Goal: Task Accomplishment & Management: Use online tool/utility

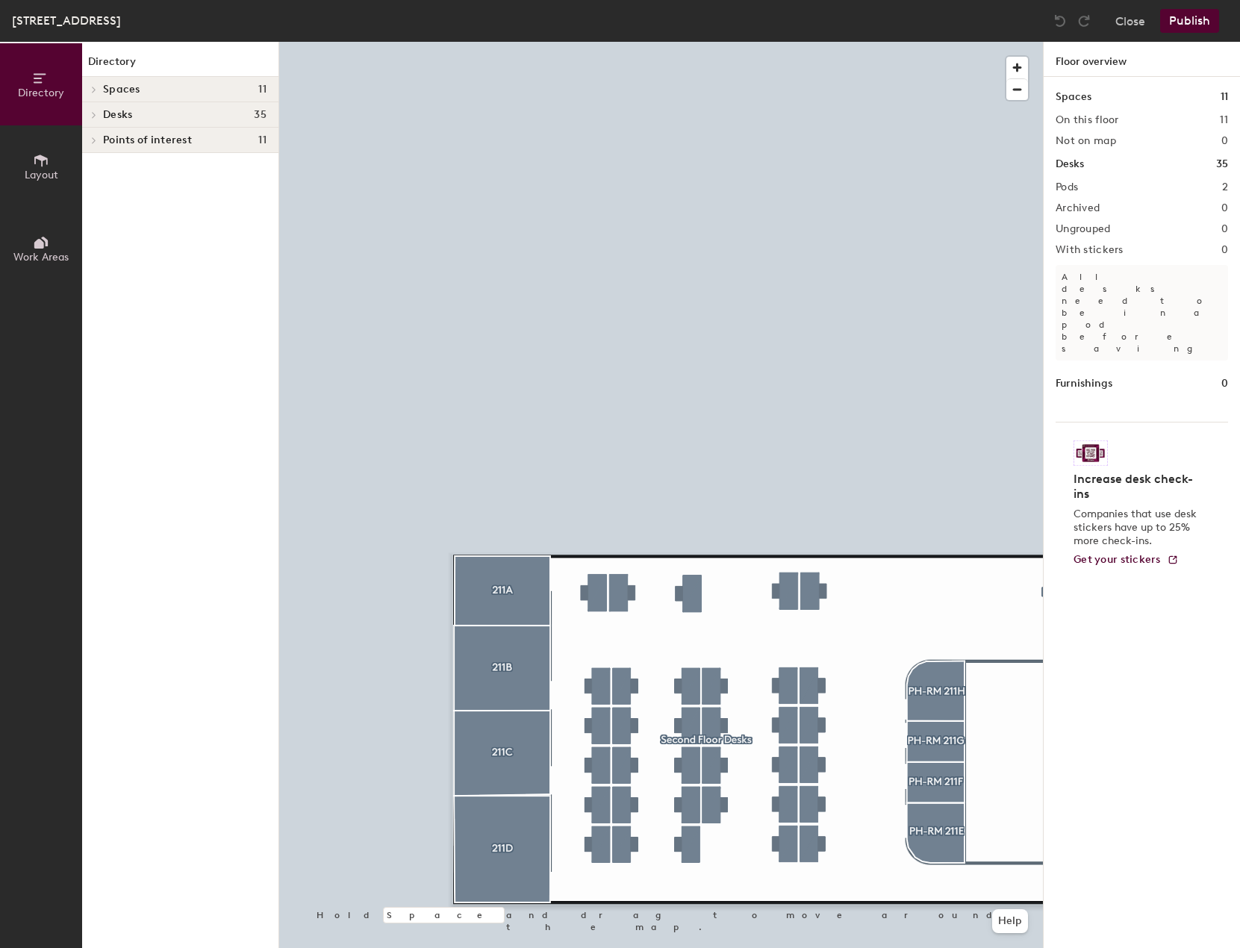
click at [526, 42] on div at bounding box center [661, 42] width 764 height 0
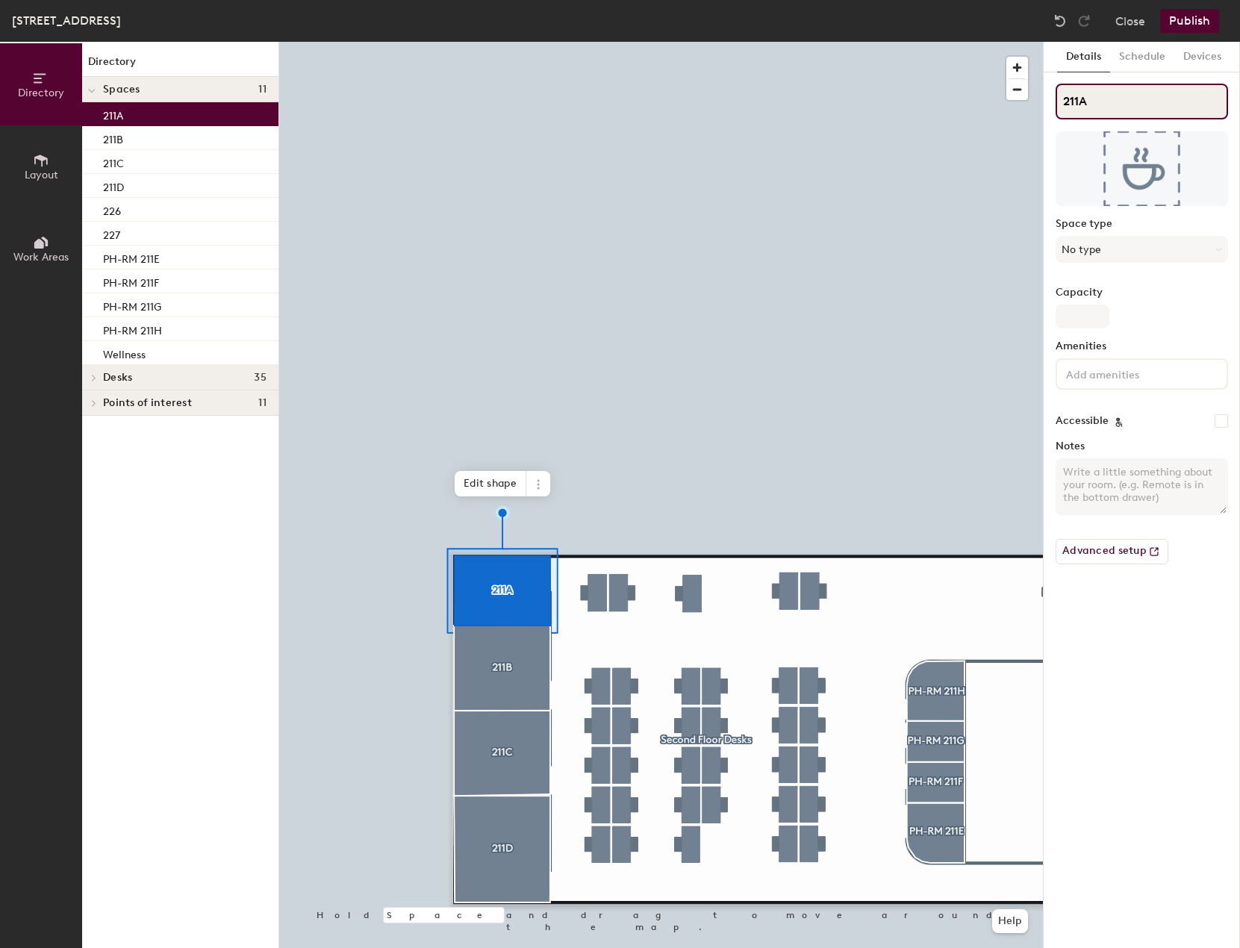
click at [1093, 99] on input "211A" at bounding box center [1141, 102] width 172 height 36
click at [1099, 102] on input "211A" at bounding box center [1141, 102] width 172 height 36
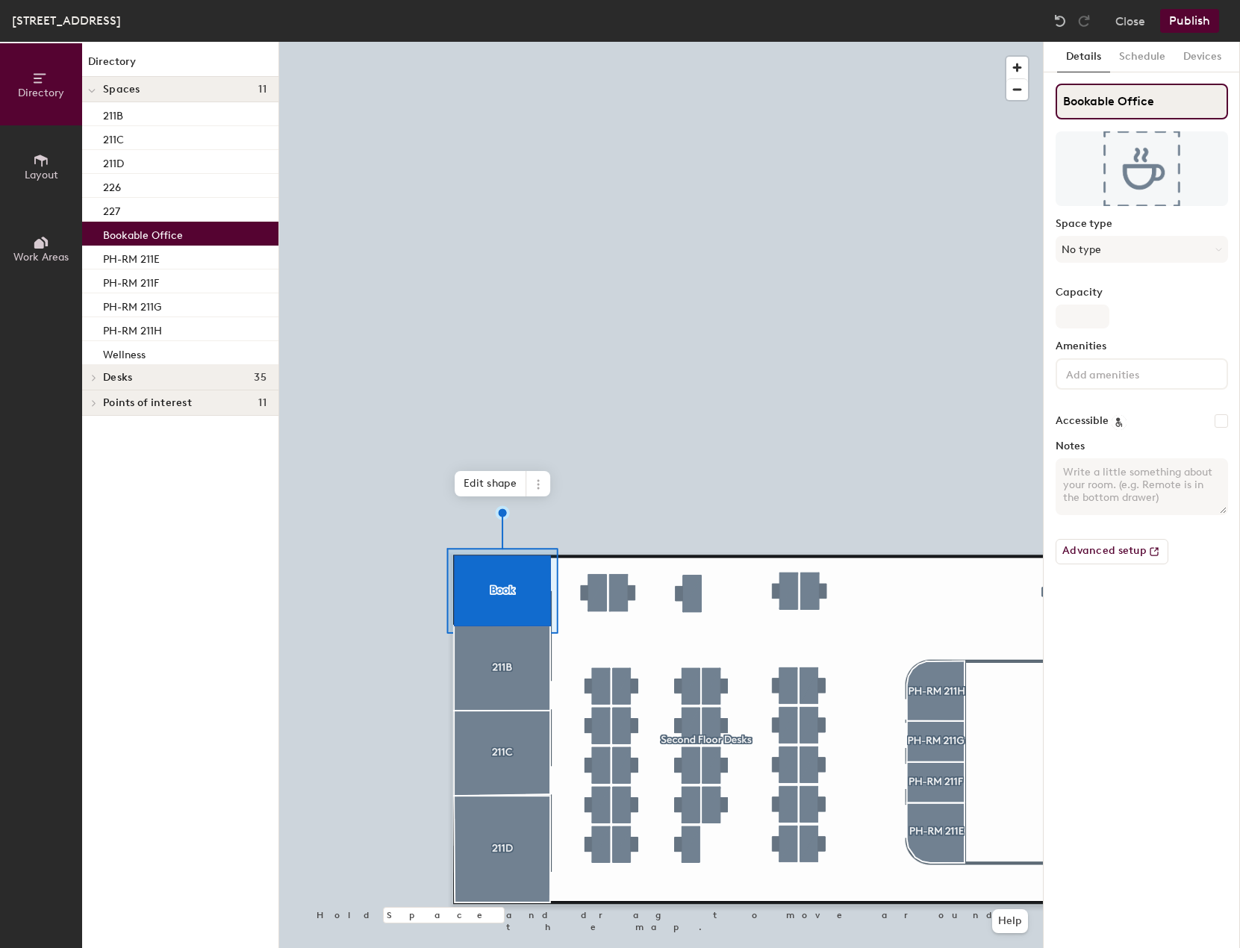
type input "Bookable Office"
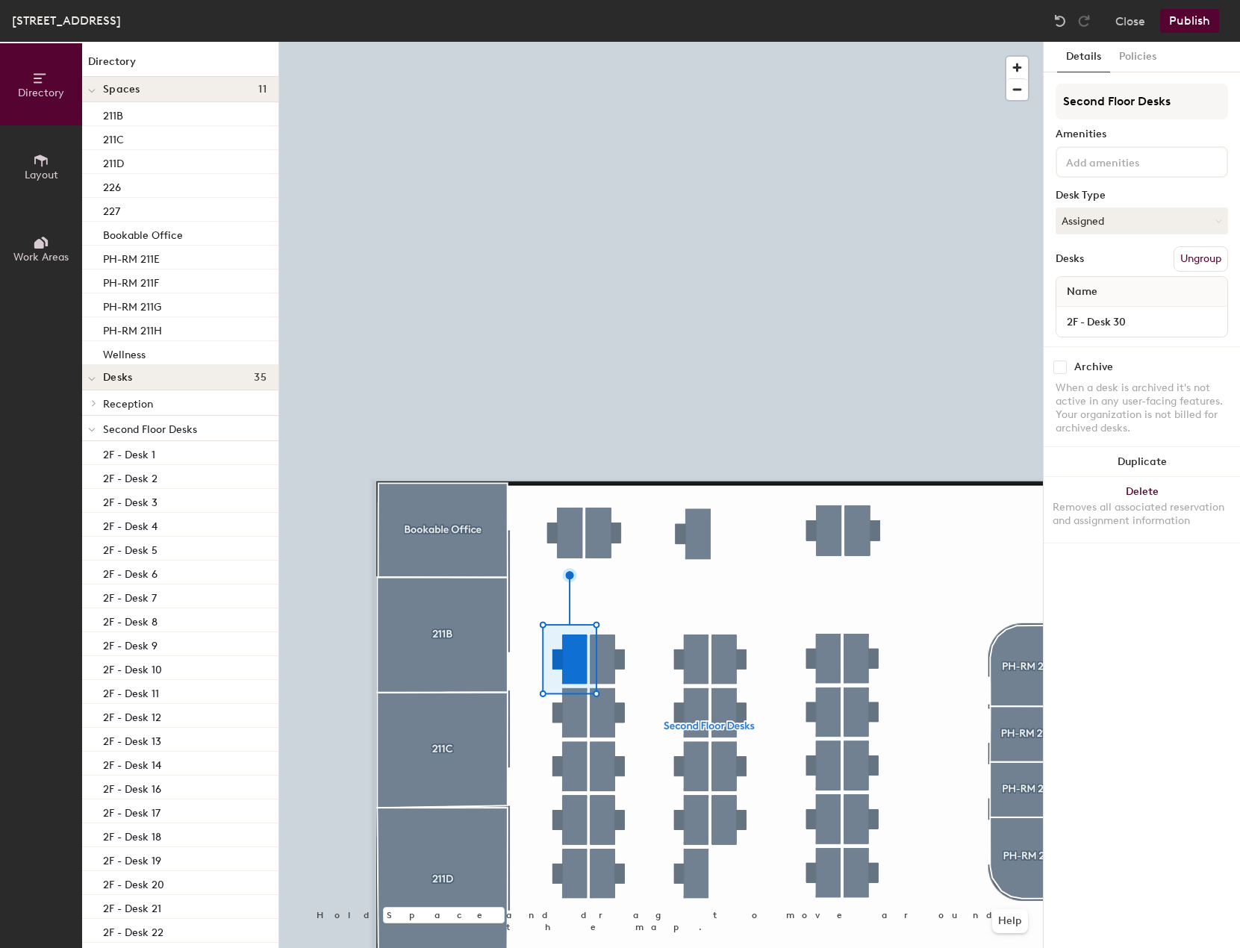
click at [1190, 256] on button "Ungroup" at bounding box center [1200, 258] width 54 height 25
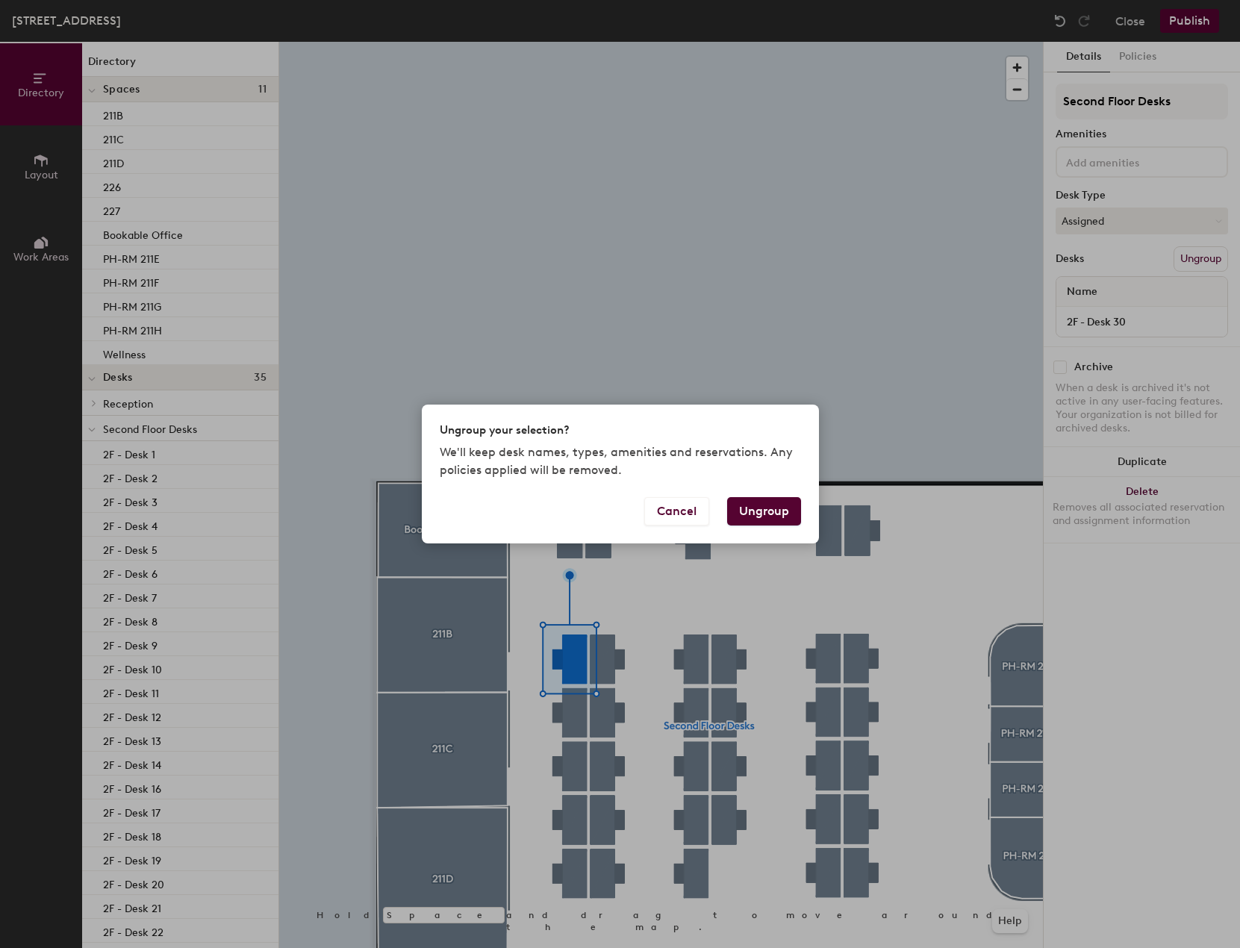
click at [759, 513] on button "Ungroup" at bounding box center [764, 511] width 74 height 28
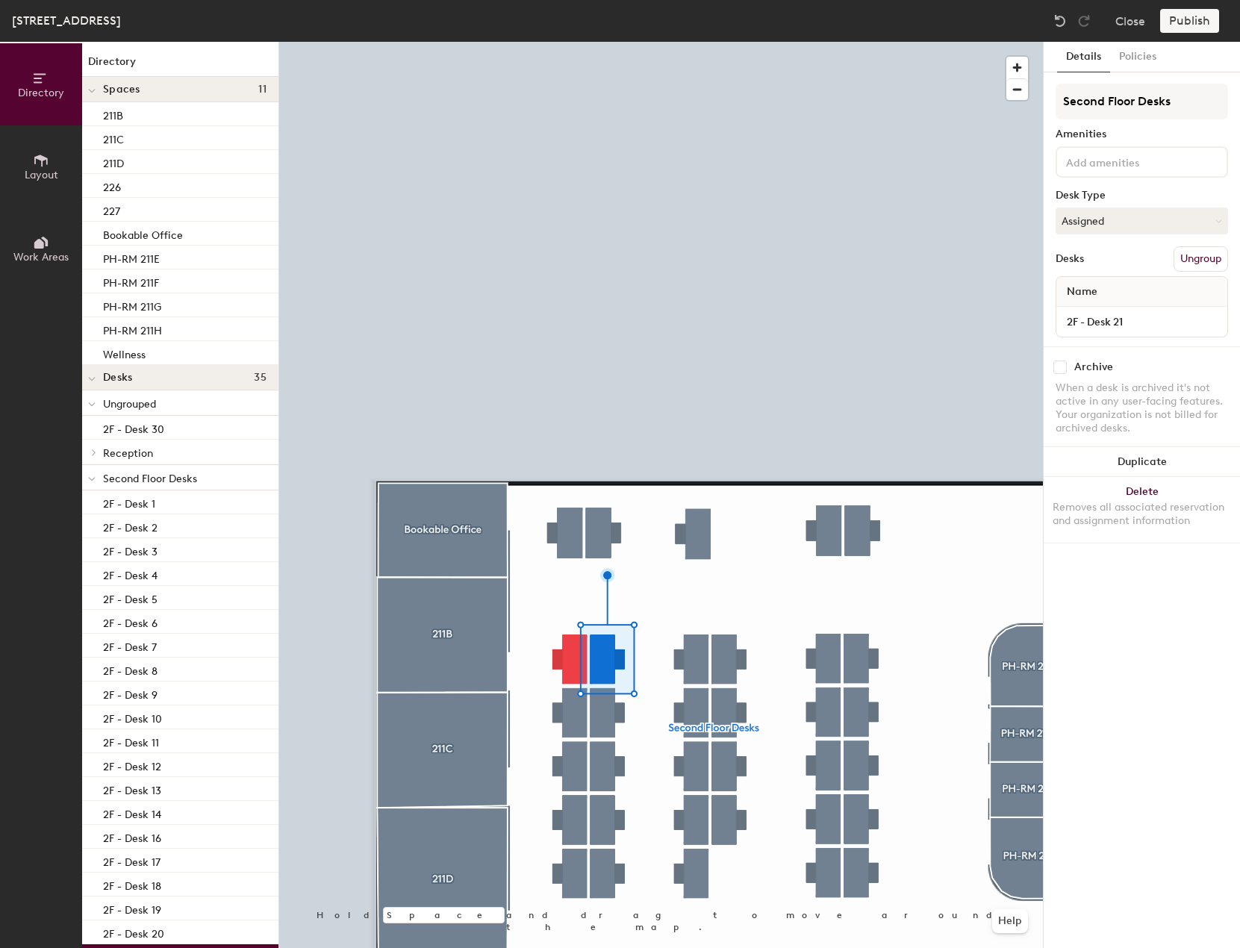
click at [1184, 257] on button "Ungroup" at bounding box center [1200, 258] width 54 height 25
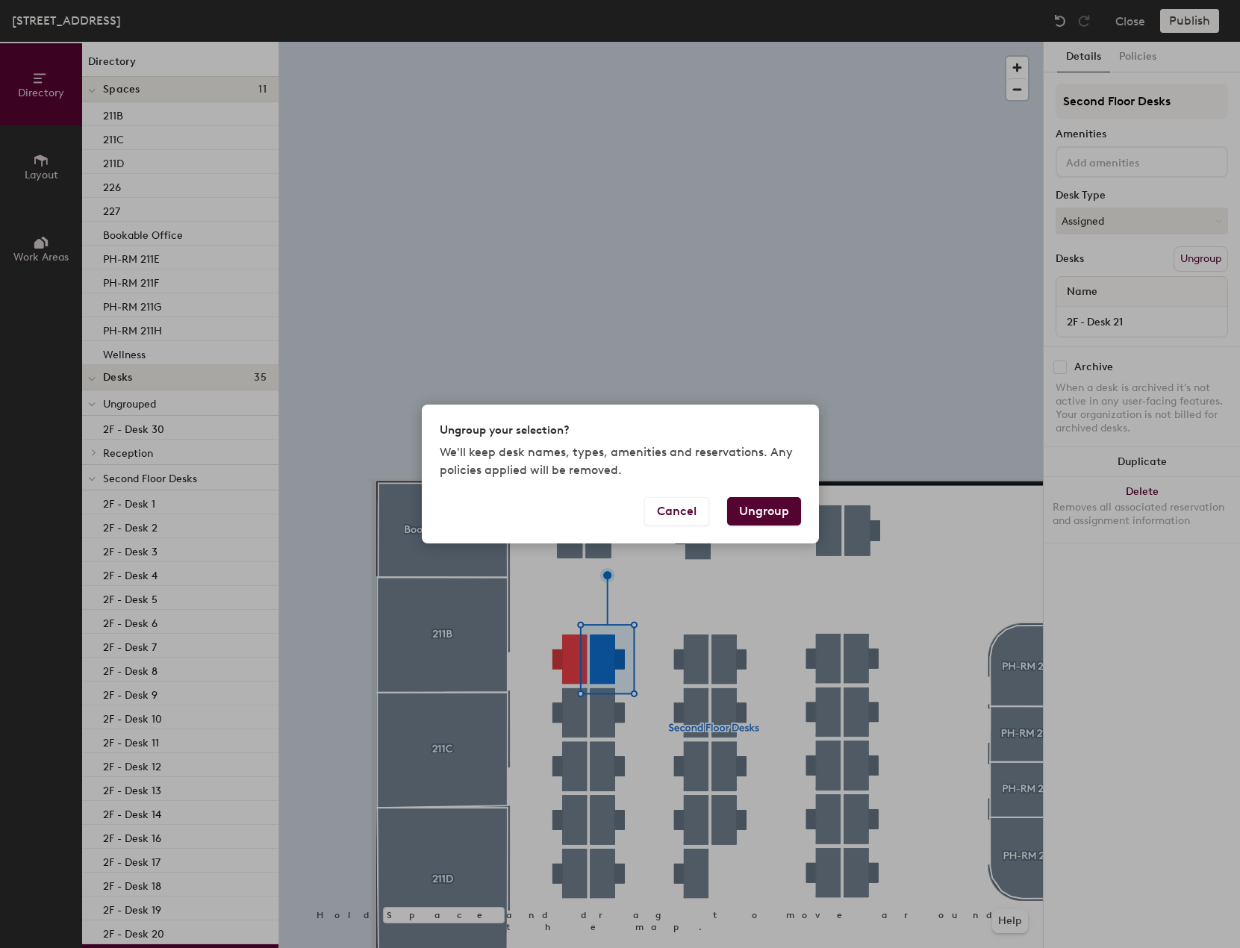
click at [760, 515] on button "Ungroup" at bounding box center [764, 511] width 74 height 28
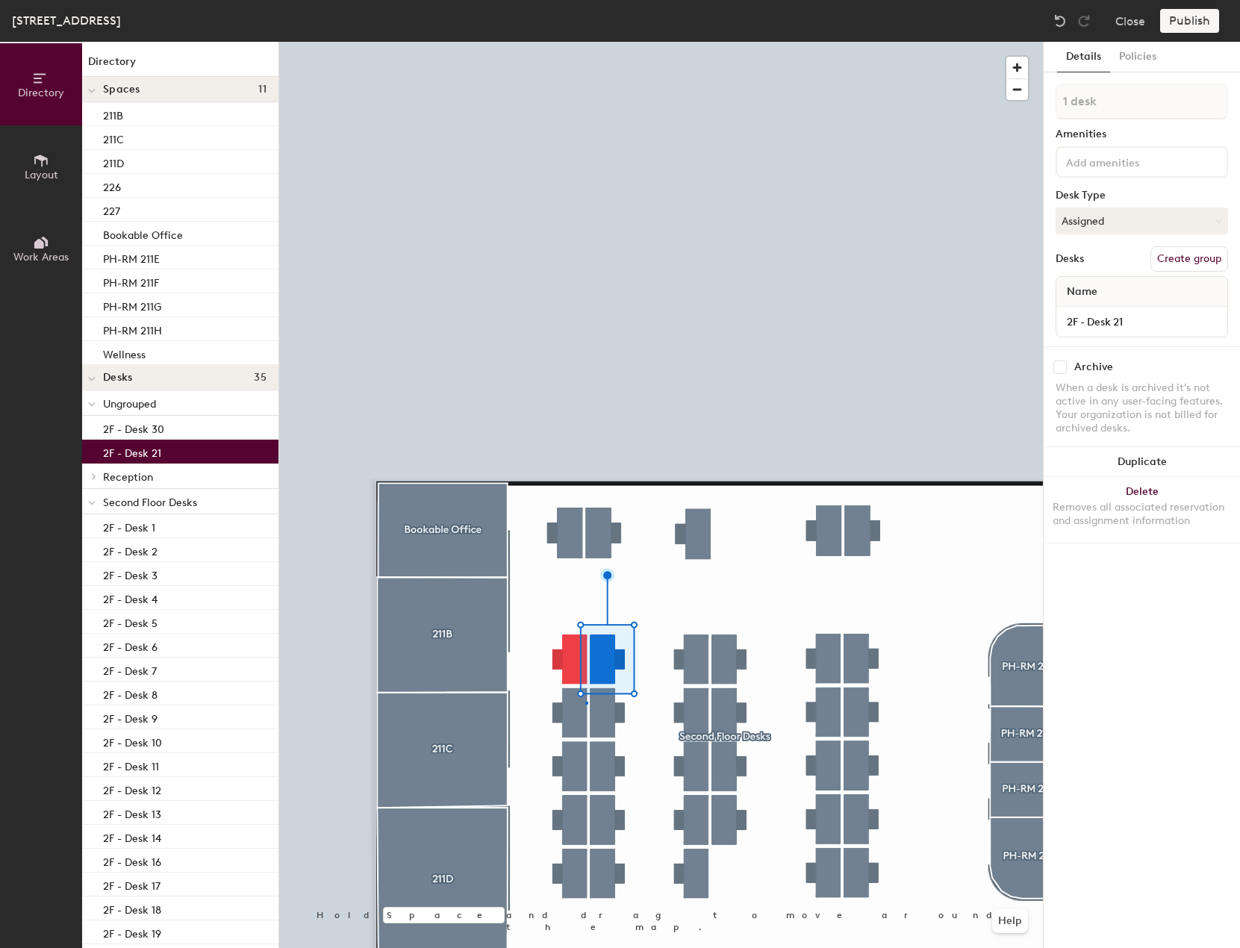
click at [585, 42] on div at bounding box center [661, 42] width 764 height 0
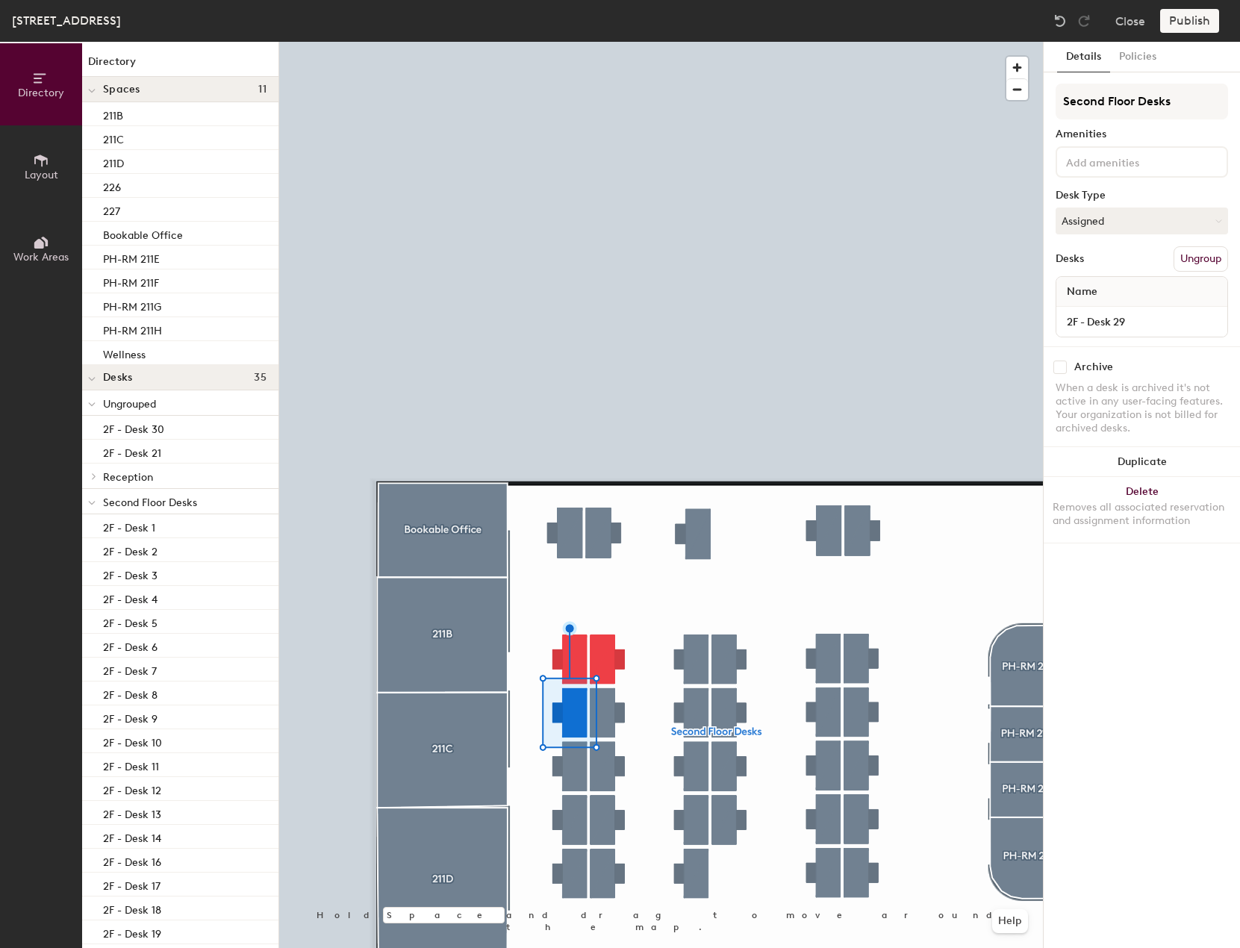
click at [1202, 264] on button "Ungroup" at bounding box center [1200, 258] width 54 height 25
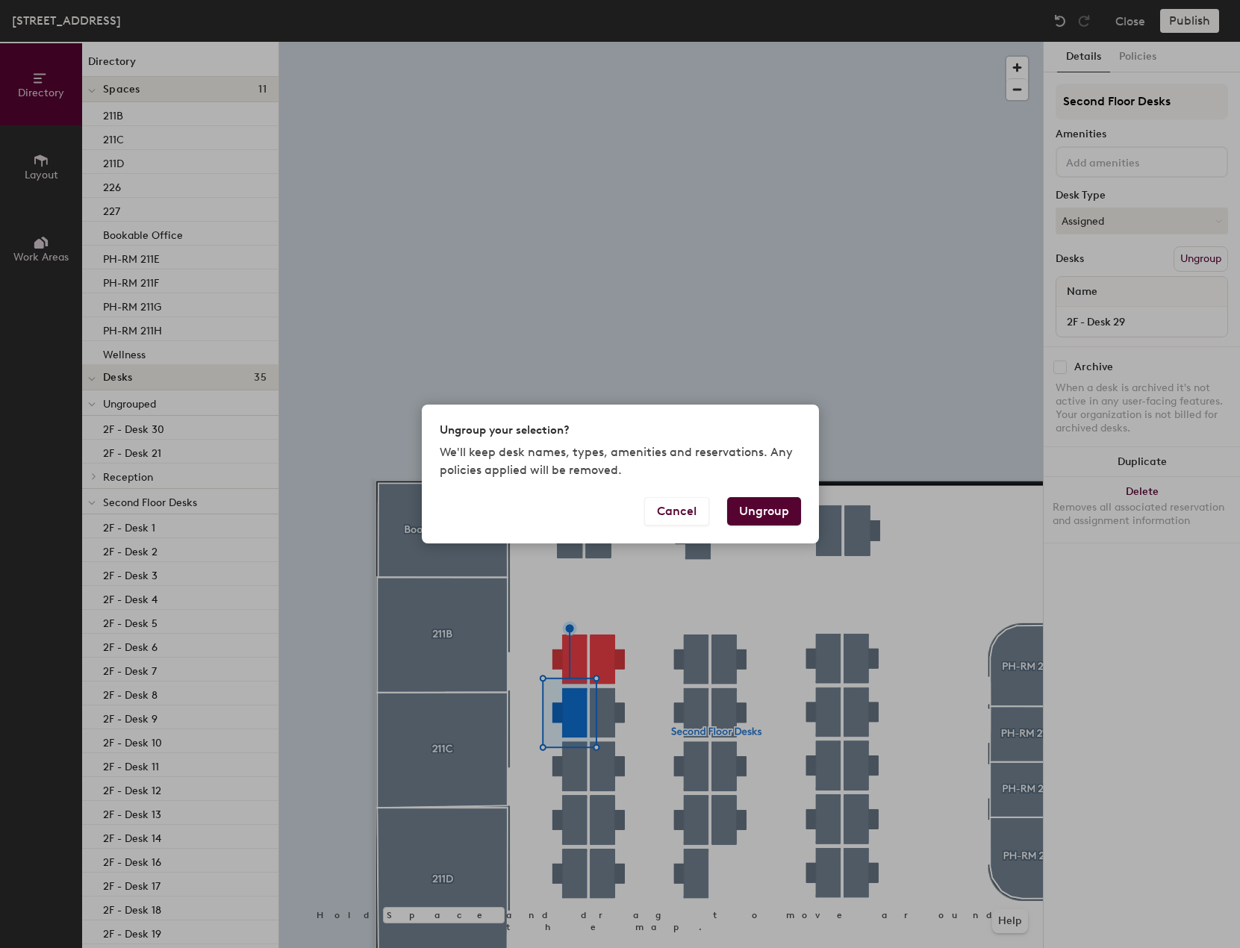
click at [771, 510] on button "Ungroup" at bounding box center [764, 511] width 74 height 28
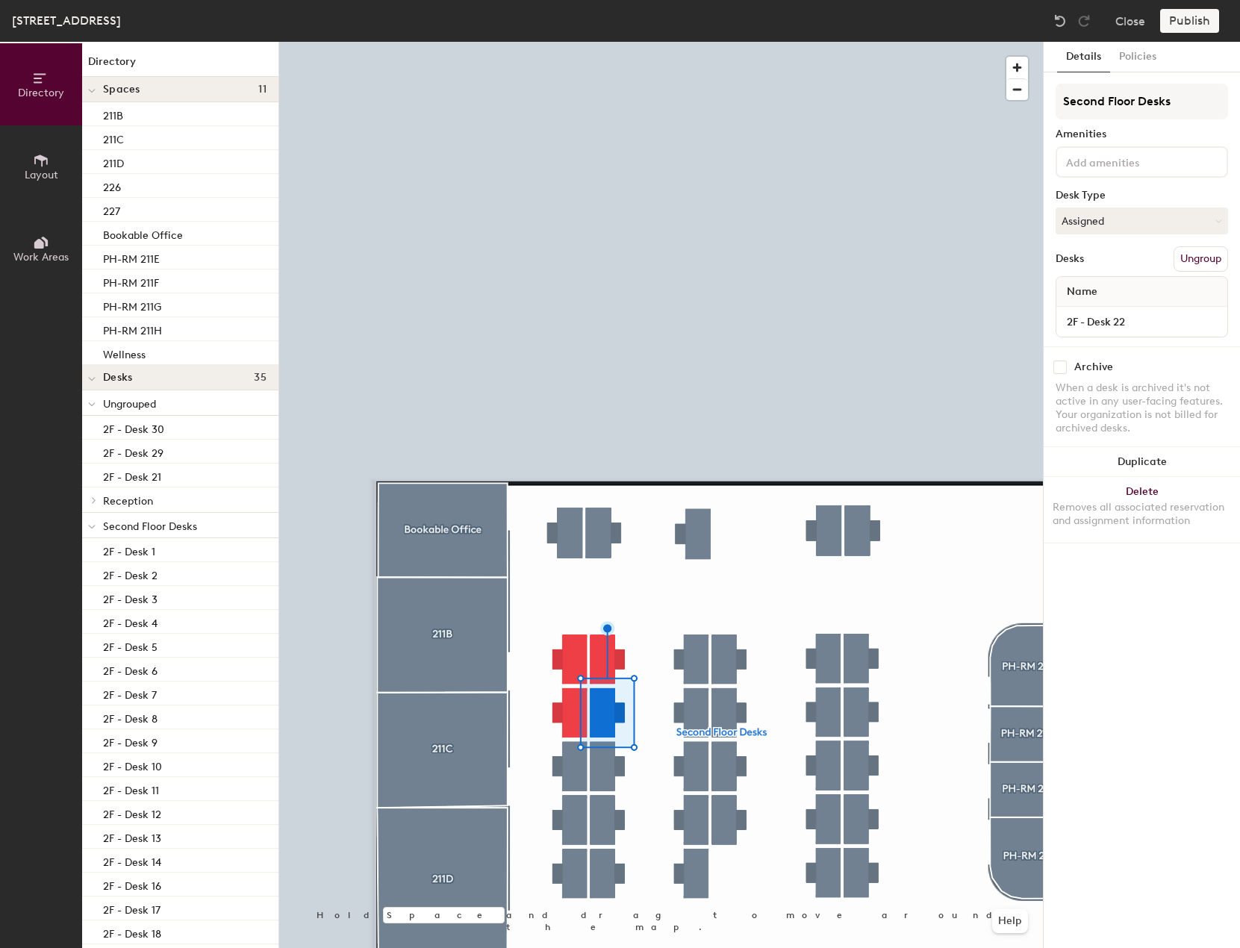
click at [1191, 254] on button "Ungroup" at bounding box center [1200, 258] width 54 height 25
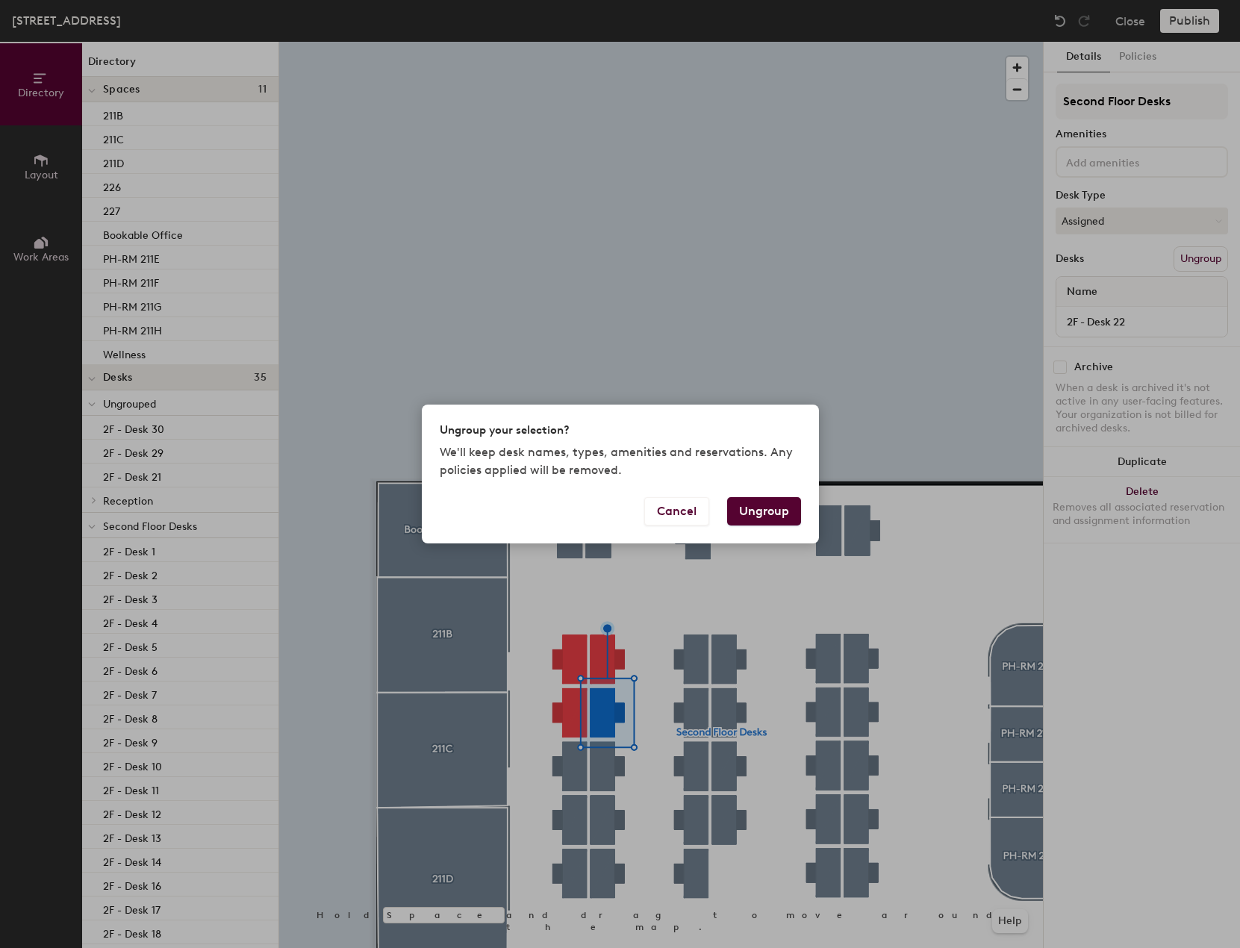
click at [785, 508] on button "Ungroup" at bounding box center [764, 511] width 74 height 28
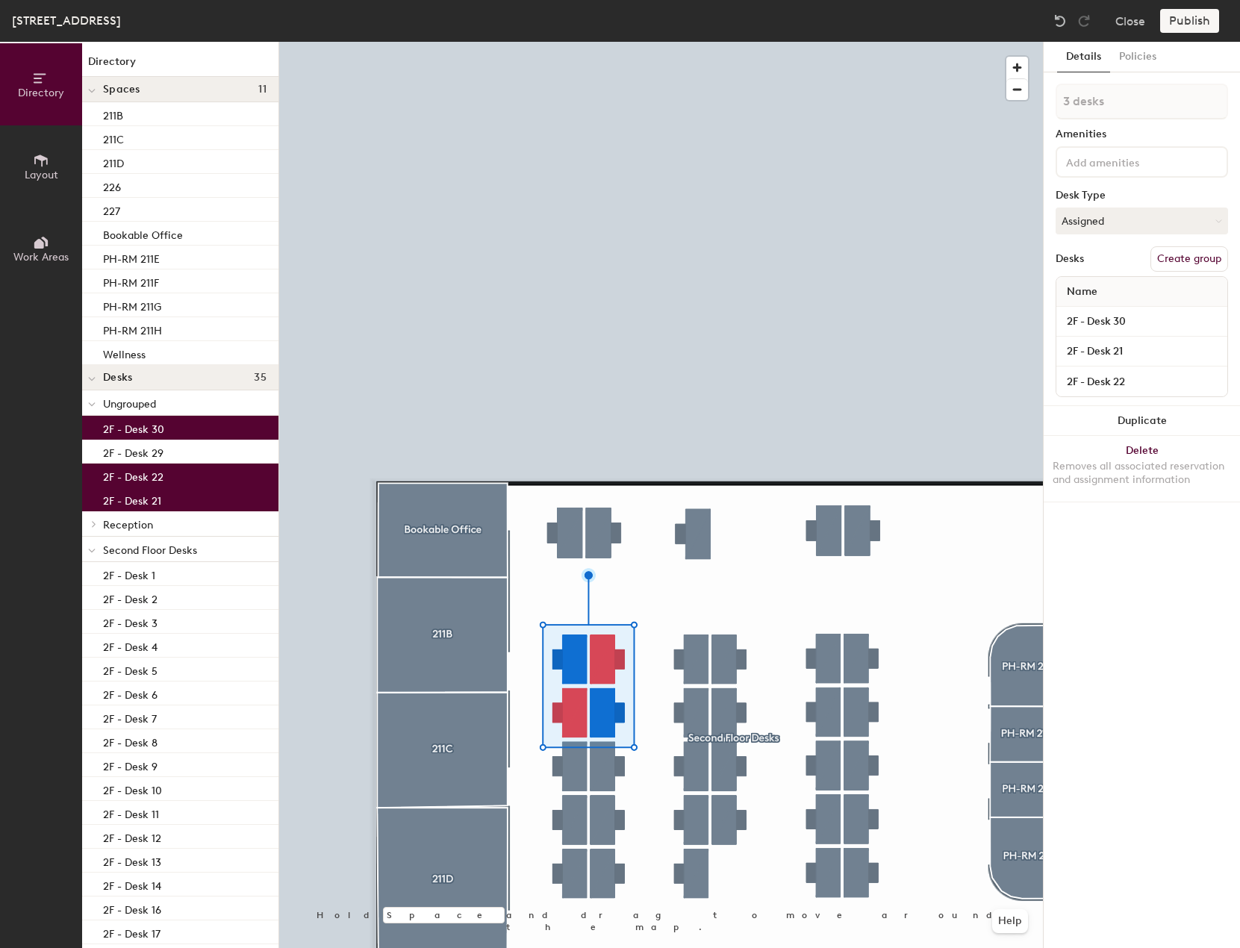
type input "4 desks"
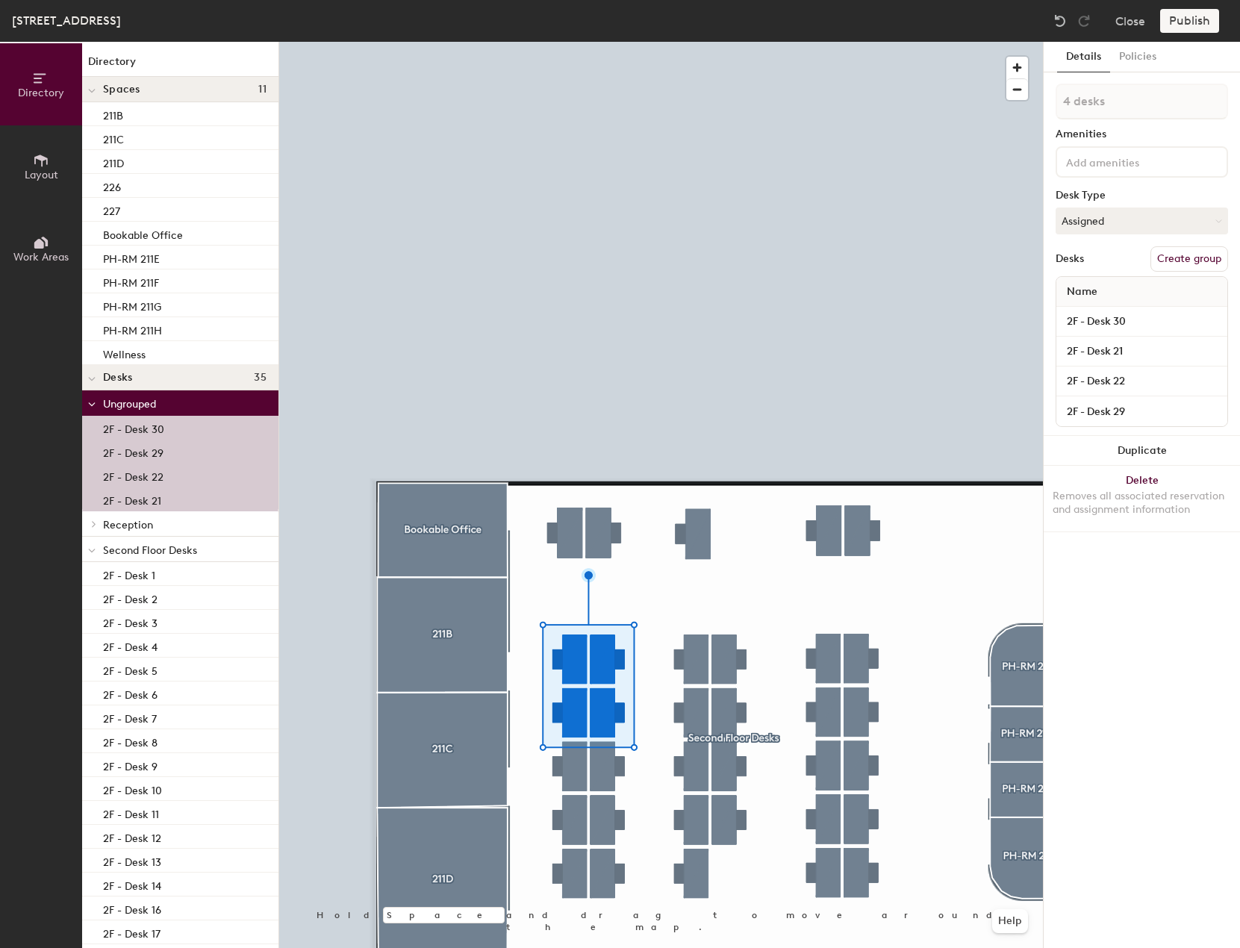
click at [1183, 257] on button "Create group" at bounding box center [1189, 258] width 78 height 25
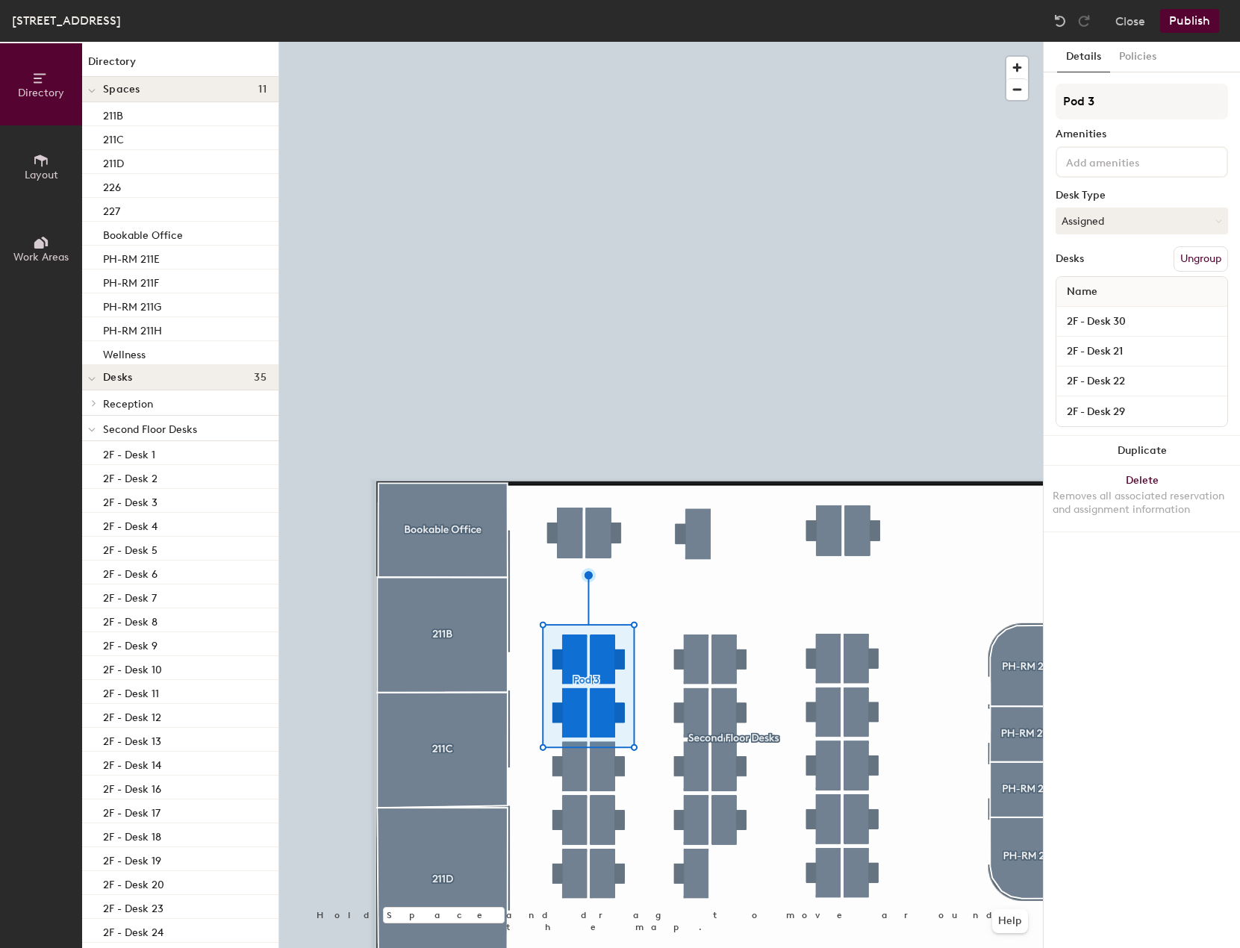
click at [1036, 96] on div "Directory Layout Work Areas Directory Spaces 11 211B 211C 211D 226 227 Bookable…" at bounding box center [620, 495] width 1240 height 906
type input "SFS"
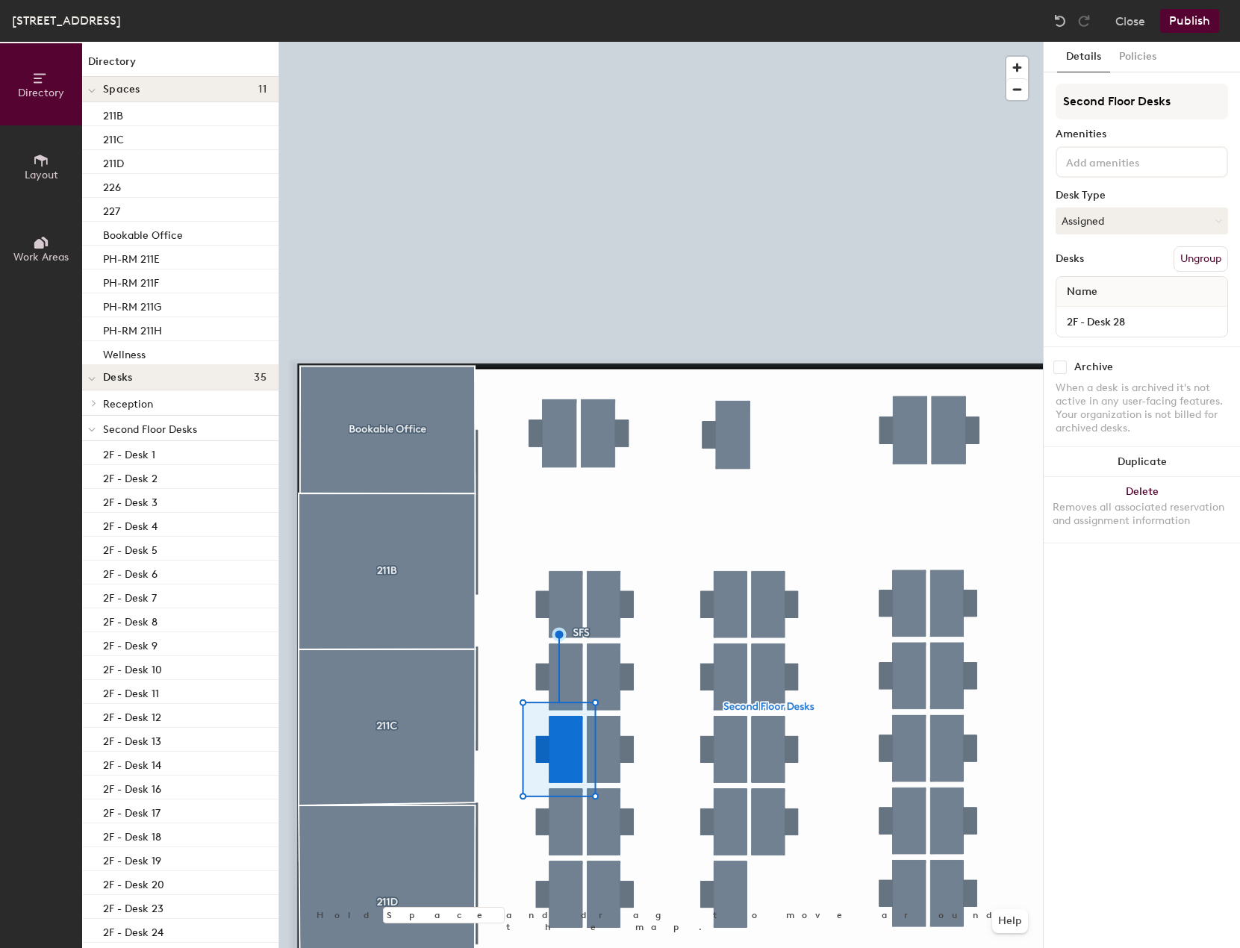
click at [1202, 246] on div "Second Floor Desks Amenities Desk Type Assigned Desks Ungroup Name 2F - Desk 28" at bounding box center [1141, 215] width 172 height 263
click at [1199, 258] on button "Ungroup" at bounding box center [1200, 258] width 54 height 25
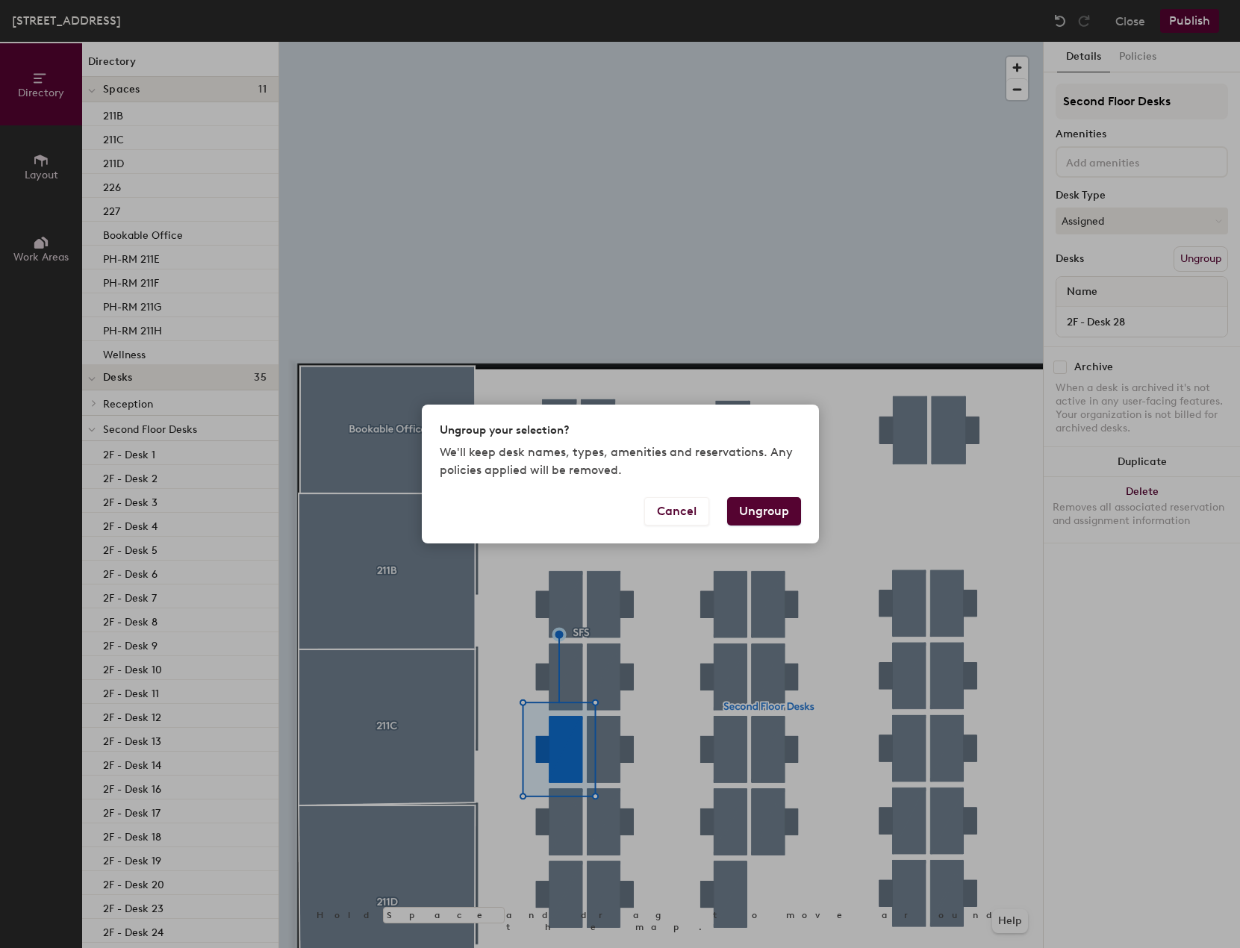
click at [755, 516] on button "Ungroup" at bounding box center [764, 511] width 74 height 28
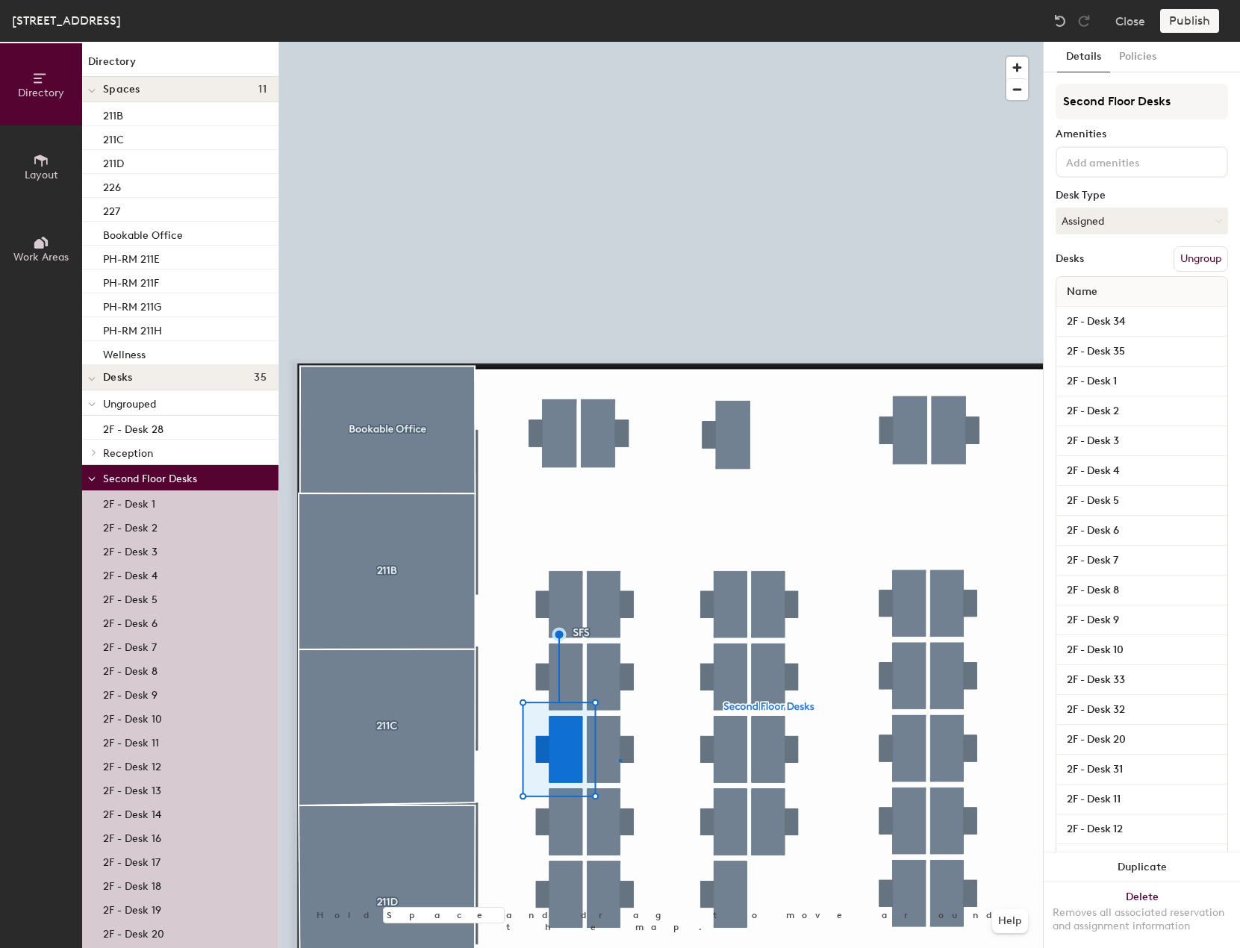
click at [619, 42] on div at bounding box center [661, 42] width 764 height 0
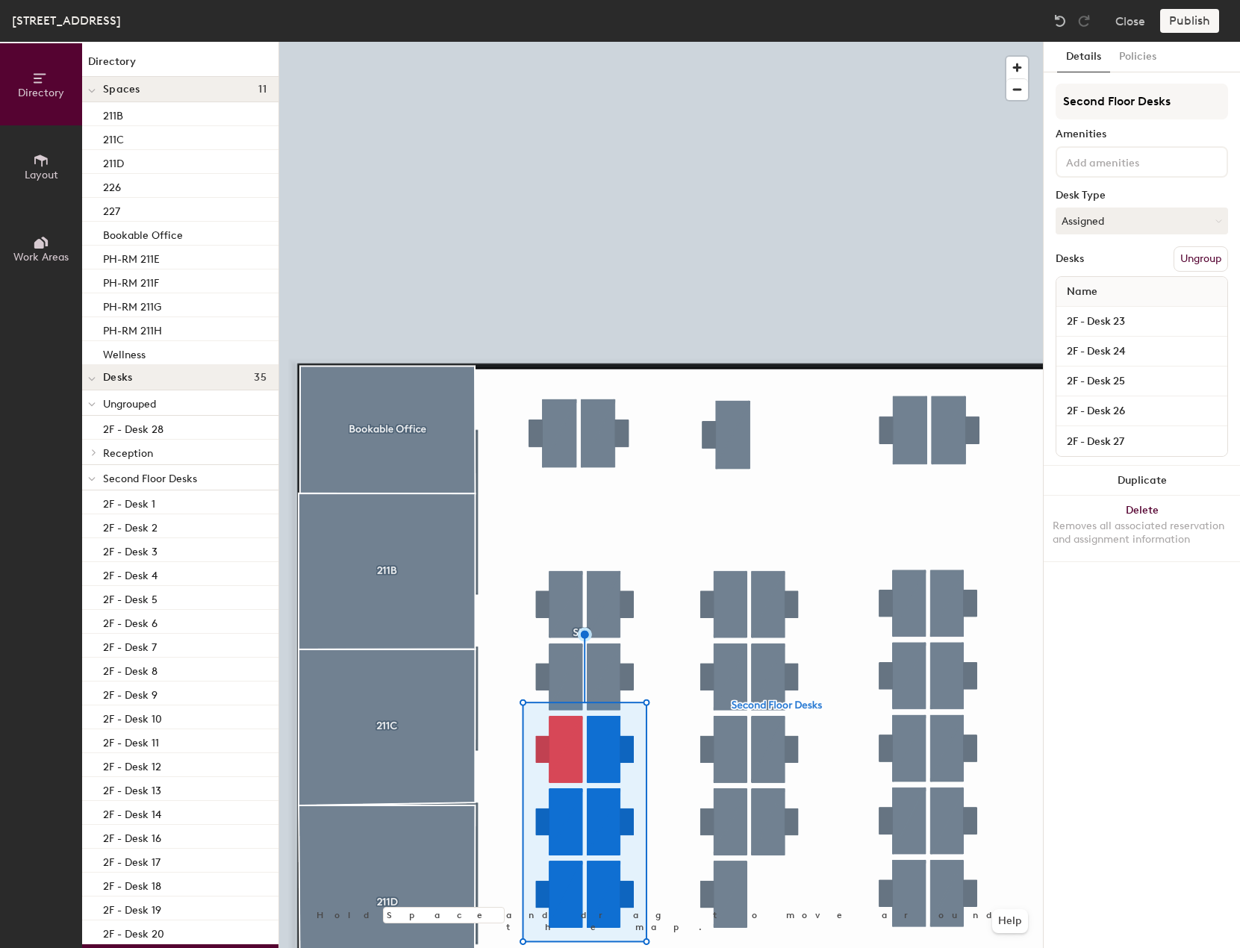
click at [1187, 257] on button "Ungroup" at bounding box center [1200, 258] width 54 height 25
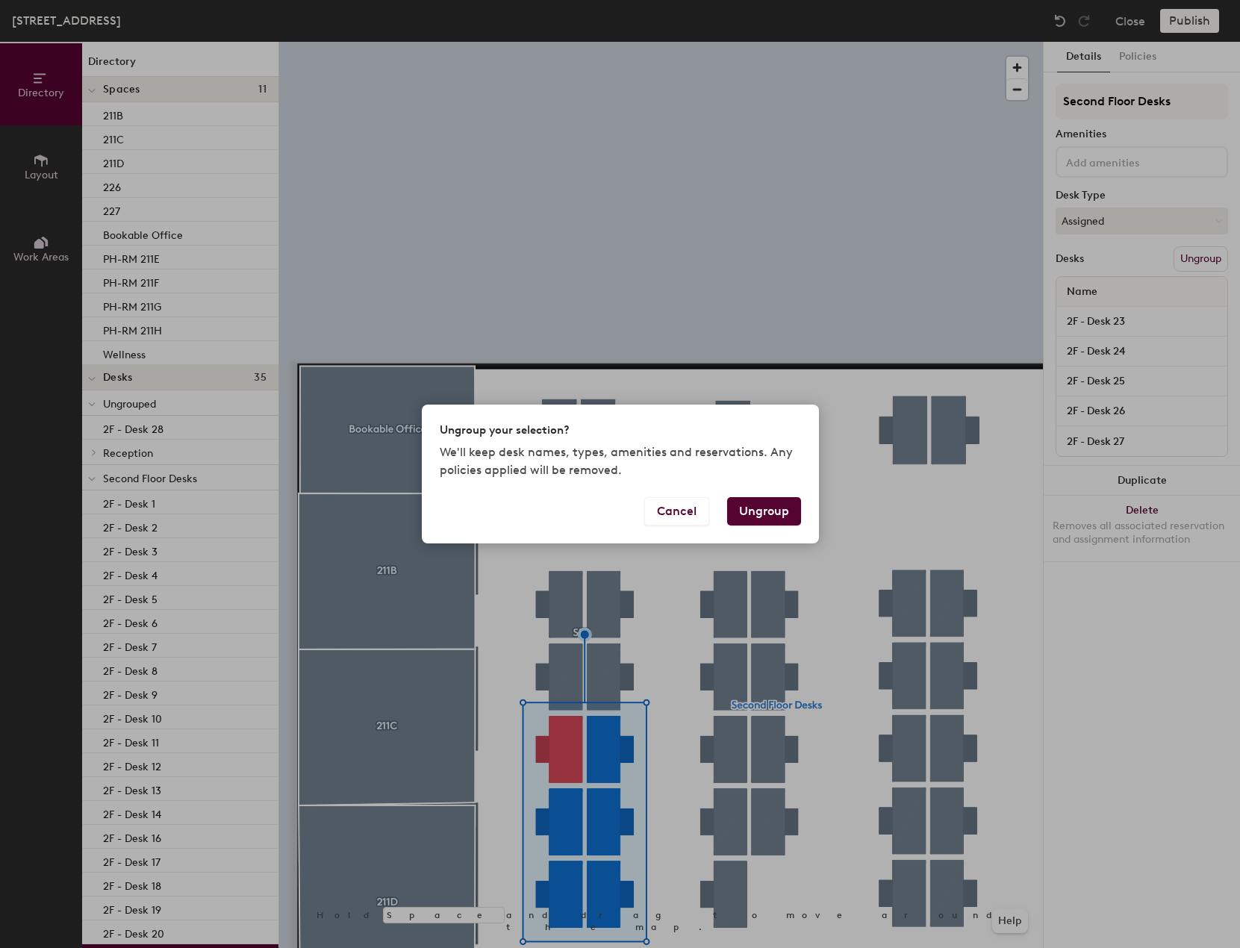
click at [771, 507] on button "Ungroup" at bounding box center [764, 511] width 74 height 28
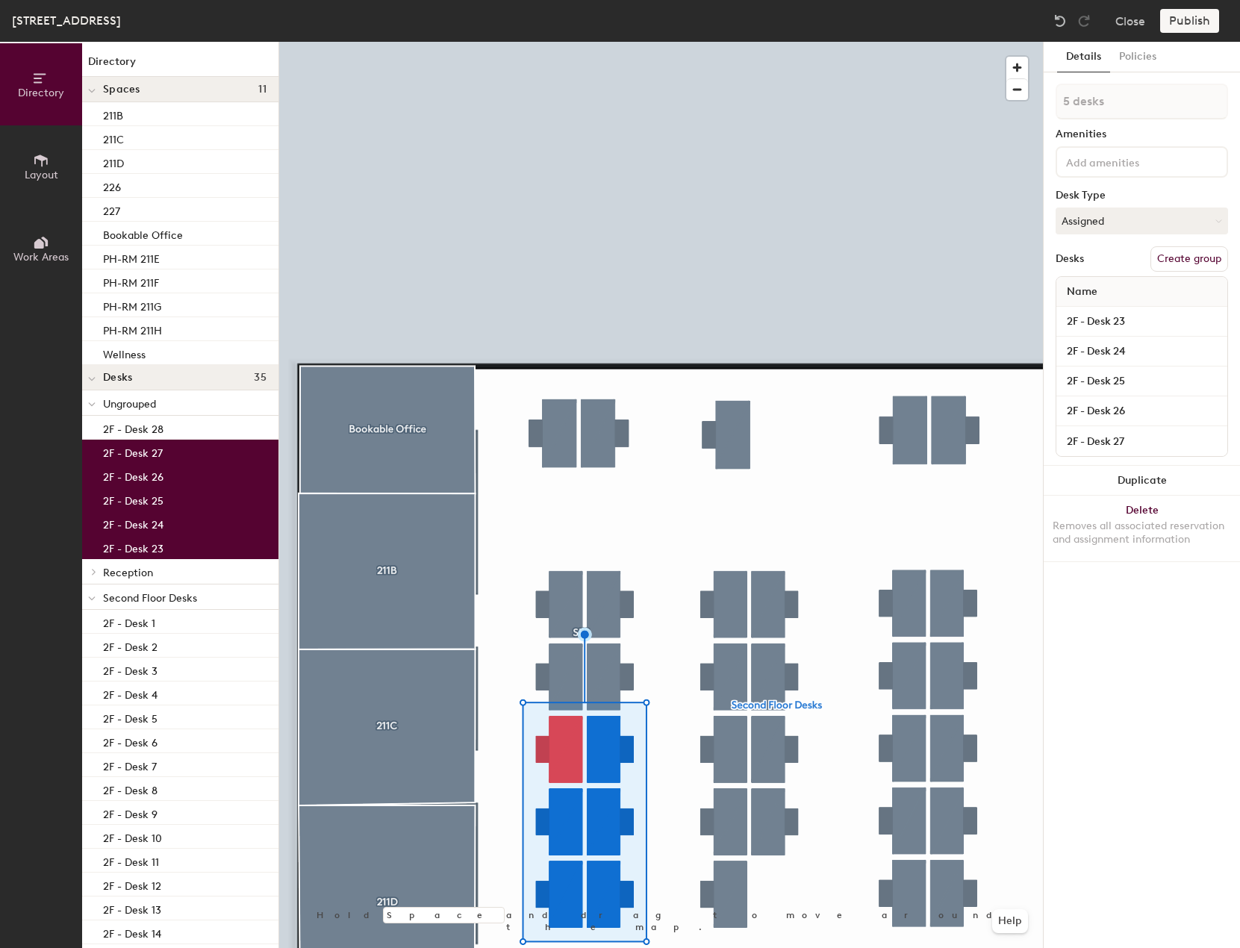
type input "6 desks"
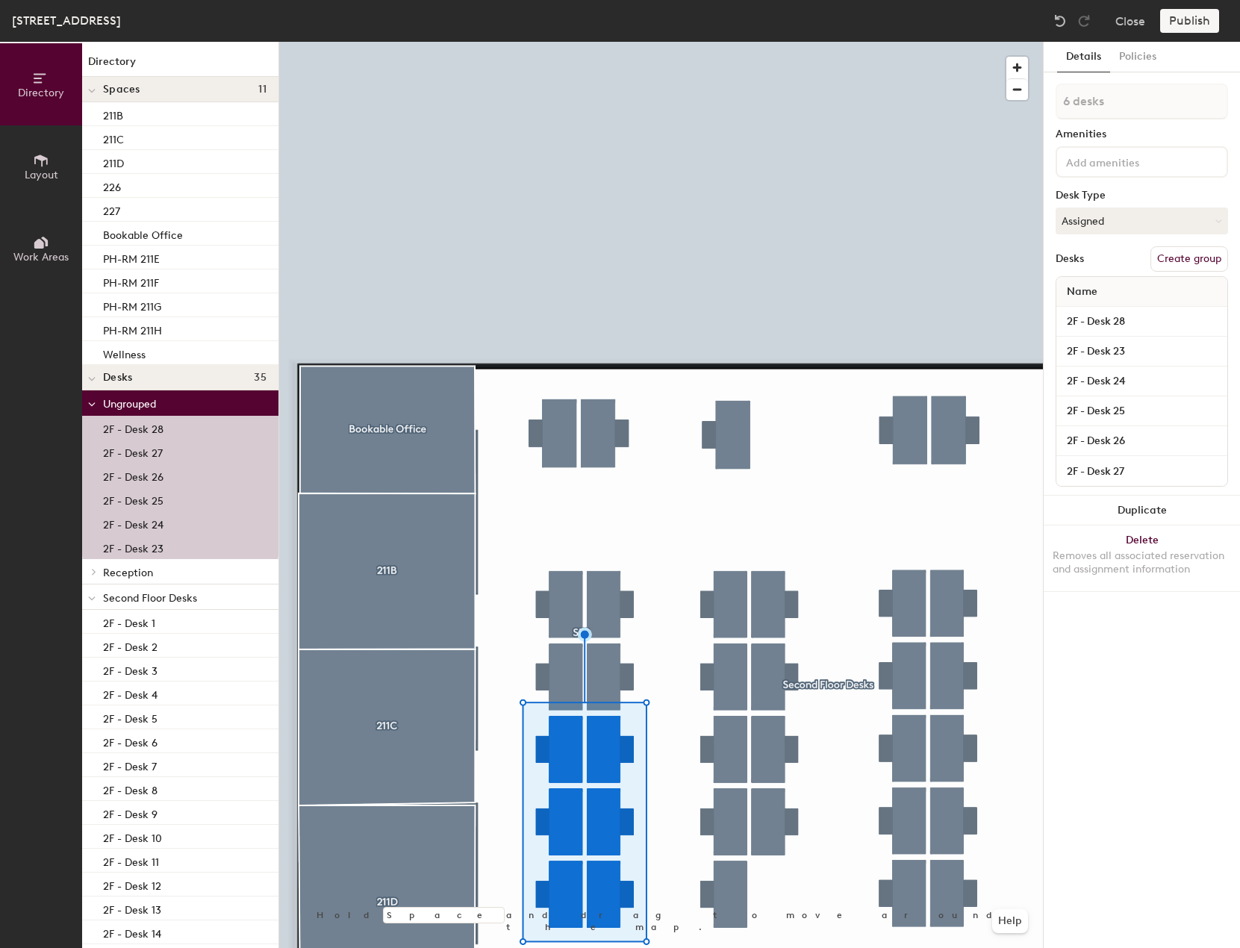
click at [1184, 255] on button "Create group" at bounding box center [1189, 258] width 78 height 25
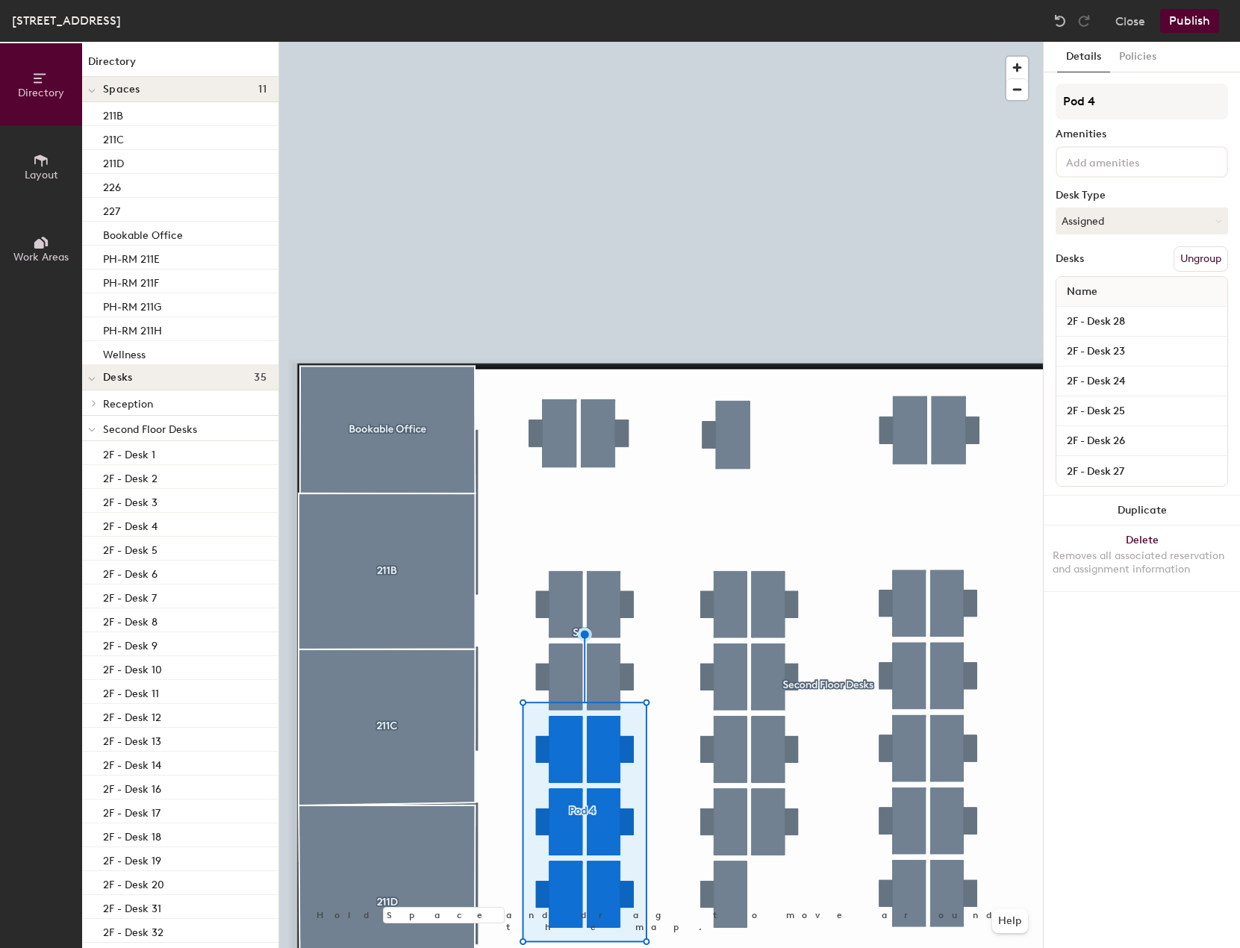
click at [1014, 109] on div "Directory Layout Work Areas Directory Spaces 11 211B 211C 211D 226 227 Bookable…" at bounding box center [620, 495] width 1240 height 906
click at [1122, 102] on input "CPS Acad Advising" at bounding box center [1141, 102] width 172 height 36
type input "CPS Acad Advising"
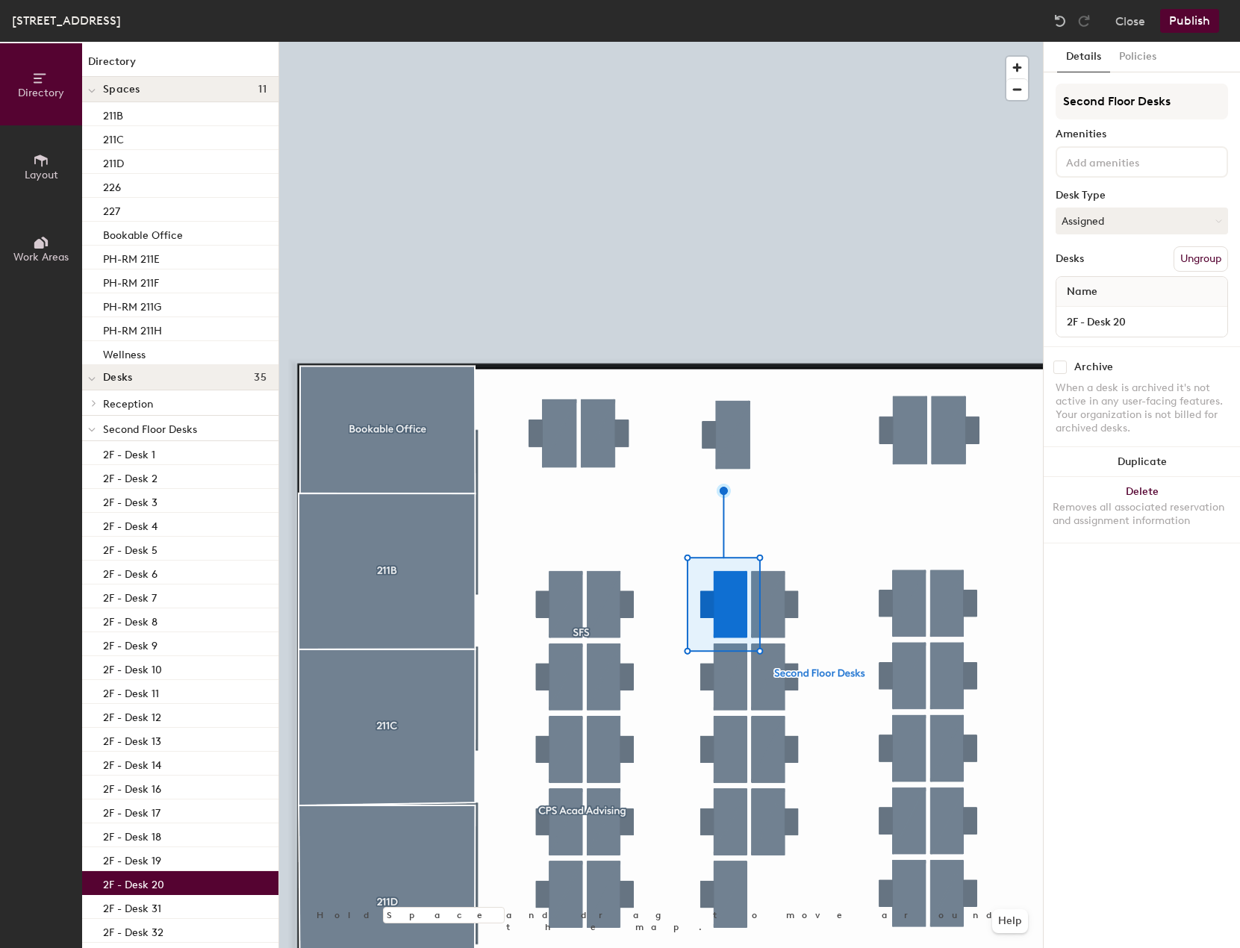
click at [1187, 260] on button "Ungroup" at bounding box center [1200, 258] width 54 height 25
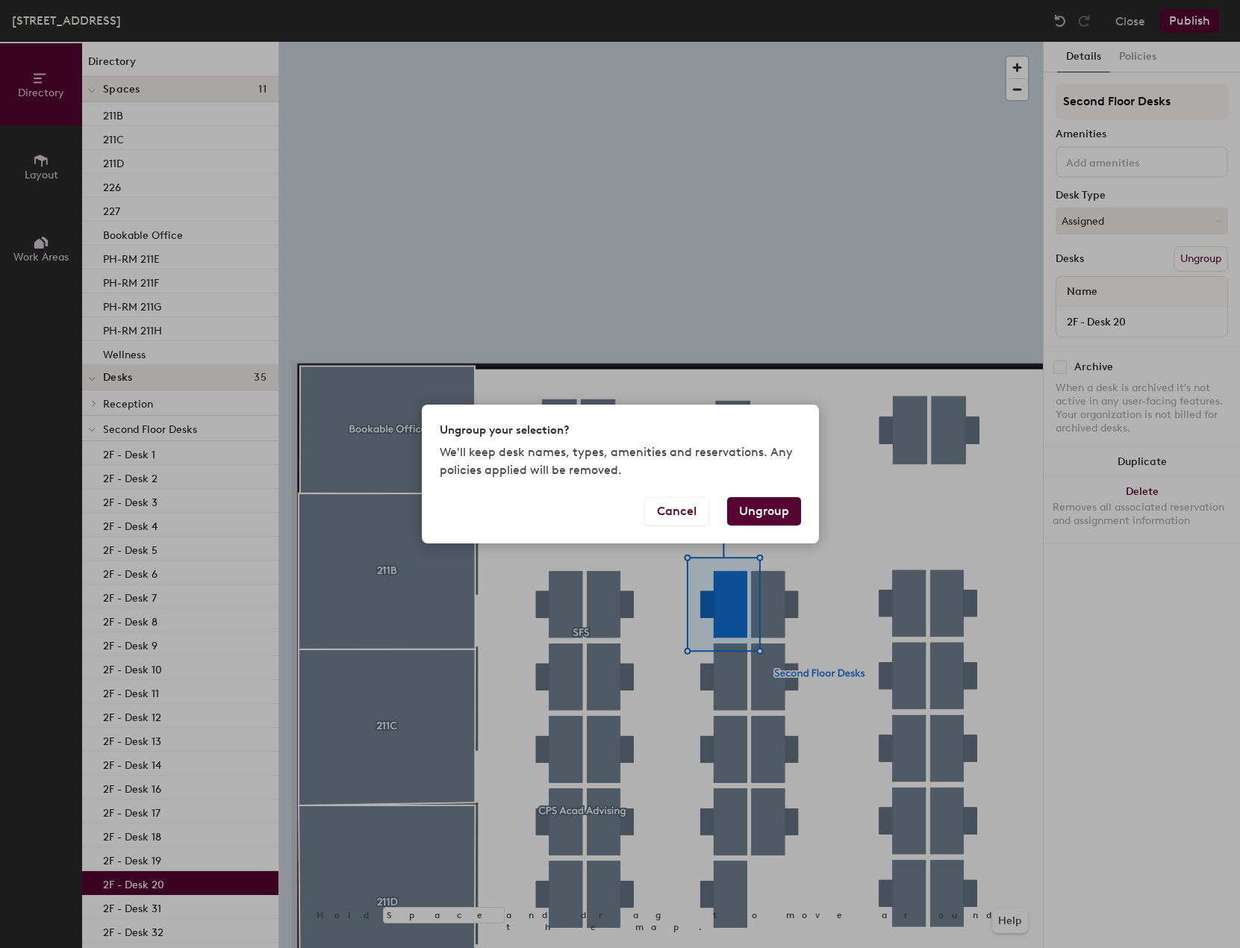
click at [766, 516] on button "Ungroup" at bounding box center [764, 511] width 74 height 28
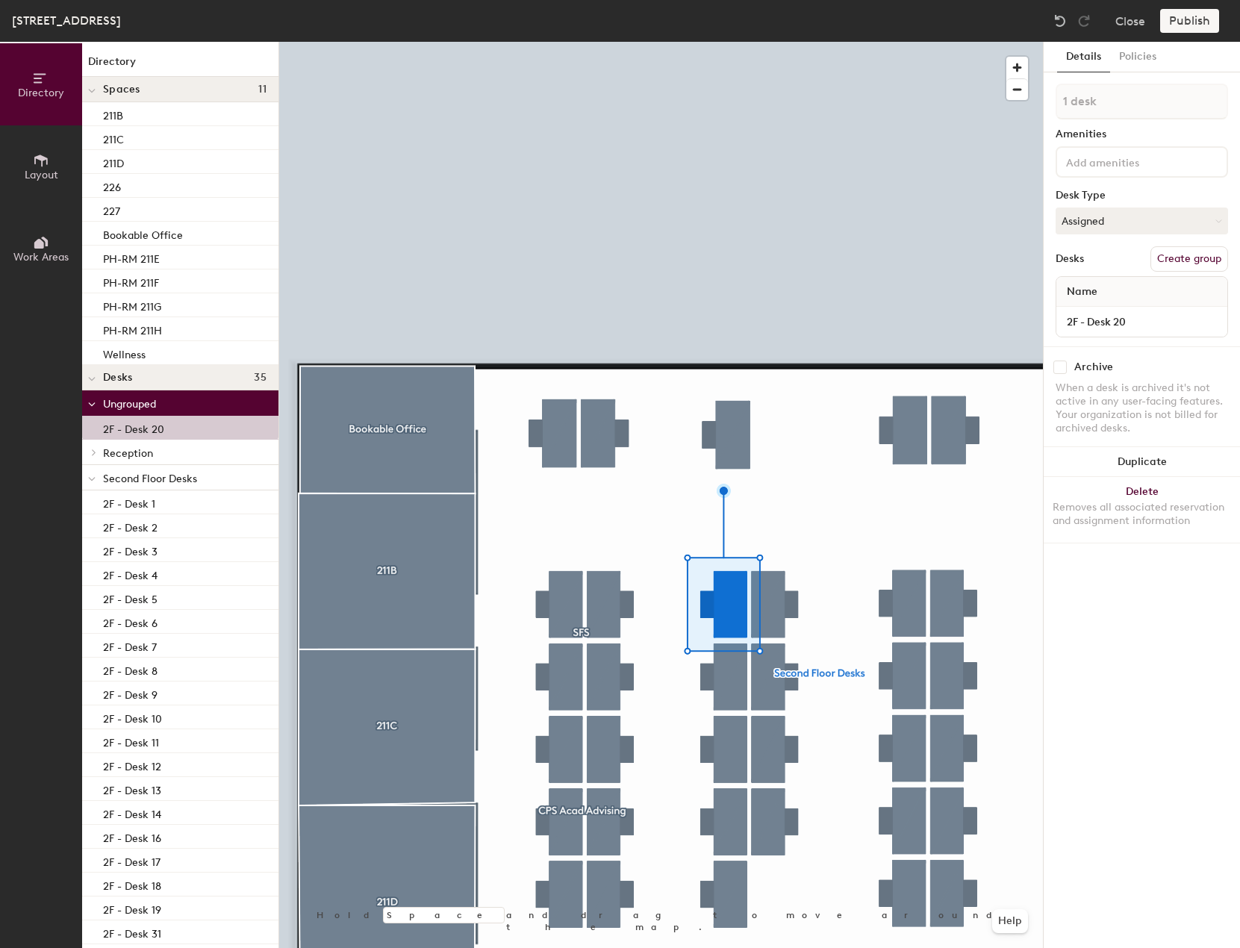
click at [1175, 265] on button "Create group" at bounding box center [1189, 258] width 78 height 25
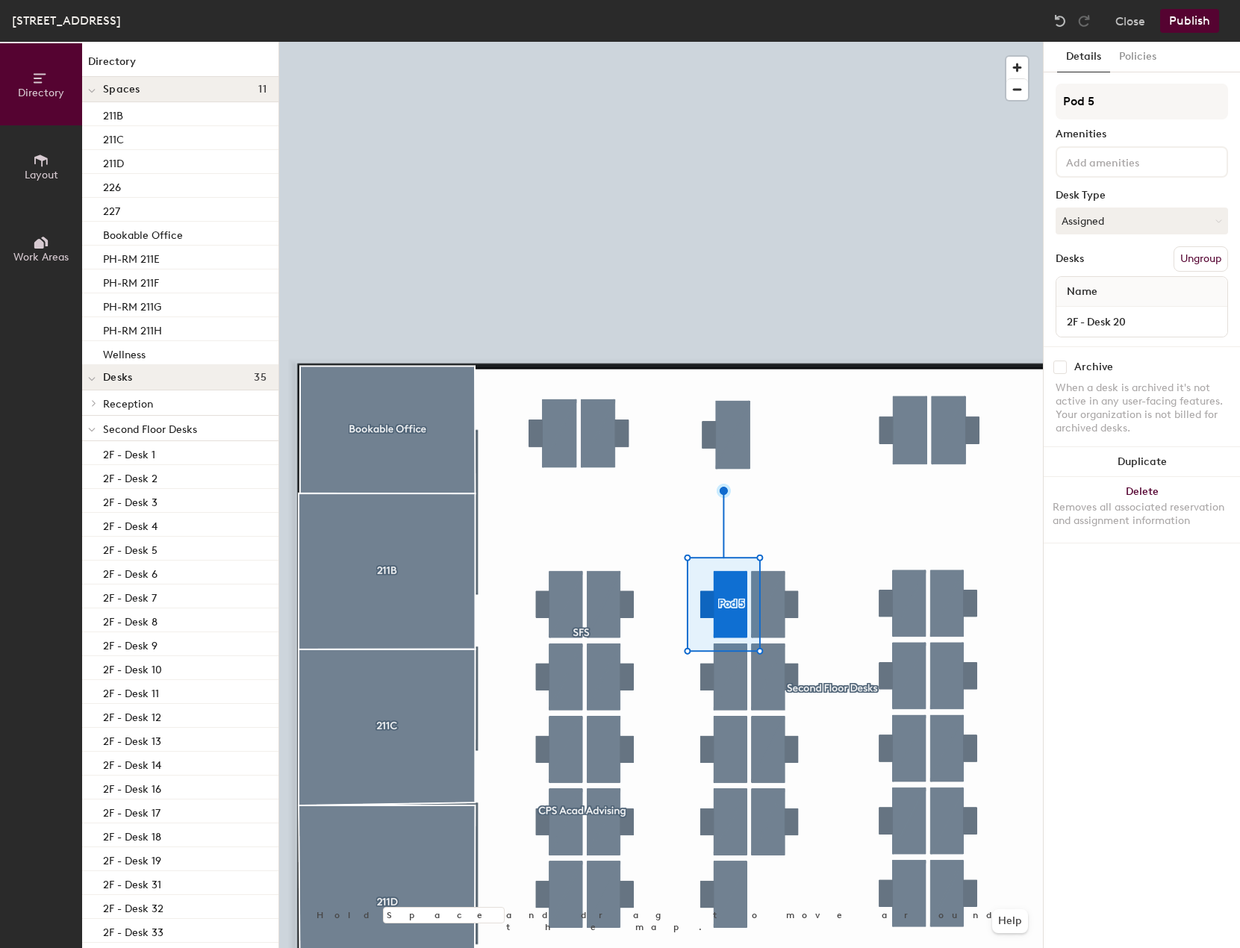
click at [1040, 118] on div "Directory Layout Work Areas Directory Spaces 11 211B 211C 211D 226 227 Bookable…" at bounding box center [620, 495] width 1240 height 906
type input "Wellness"
click at [1171, 143] on div "Wellness Amenities Desk Type Assigned Desks Ungroup Name 2F - Desk 20" at bounding box center [1141, 215] width 172 height 263
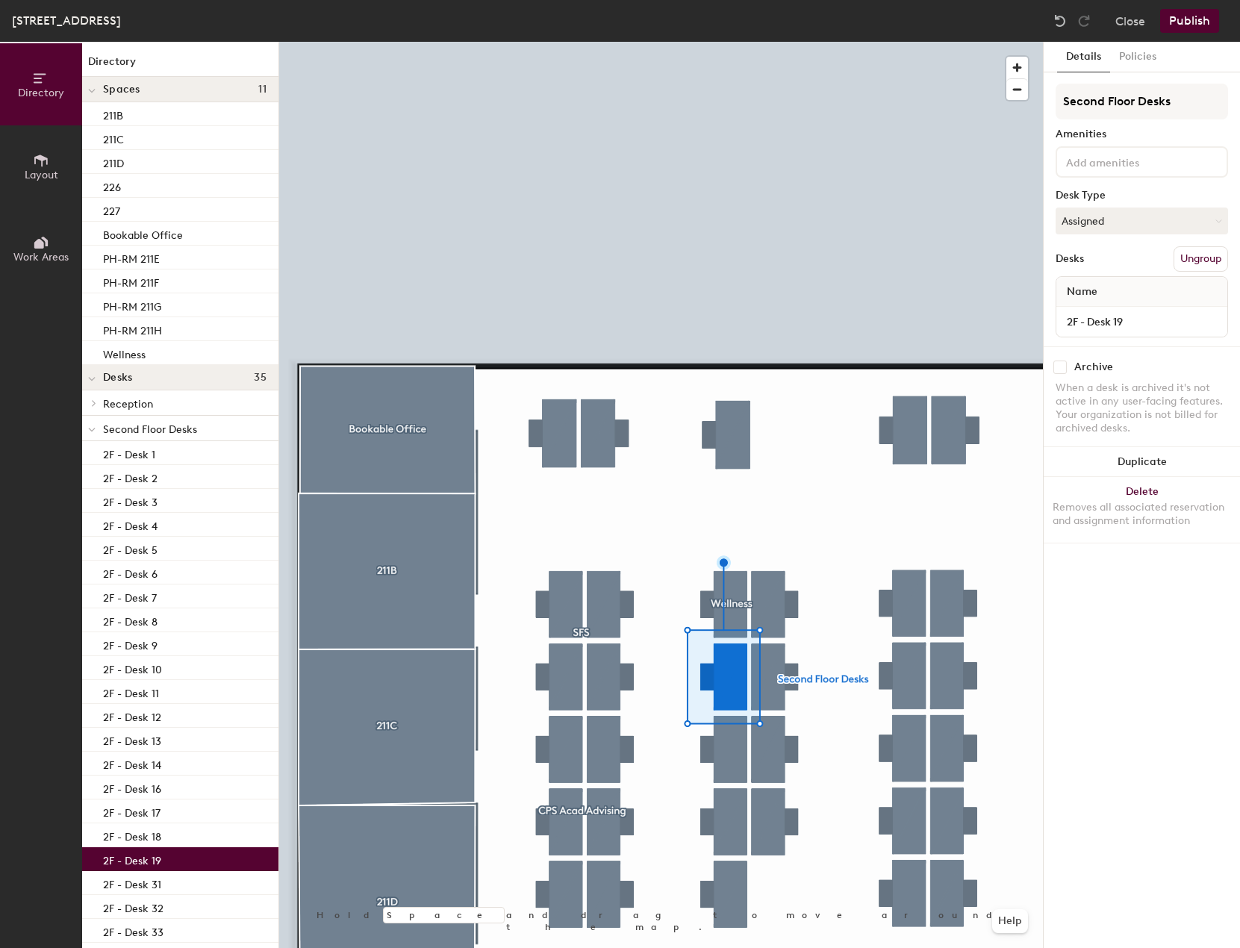
click at [1187, 253] on button "Ungroup" at bounding box center [1200, 258] width 54 height 25
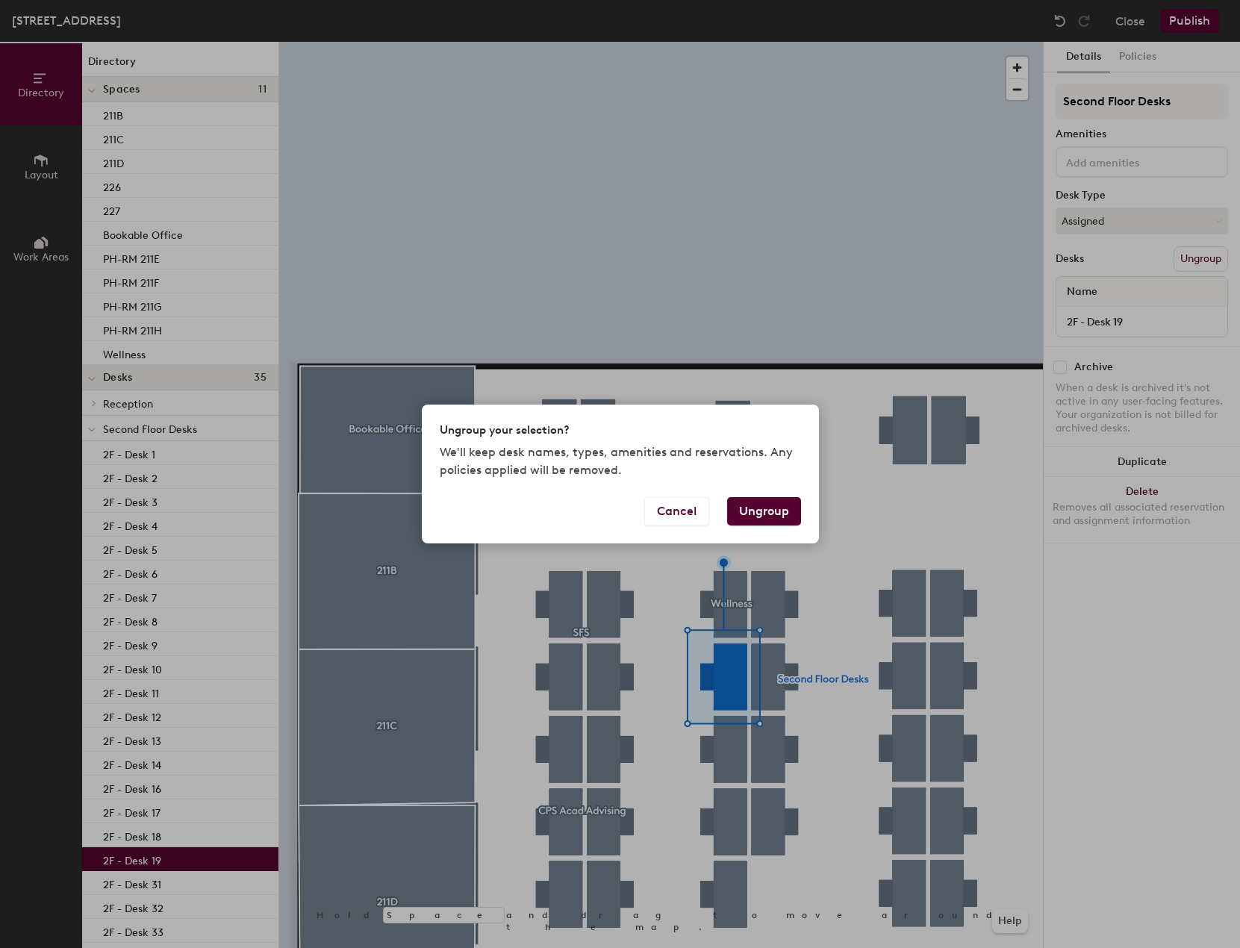
click at [762, 508] on button "Ungroup" at bounding box center [764, 511] width 74 height 28
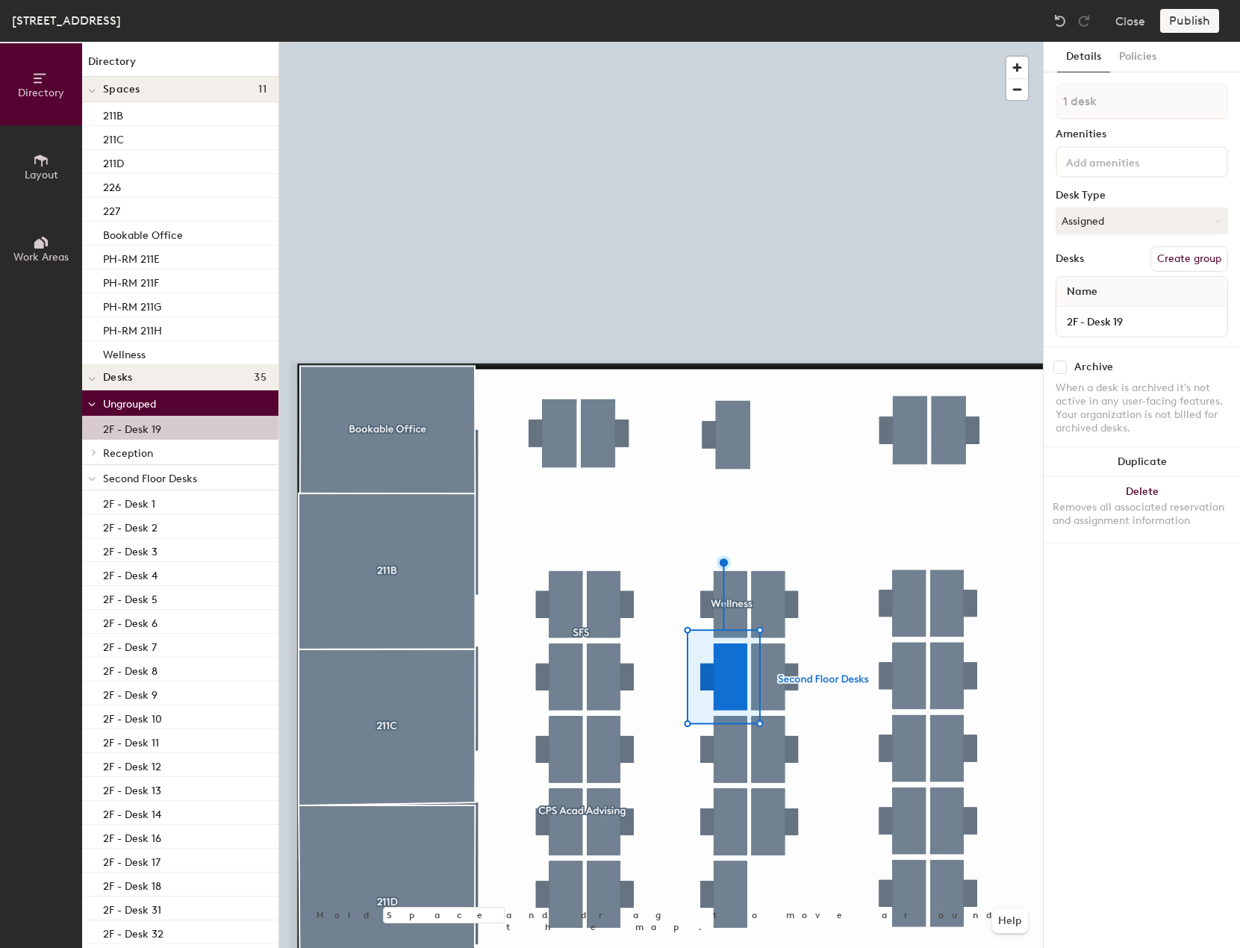
click at [1192, 252] on button "Create group" at bounding box center [1189, 258] width 78 height 25
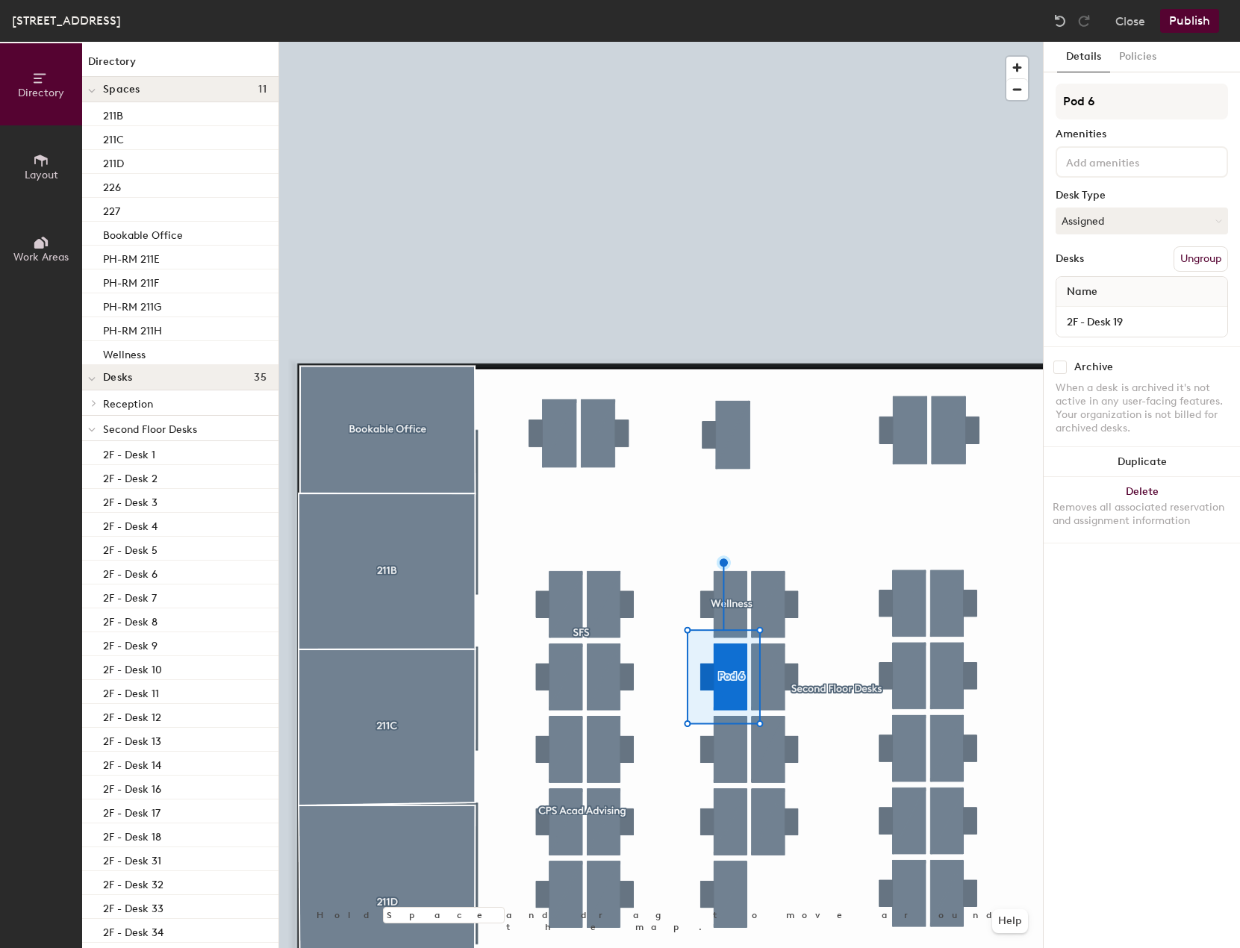
drag, startPoint x: 1122, startPoint y: 110, endPoint x: 1050, endPoint y: 102, distance: 72.0
click at [1050, 102] on div "Details Policies Pod 6 Amenities Desk Type Assigned Desks Ungroup Name 2F - Des…" at bounding box center [1141, 495] width 196 height 906
type input "COE Advising"
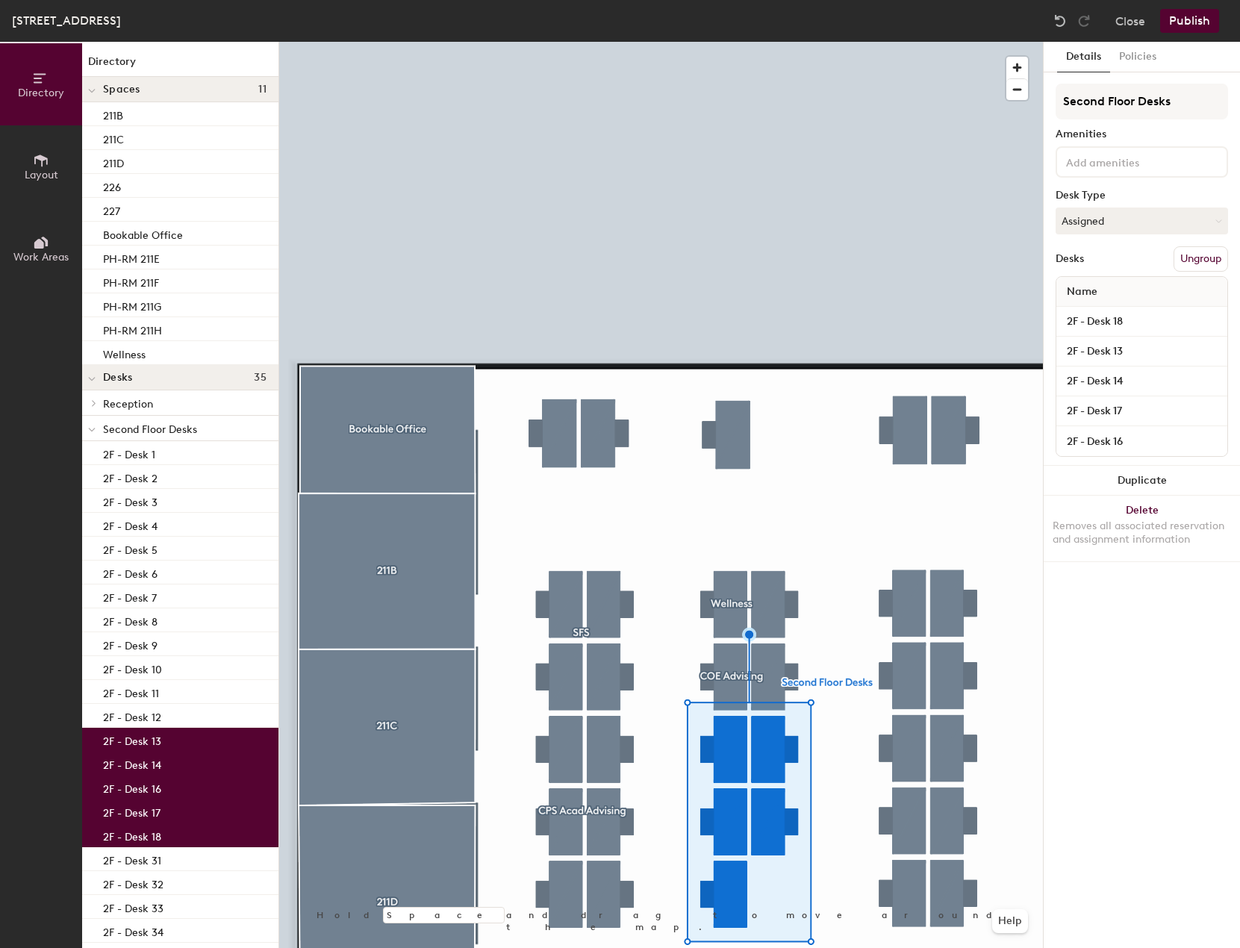
click at [1208, 255] on button "Ungroup" at bounding box center [1200, 258] width 54 height 25
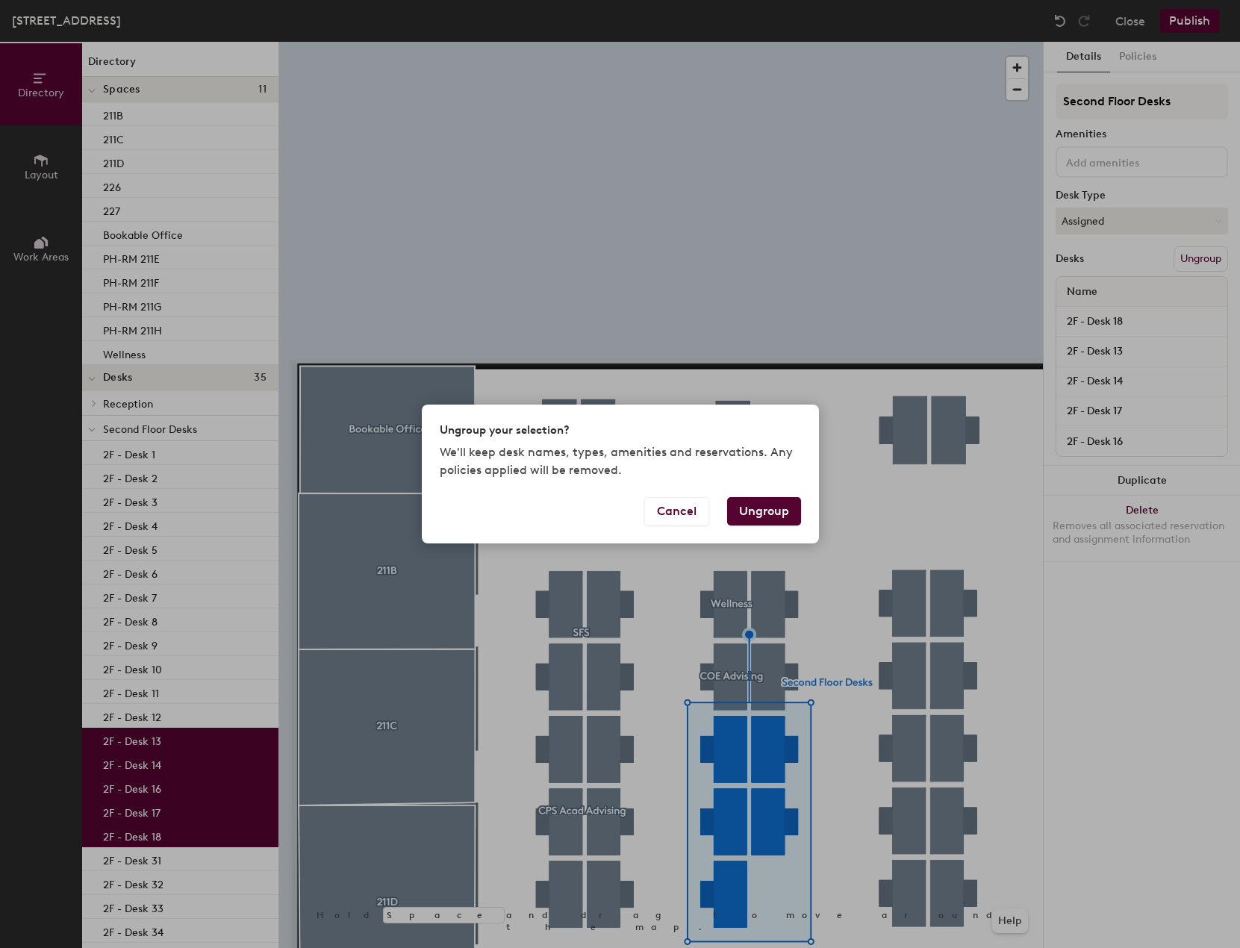
click at [764, 509] on button "Ungroup" at bounding box center [764, 511] width 74 height 28
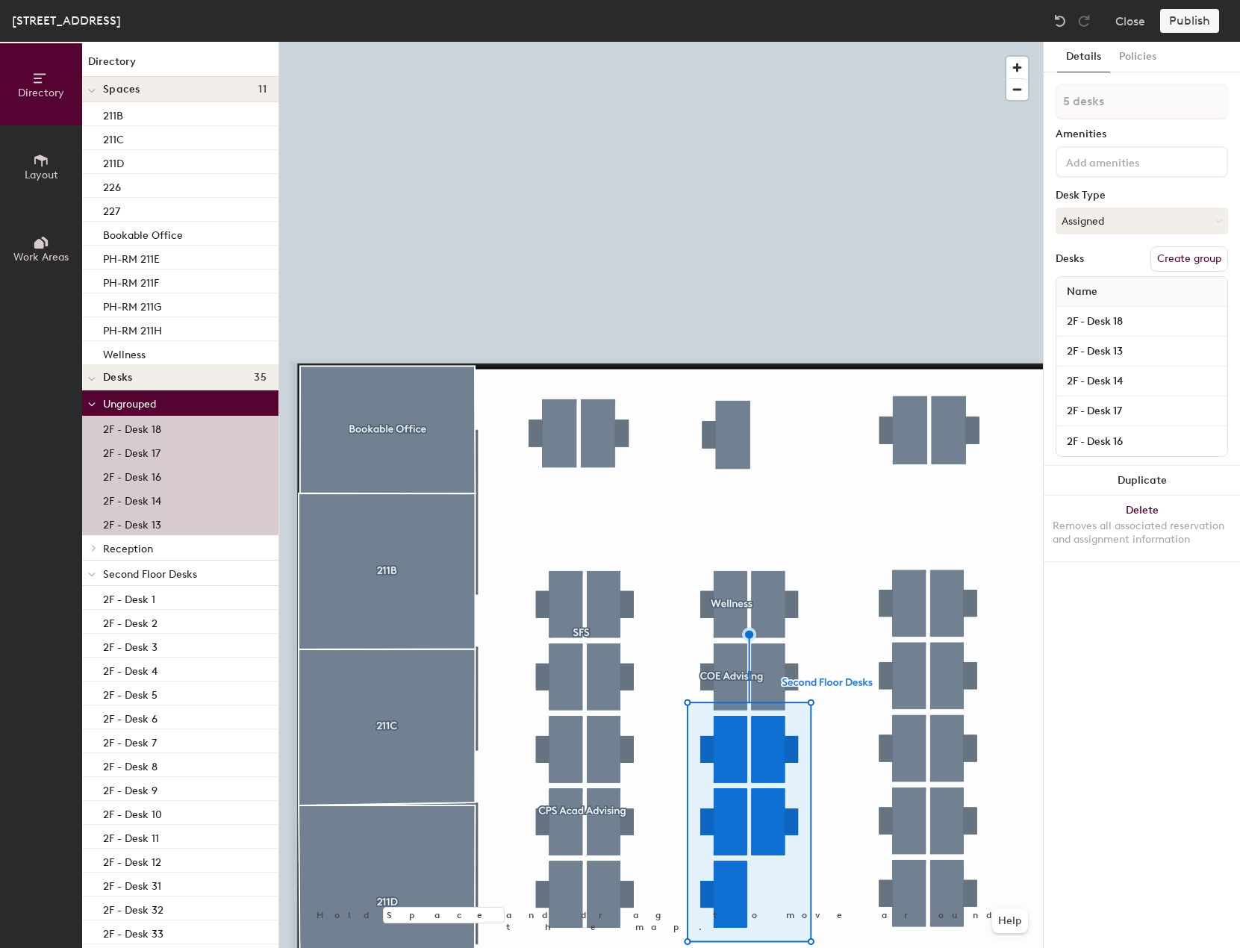
click at [1193, 267] on button "Create group" at bounding box center [1189, 258] width 78 height 25
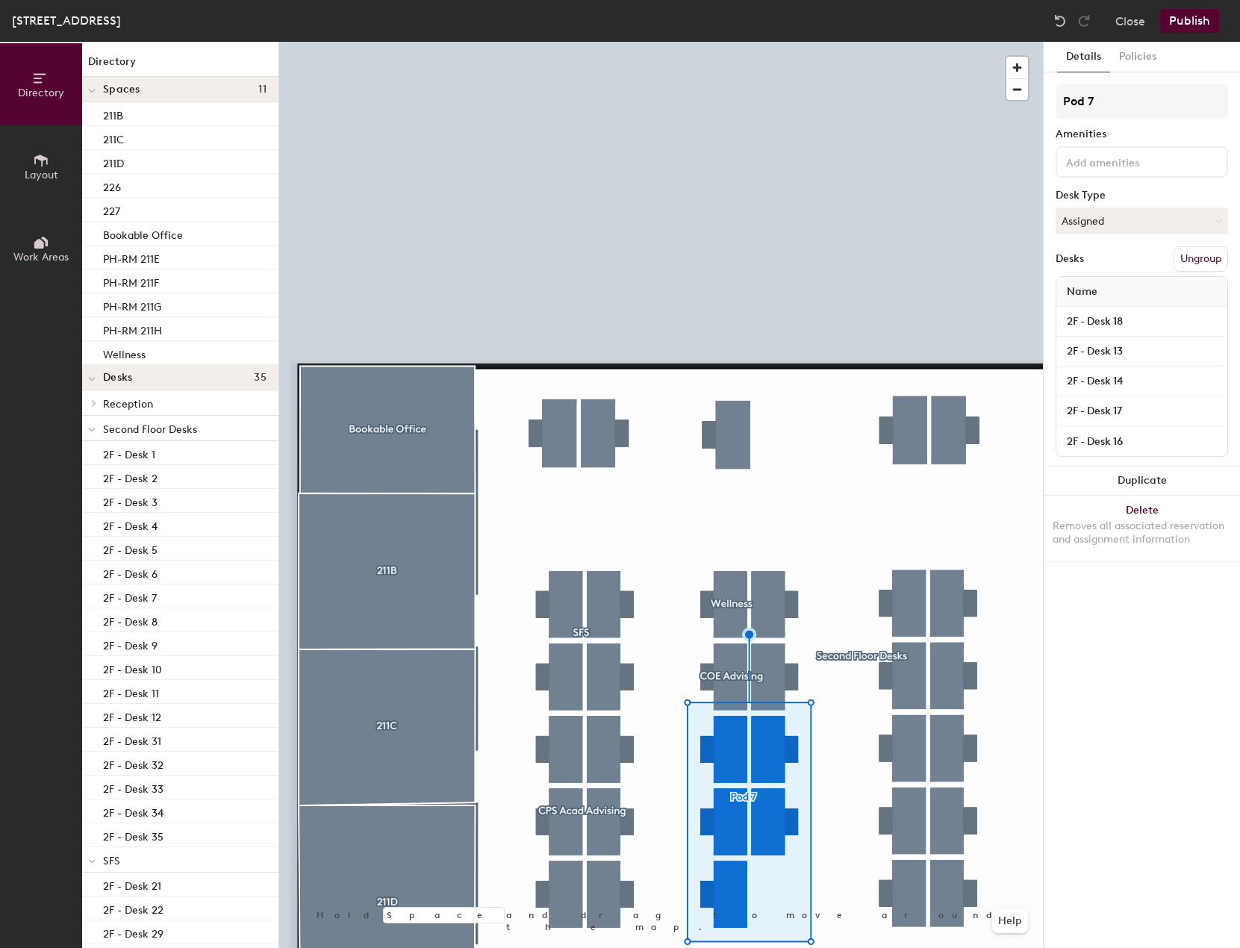
drag, startPoint x: 1091, startPoint y: 107, endPoint x: 1051, endPoint y: 102, distance: 40.6
click at [1051, 102] on div "Details Policies Pod 7 Amenities Desk Type Assigned Desks Ungroup Name 2F - Des…" at bounding box center [1141, 495] width 196 height 906
type input "Career Advising"
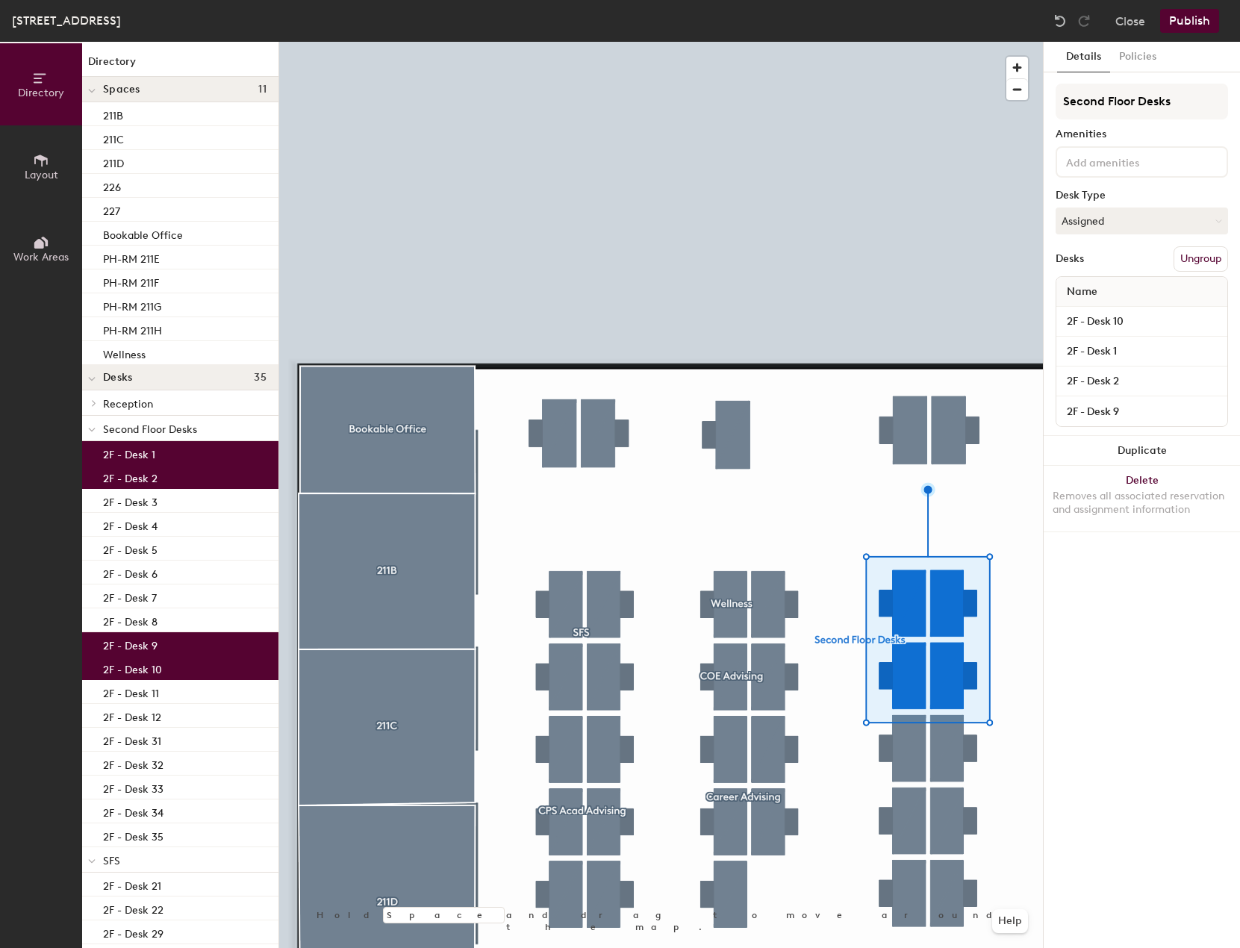
click at [1190, 257] on button "Ungroup" at bounding box center [1200, 258] width 54 height 25
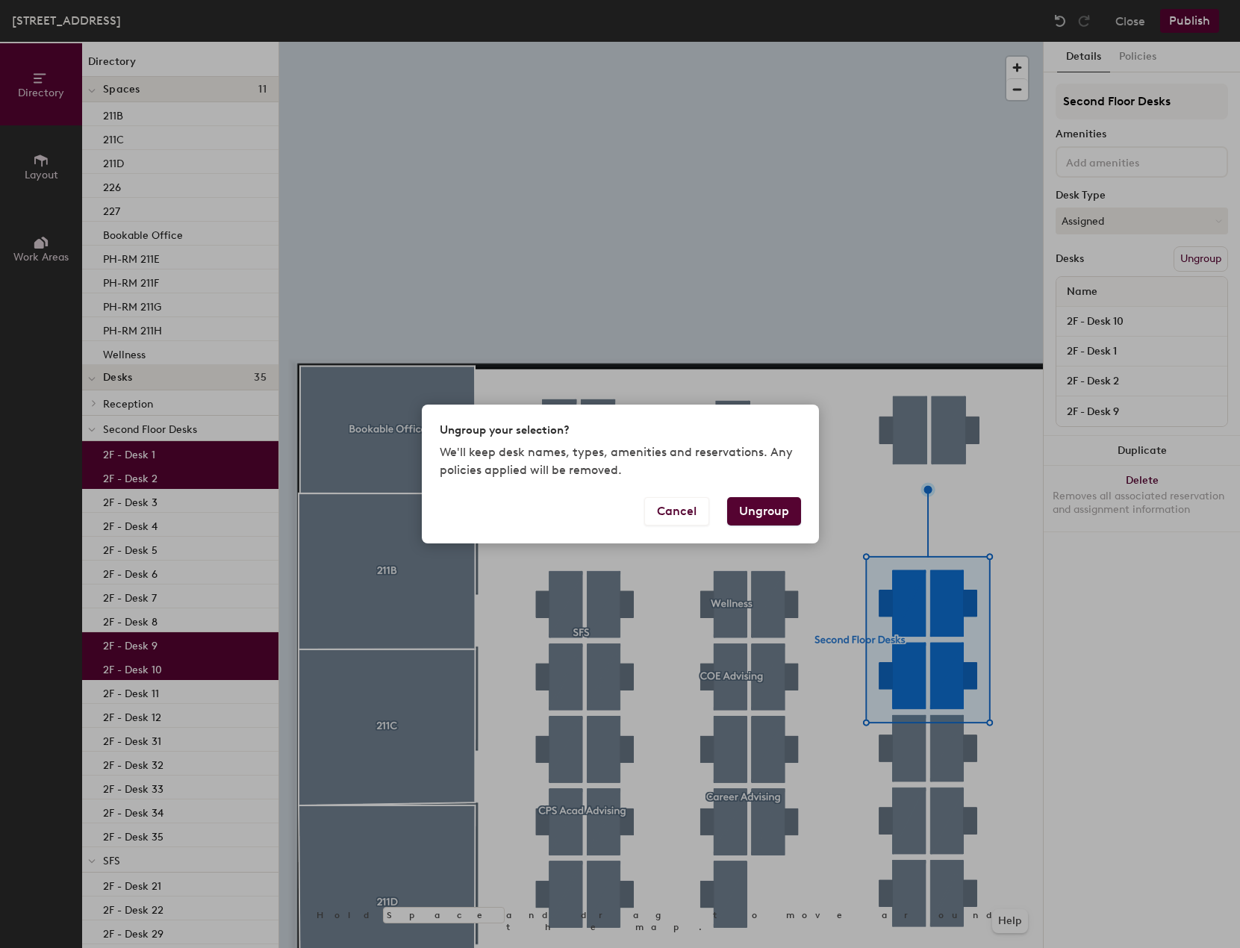
click at [779, 507] on button "Ungroup" at bounding box center [764, 511] width 74 height 28
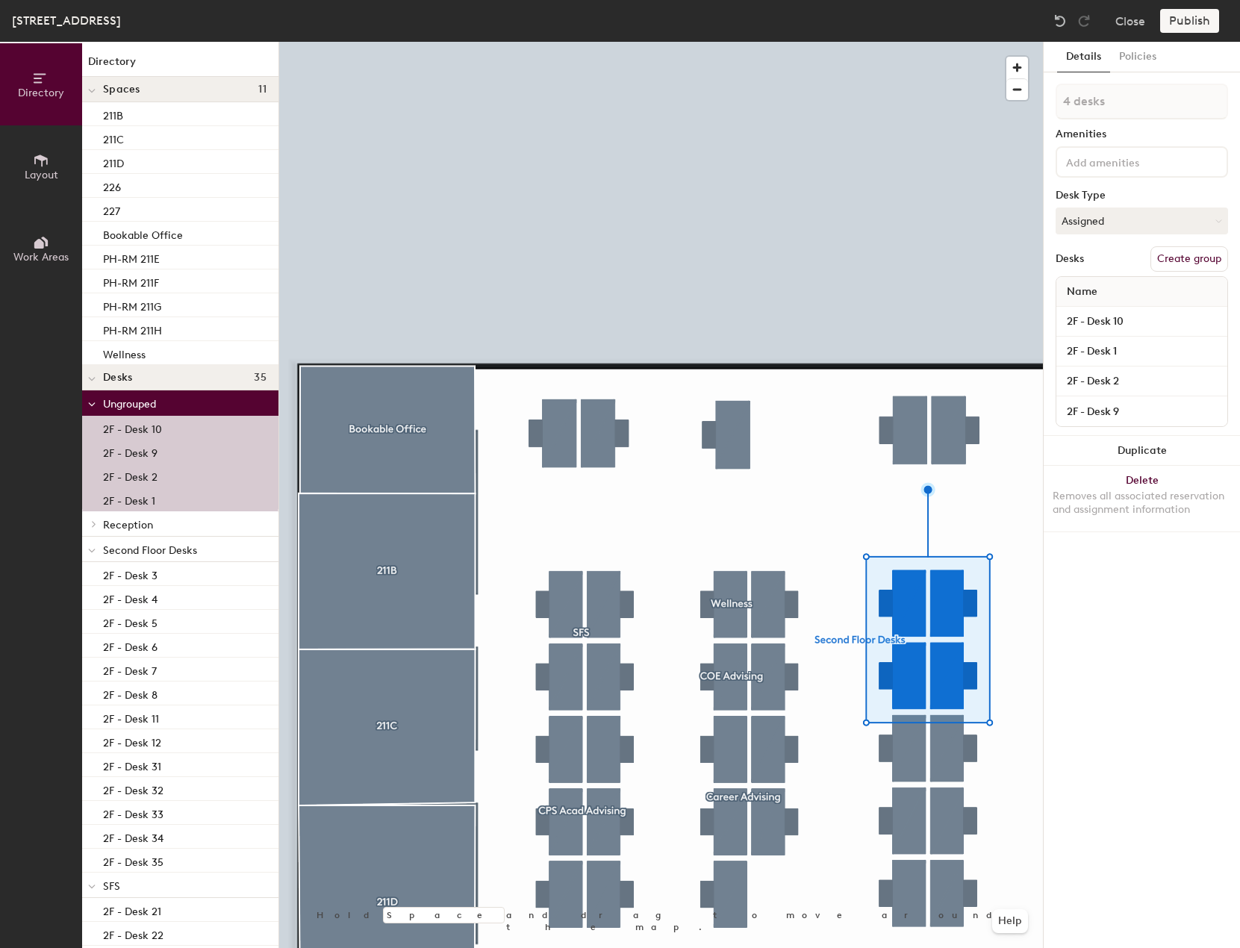
click at [1187, 257] on button "Create group" at bounding box center [1189, 258] width 78 height 25
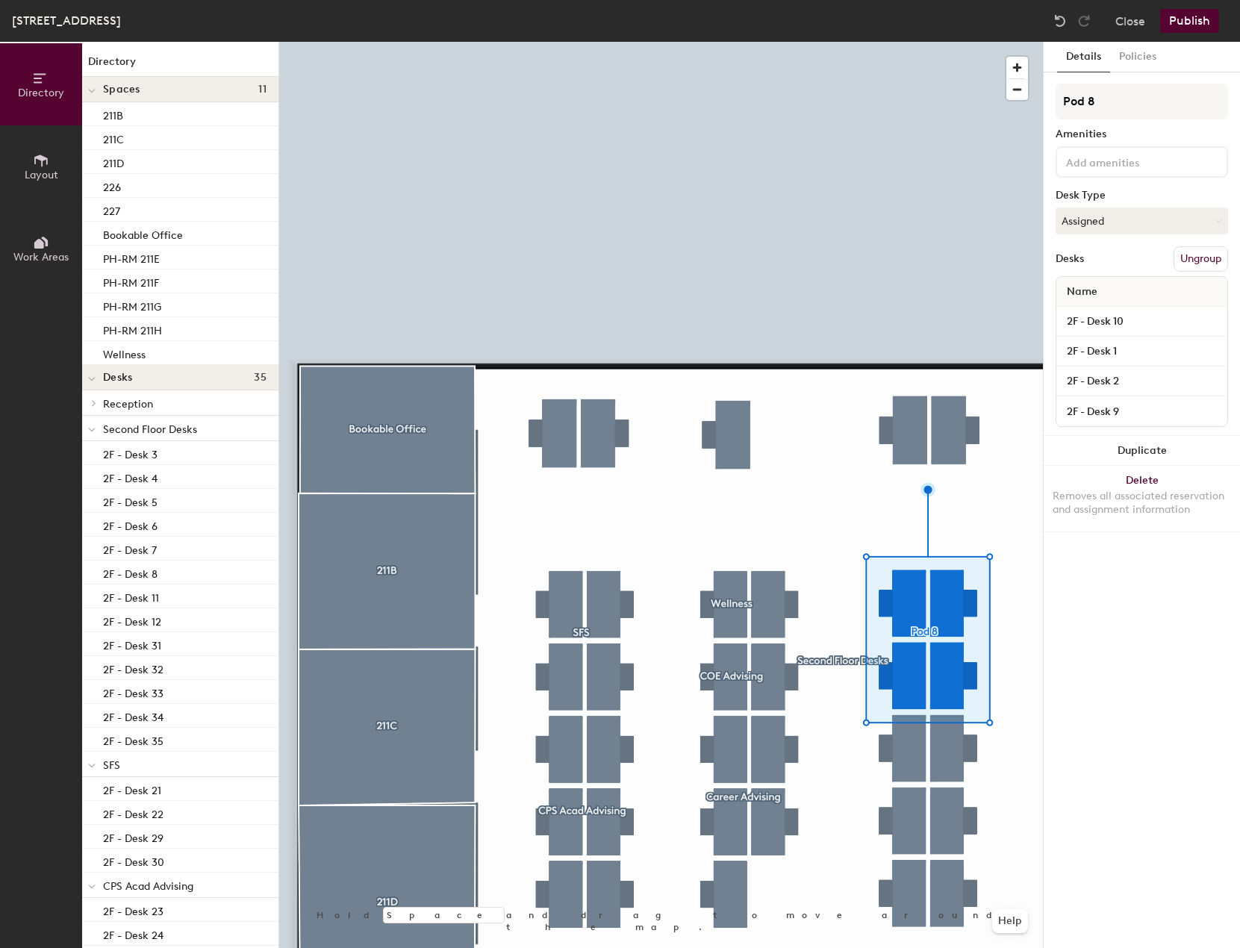
click at [1037, 101] on div "Directory Layout Work Areas Directory Spaces 11 211B 211C 211D 226 227 Bookable…" at bounding box center [620, 495] width 1240 height 906
type input "Student Services"
click at [1129, 135] on div "Amenities" at bounding box center [1141, 134] width 172 height 12
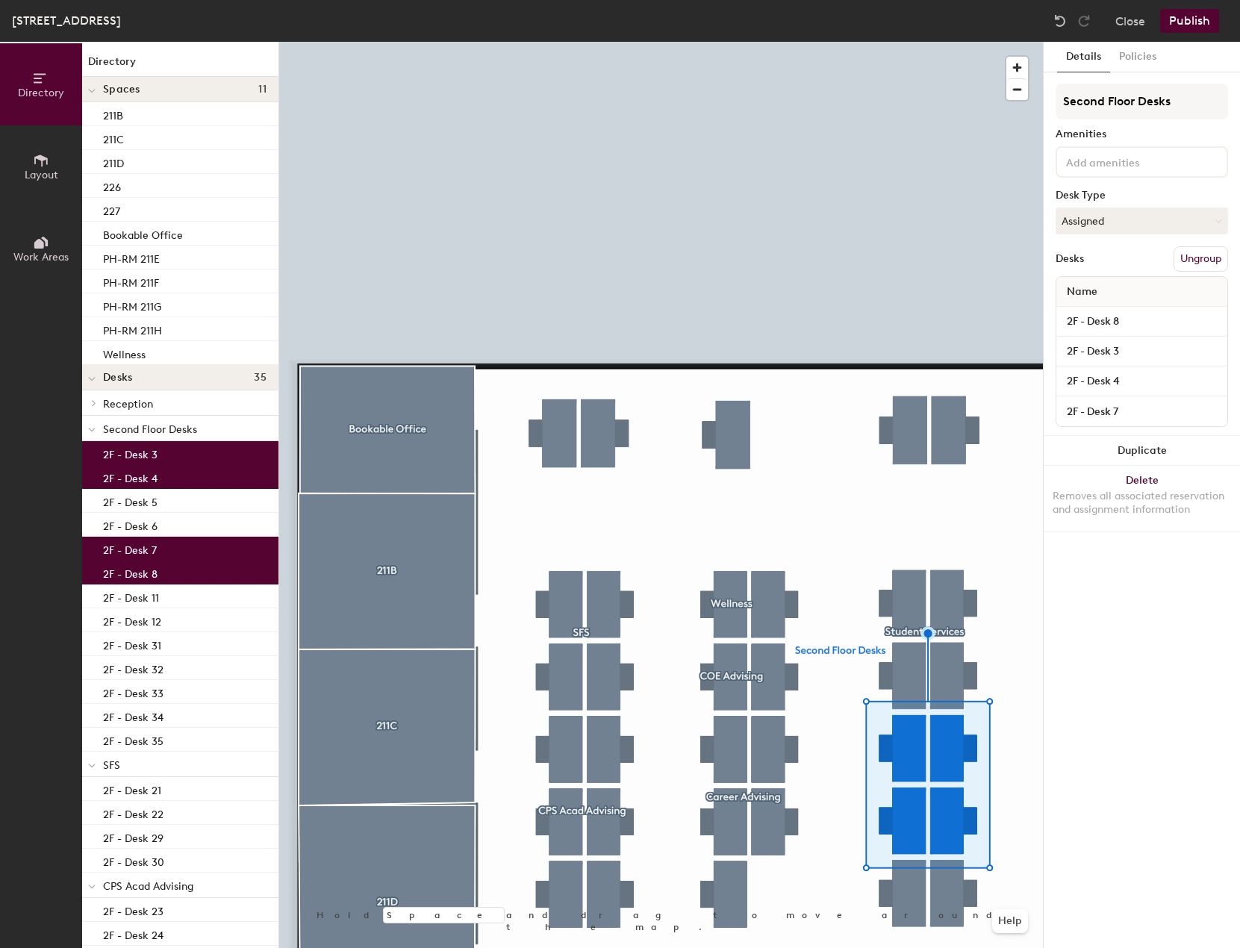
click at [1190, 260] on button "Ungroup" at bounding box center [1200, 258] width 54 height 25
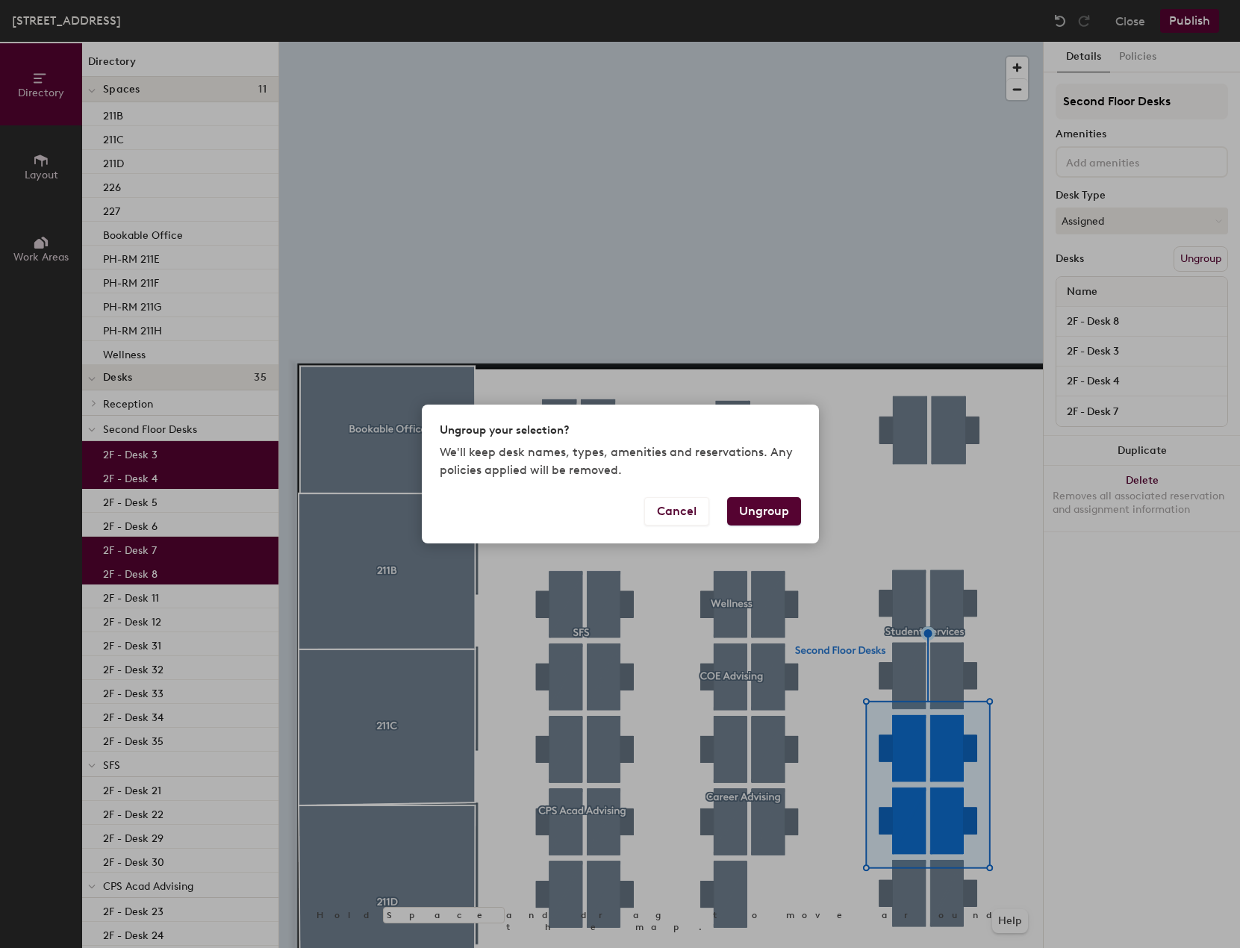
click at [765, 510] on button "Ungroup" at bounding box center [764, 511] width 74 height 28
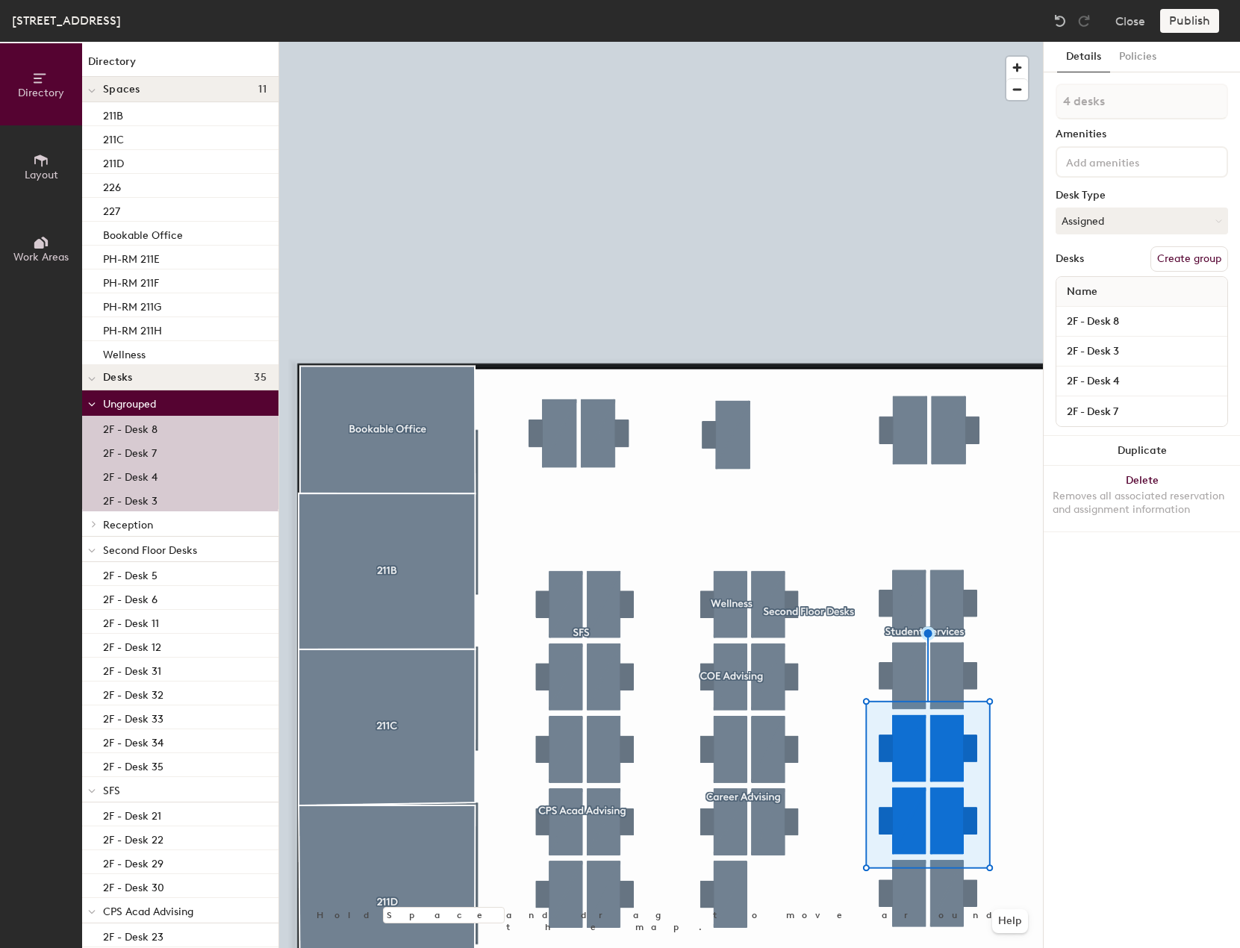
click at [1192, 253] on button "Create group" at bounding box center [1189, 258] width 78 height 25
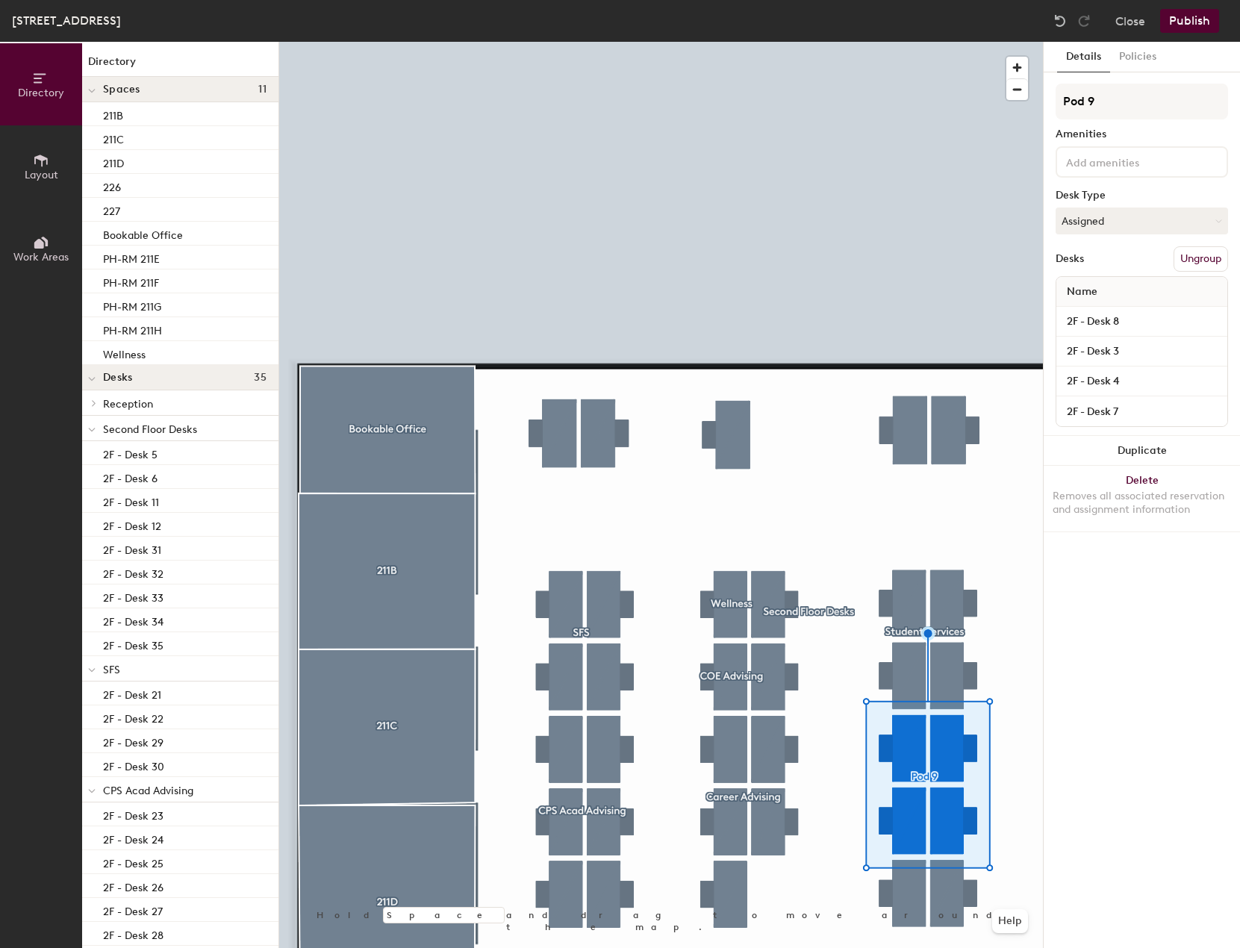
click at [1002, 104] on div "Directory Layout Work Areas Directory Spaces 11 211B 211C 211D 226 227 Bookable…" at bounding box center [620, 495] width 1240 height 906
type input "OGS"
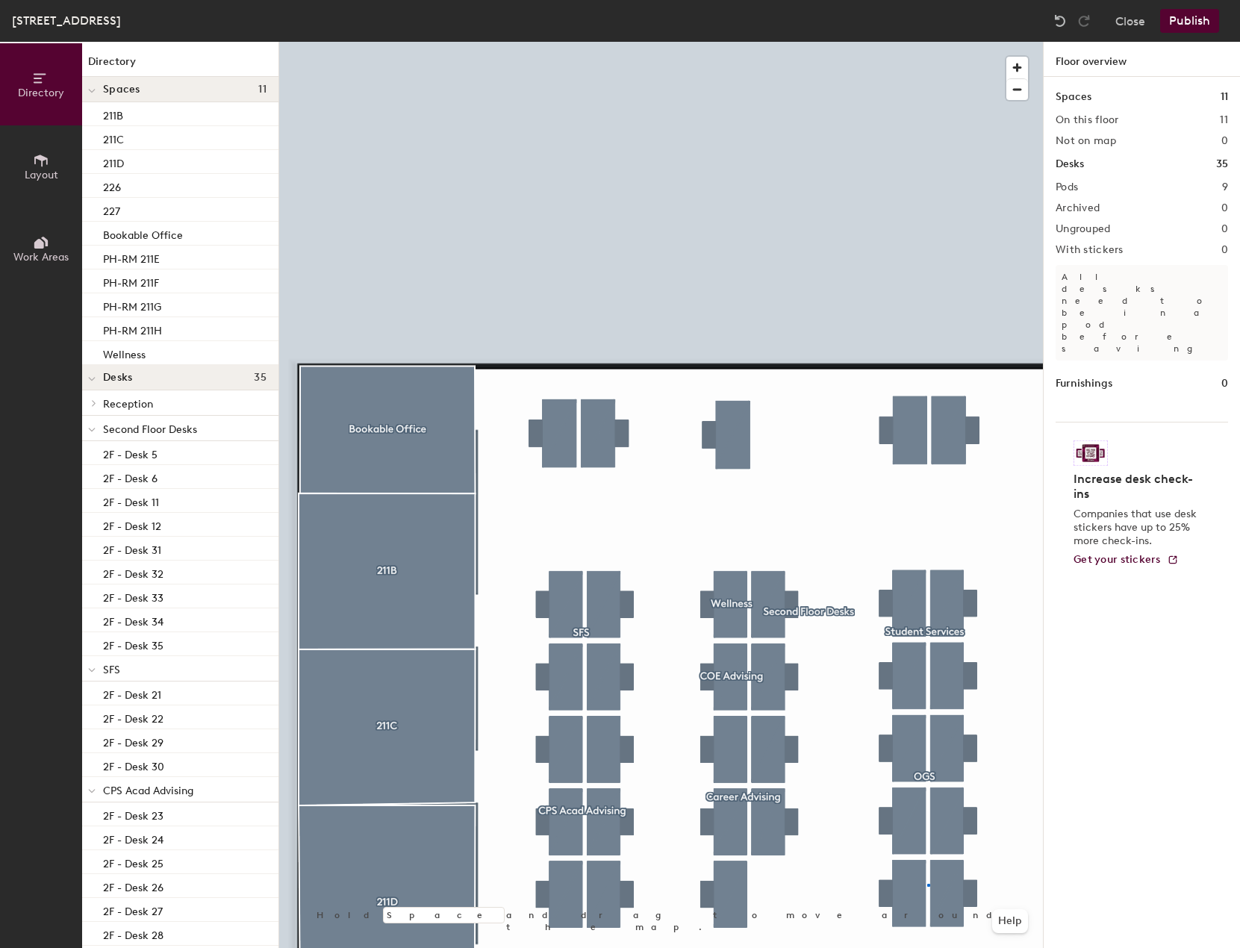
click at [927, 42] on div at bounding box center [661, 42] width 764 height 0
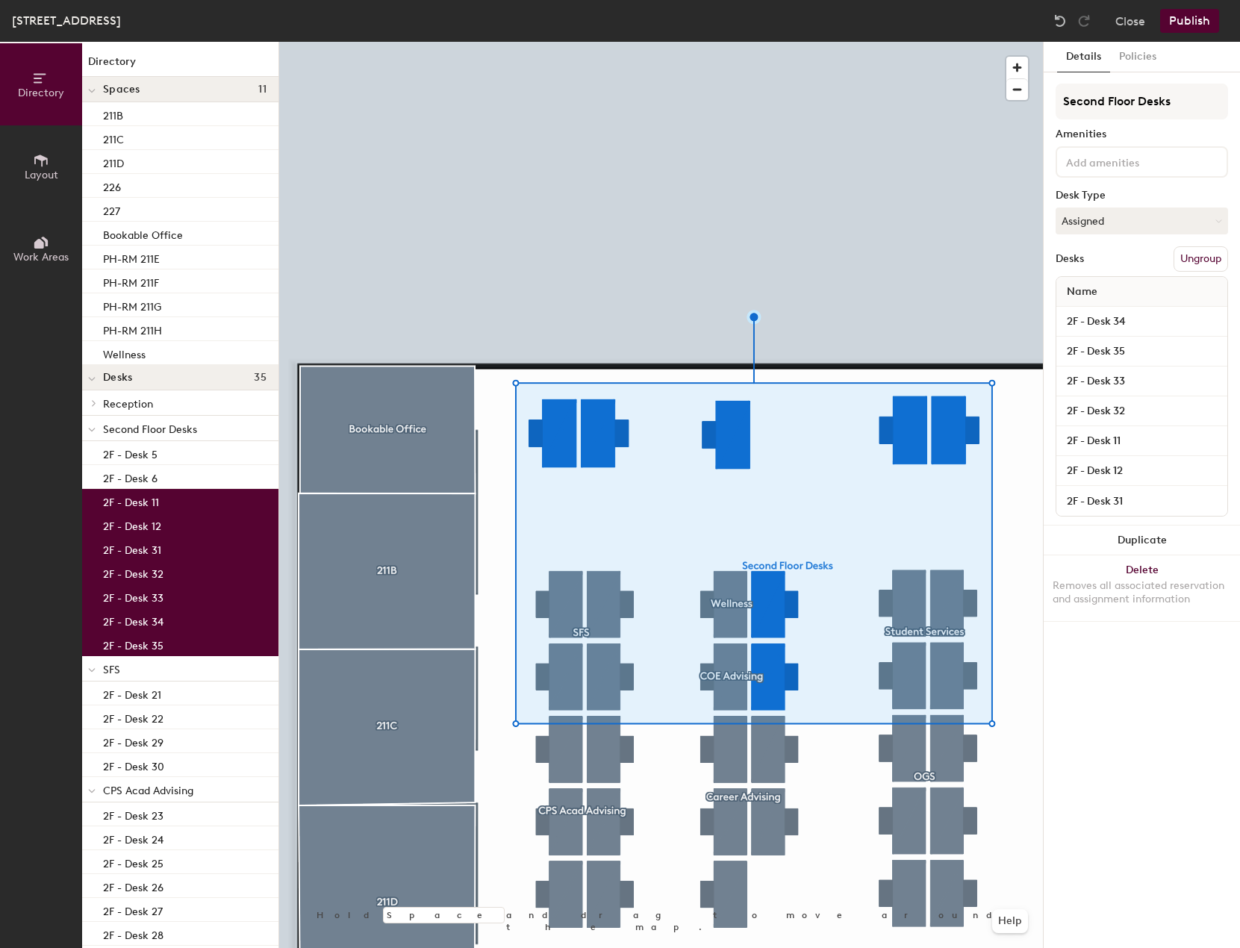
click at [905, 42] on div at bounding box center [661, 42] width 764 height 0
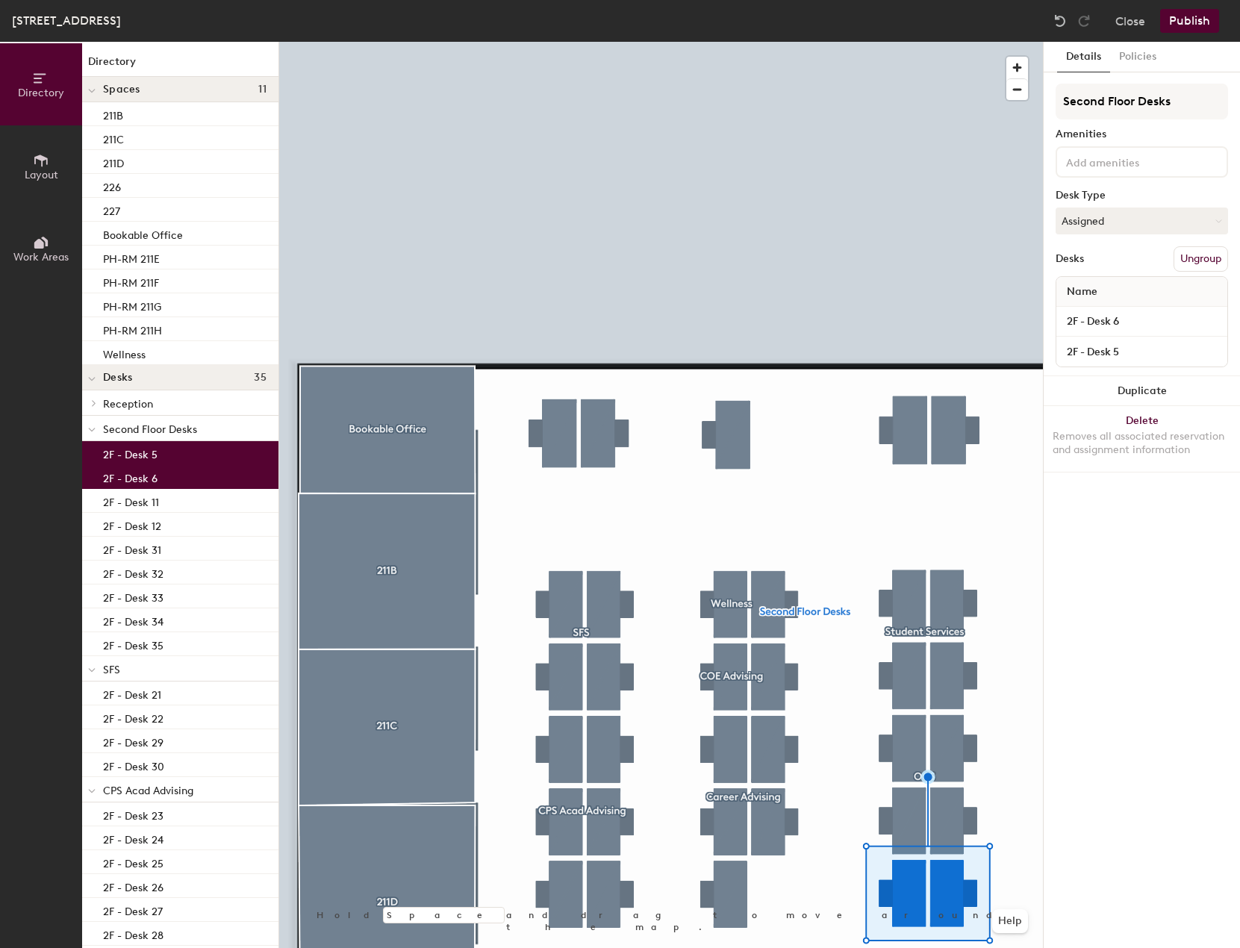
click at [1211, 261] on button "Ungroup" at bounding box center [1200, 258] width 54 height 25
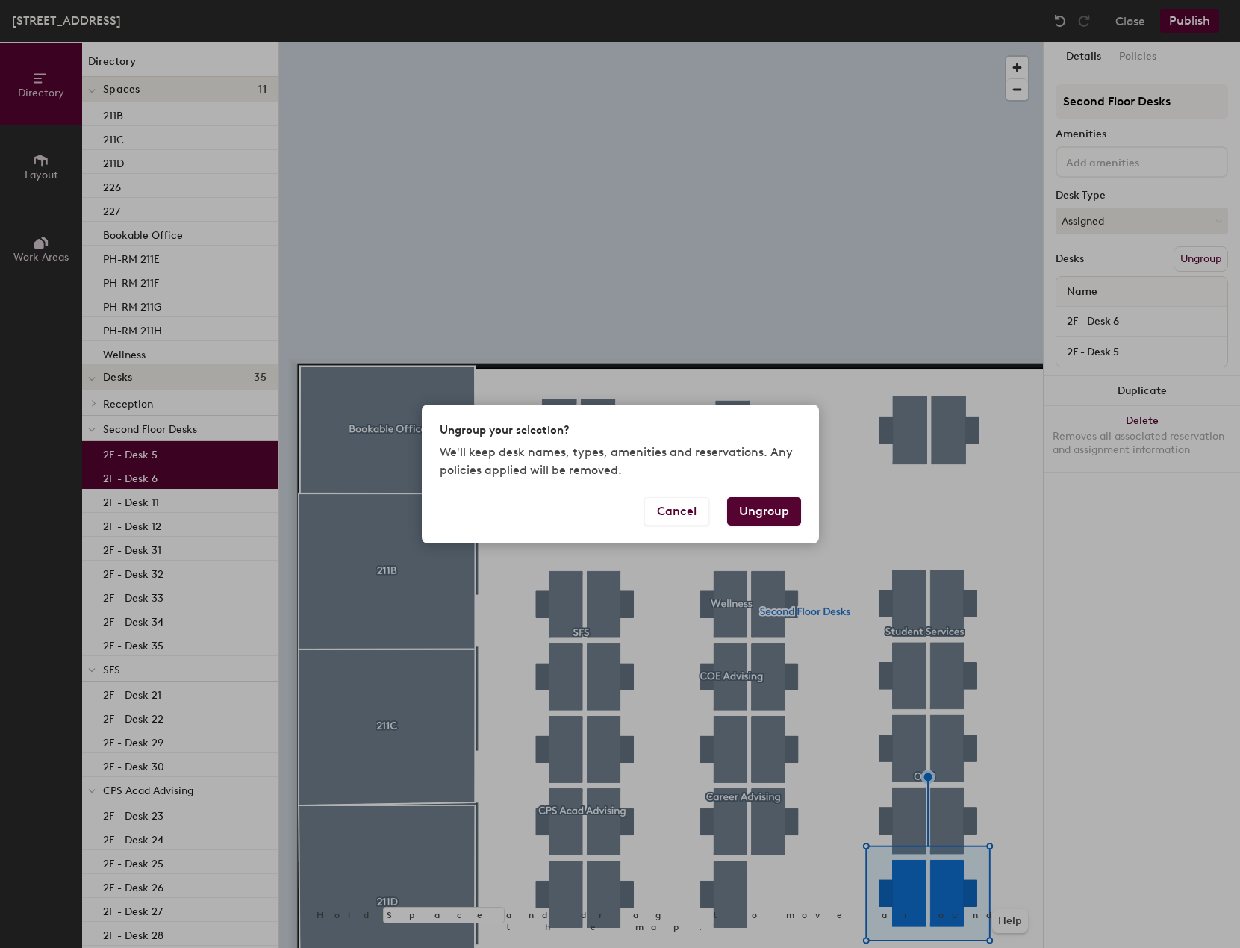
click at [774, 514] on button "Ungroup" at bounding box center [764, 511] width 74 height 28
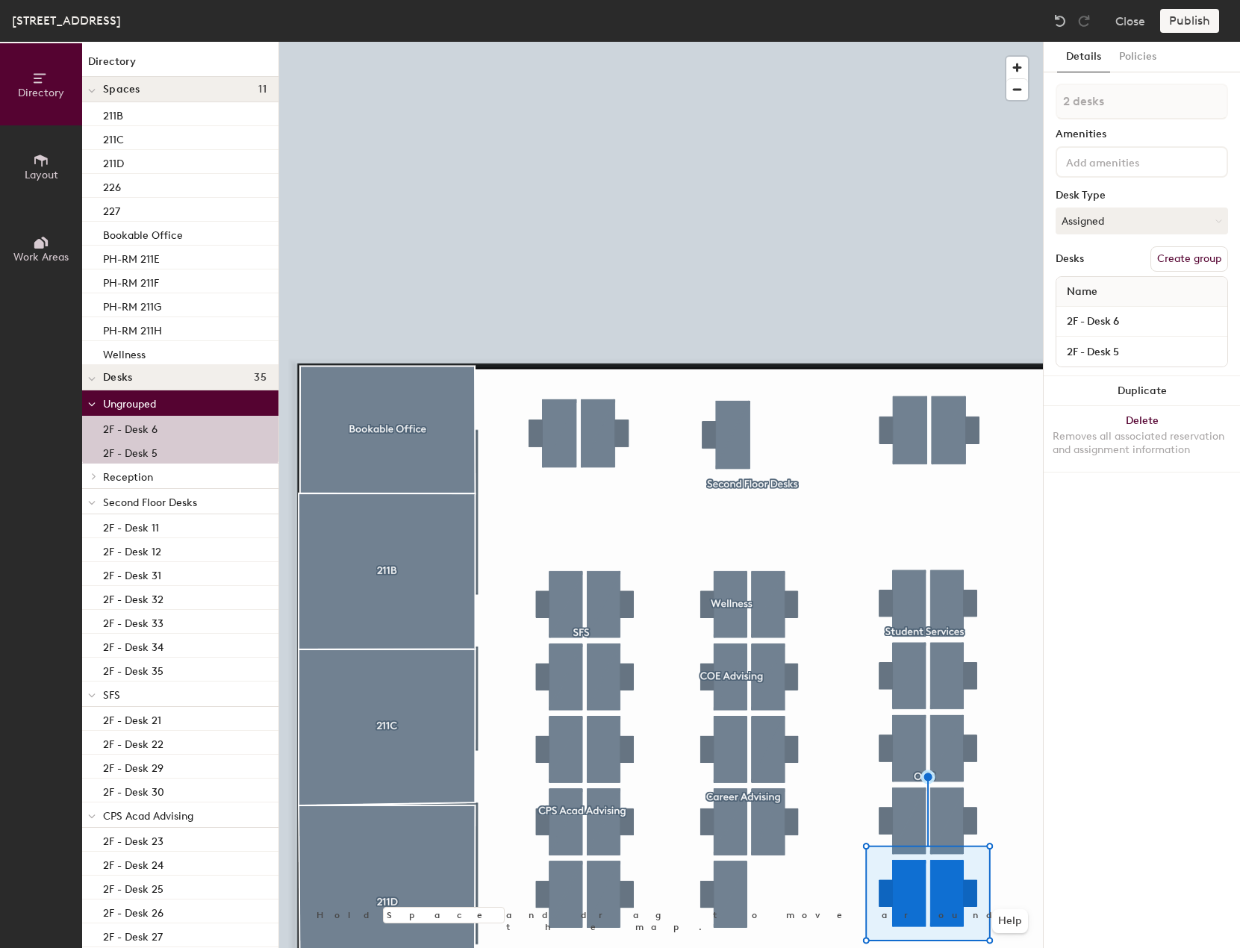
click at [1182, 256] on button "Create group" at bounding box center [1189, 258] width 78 height 25
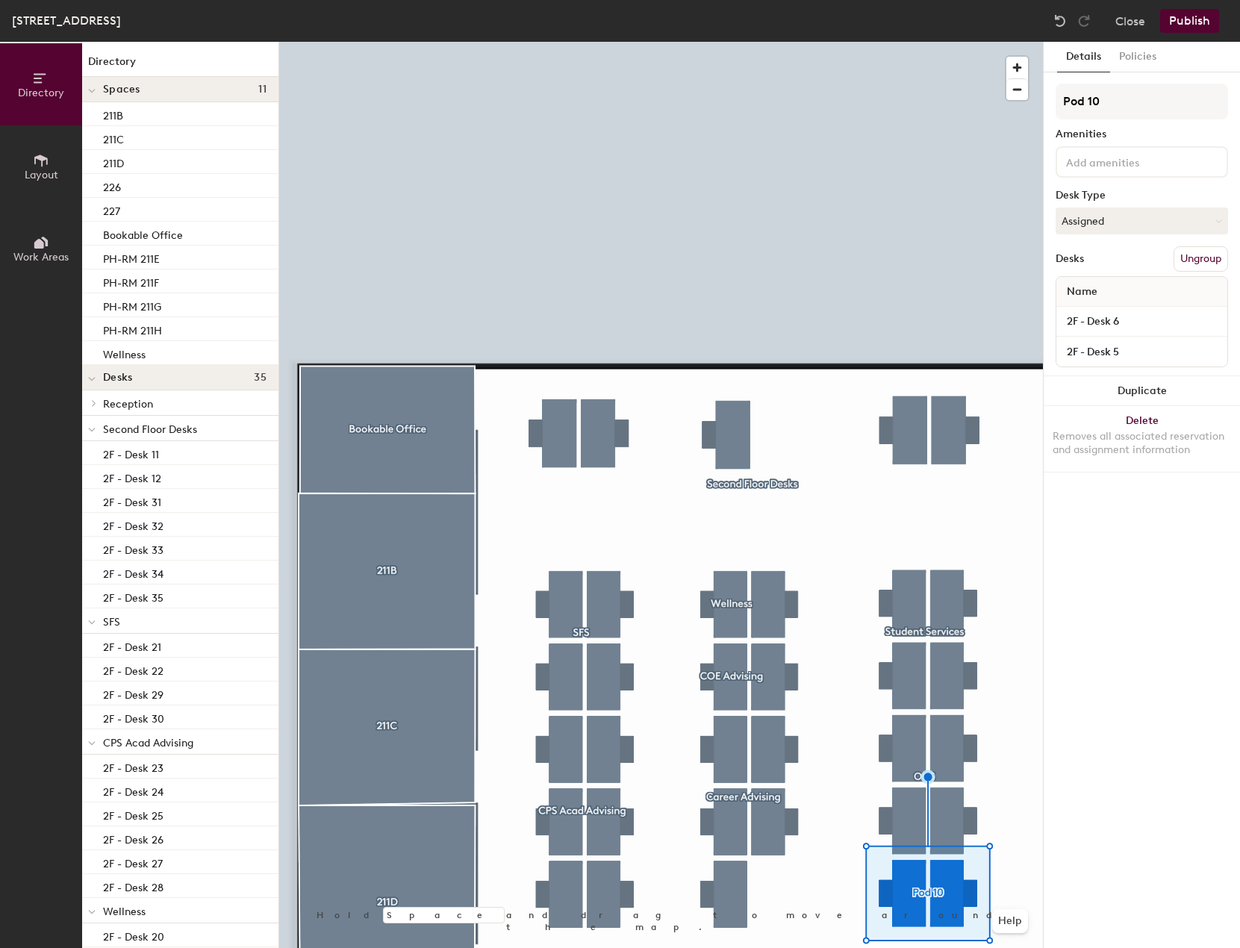
drag, startPoint x: 1105, startPoint y: 102, endPoint x: 1052, endPoint y: 102, distance: 53.7
click at [1052, 102] on div "Details Policies Pod 10 Amenities Desk Type Assigned Desks Ungroup Name 2F - De…" at bounding box center [1141, 495] width 196 height 906
type input "GLS"
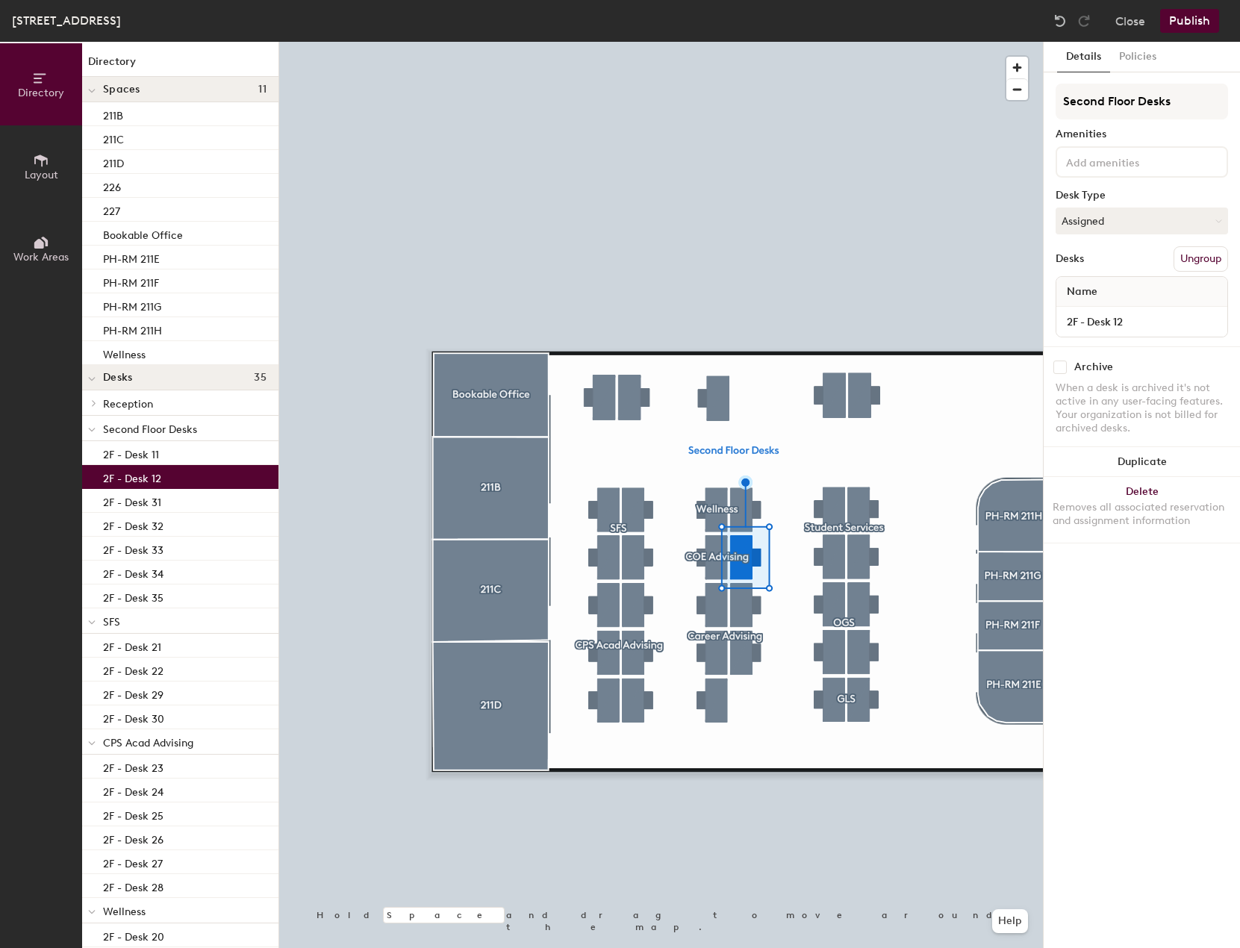
click at [45, 177] on span "Layout" at bounding box center [42, 175] width 34 height 13
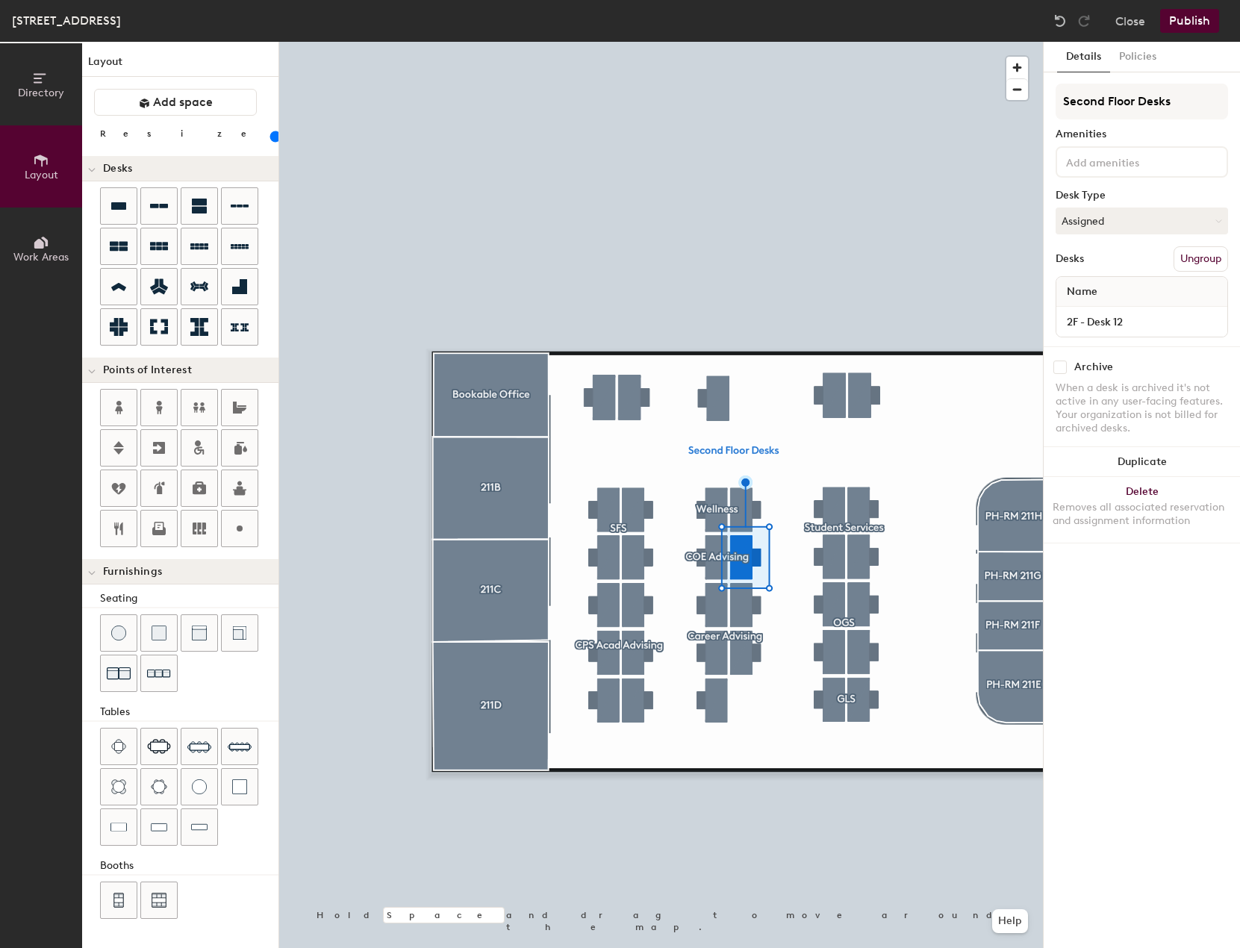
click at [49, 260] on span "Work Areas" at bounding box center [40, 257] width 55 height 13
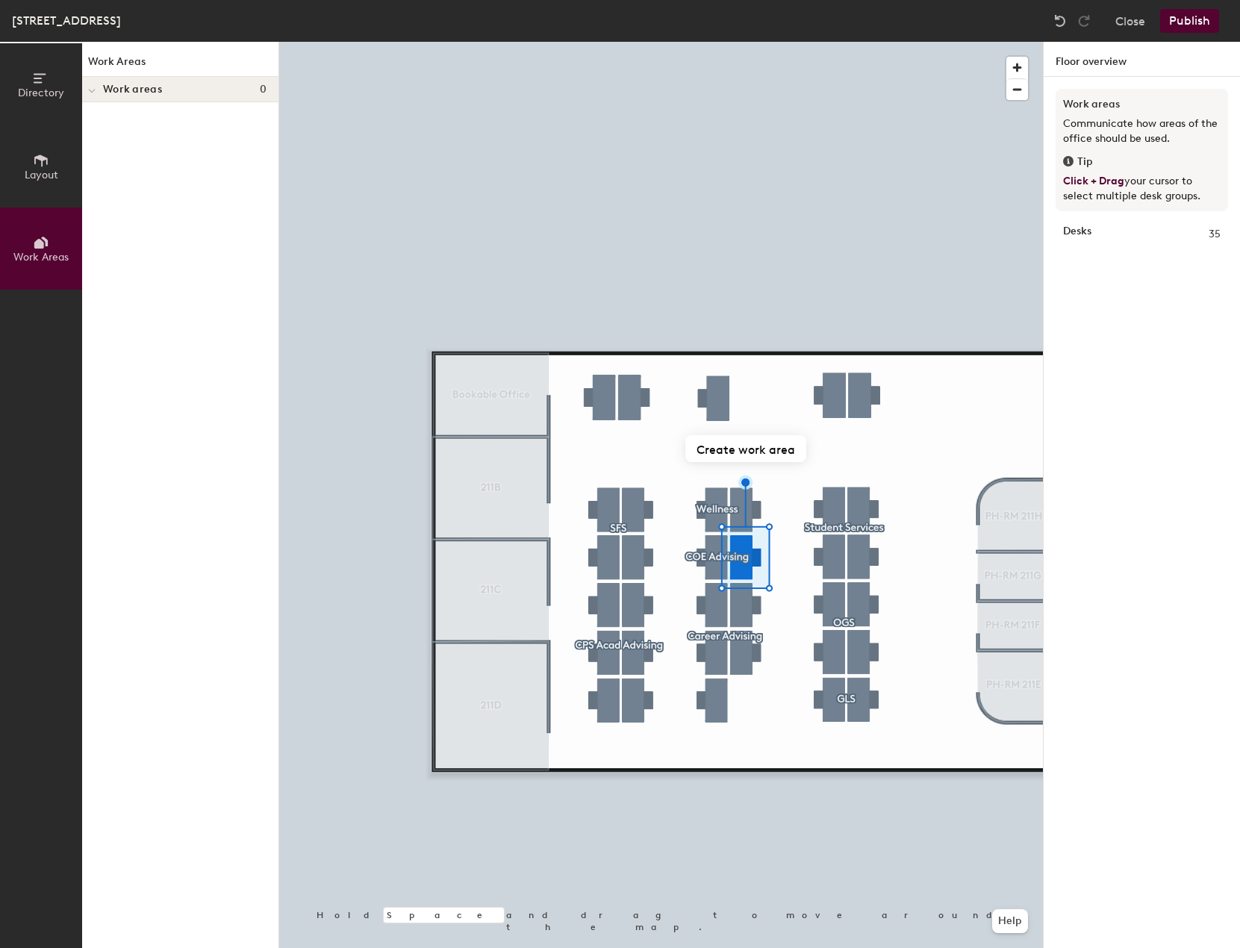
click at [1181, 15] on button "Publish" at bounding box center [1189, 21] width 59 height 24
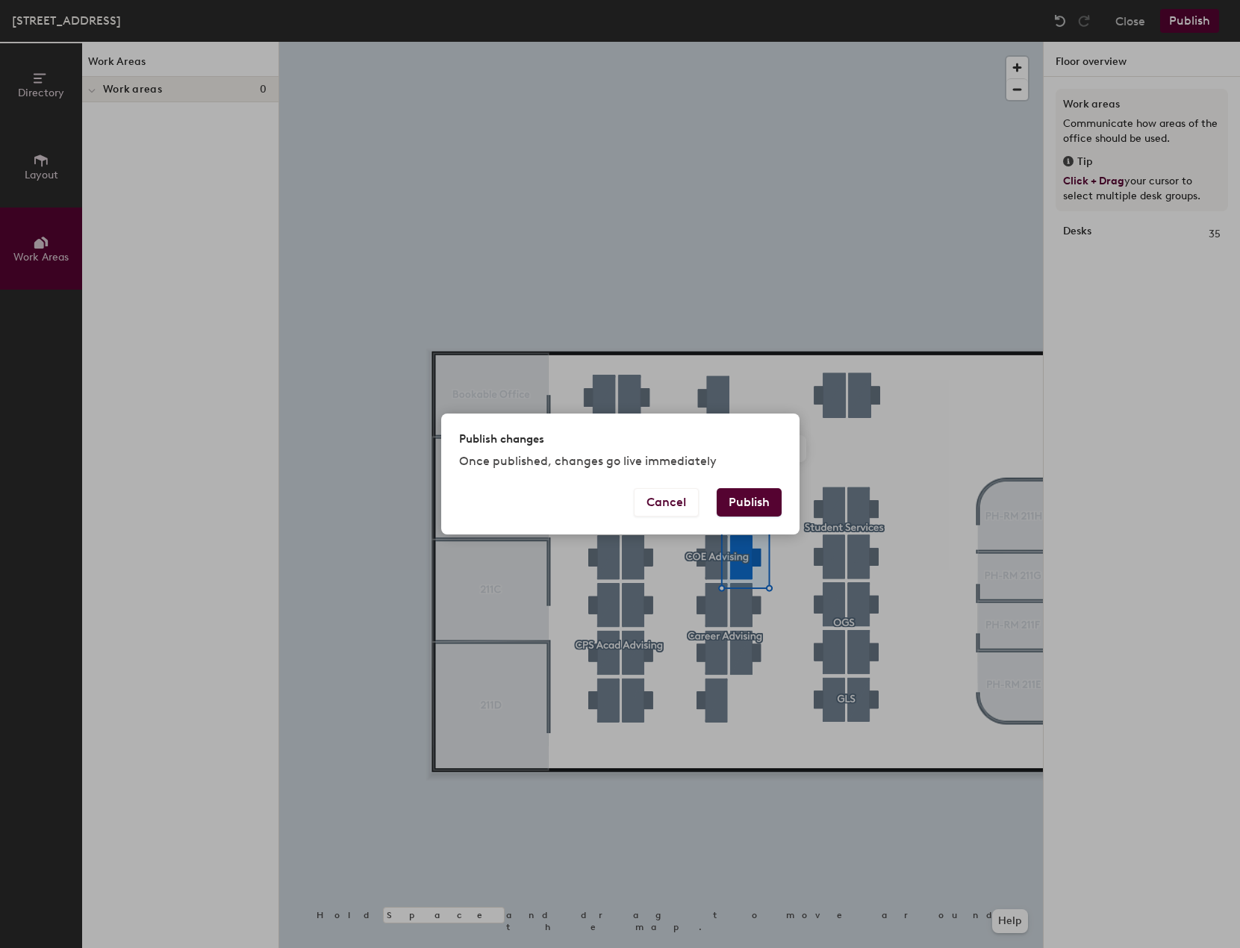
click at [746, 488] on button "Publish" at bounding box center [748, 502] width 65 height 28
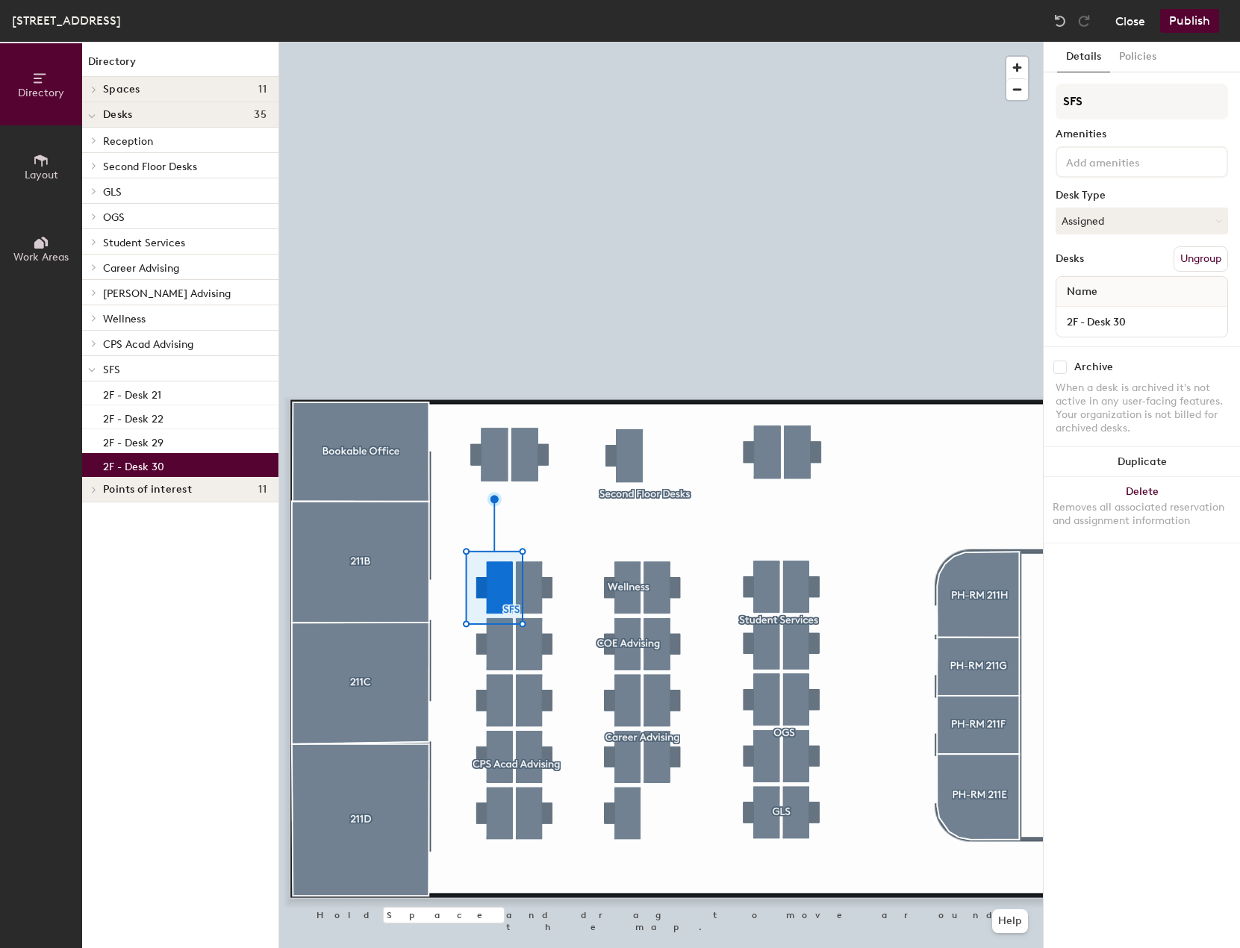
click at [1130, 22] on button "Close" at bounding box center [1130, 21] width 30 height 24
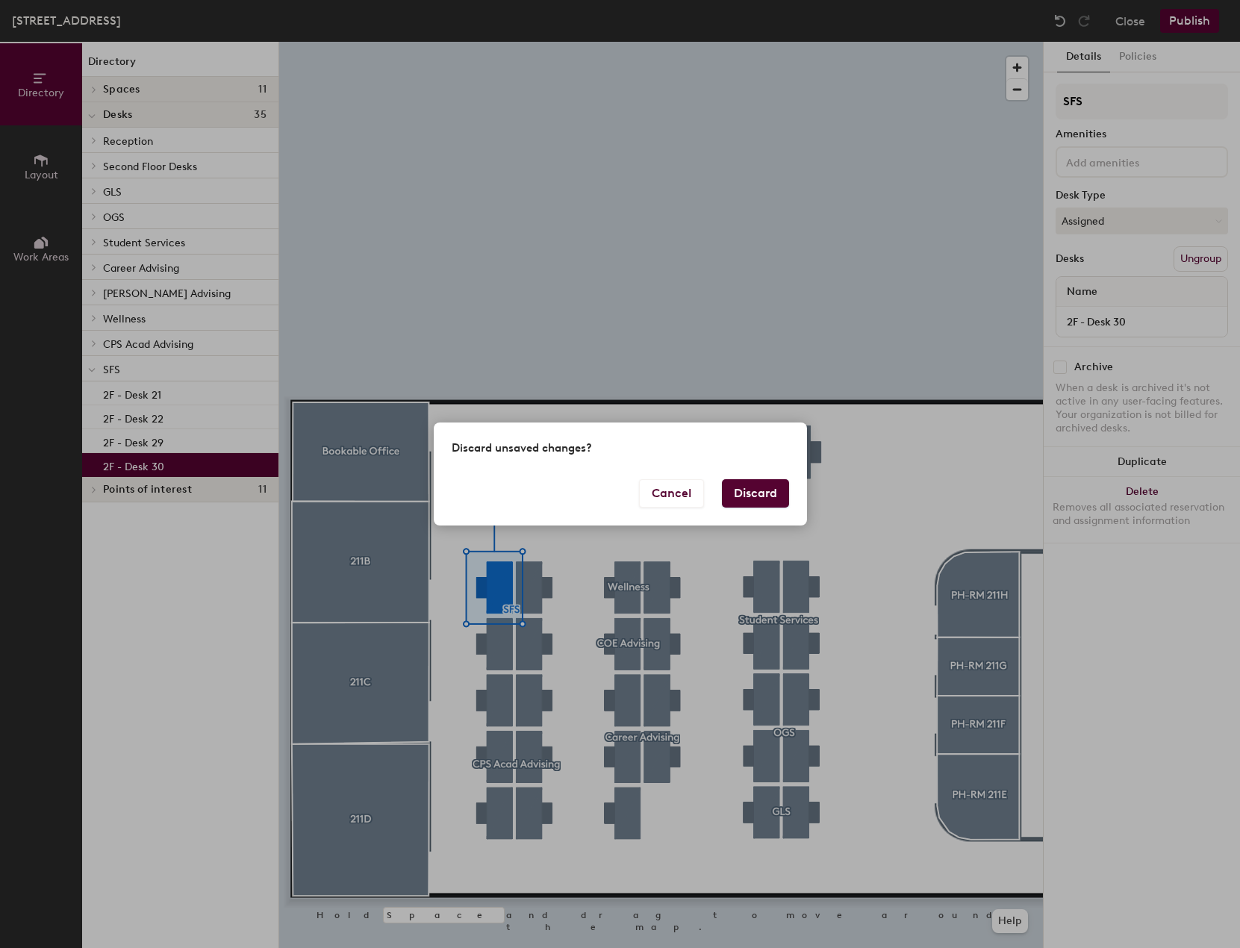
click at [758, 501] on button "Discard" at bounding box center [755, 493] width 67 height 28
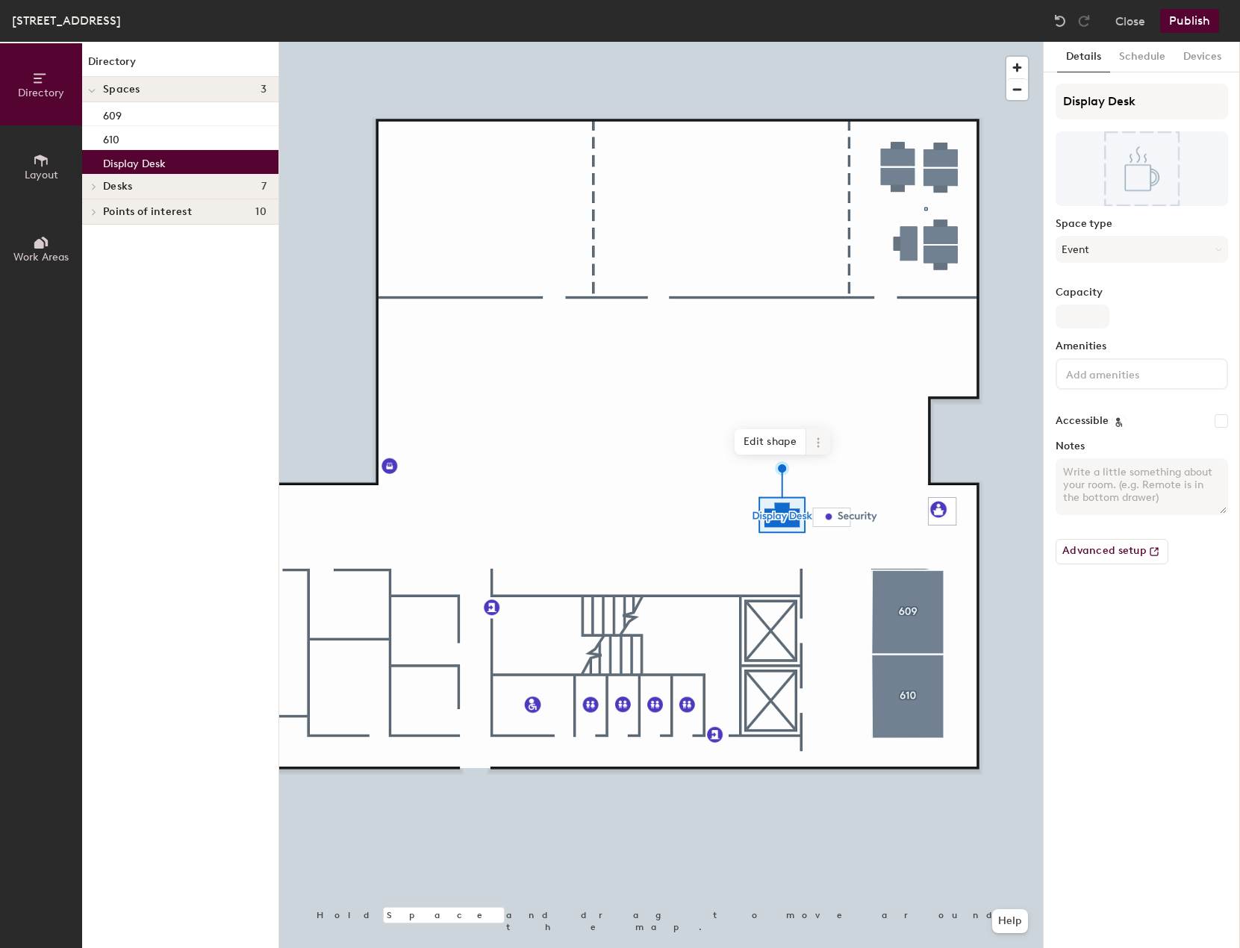
click at [821, 449] on span at bounding box center [818, 441] width 24 height 25
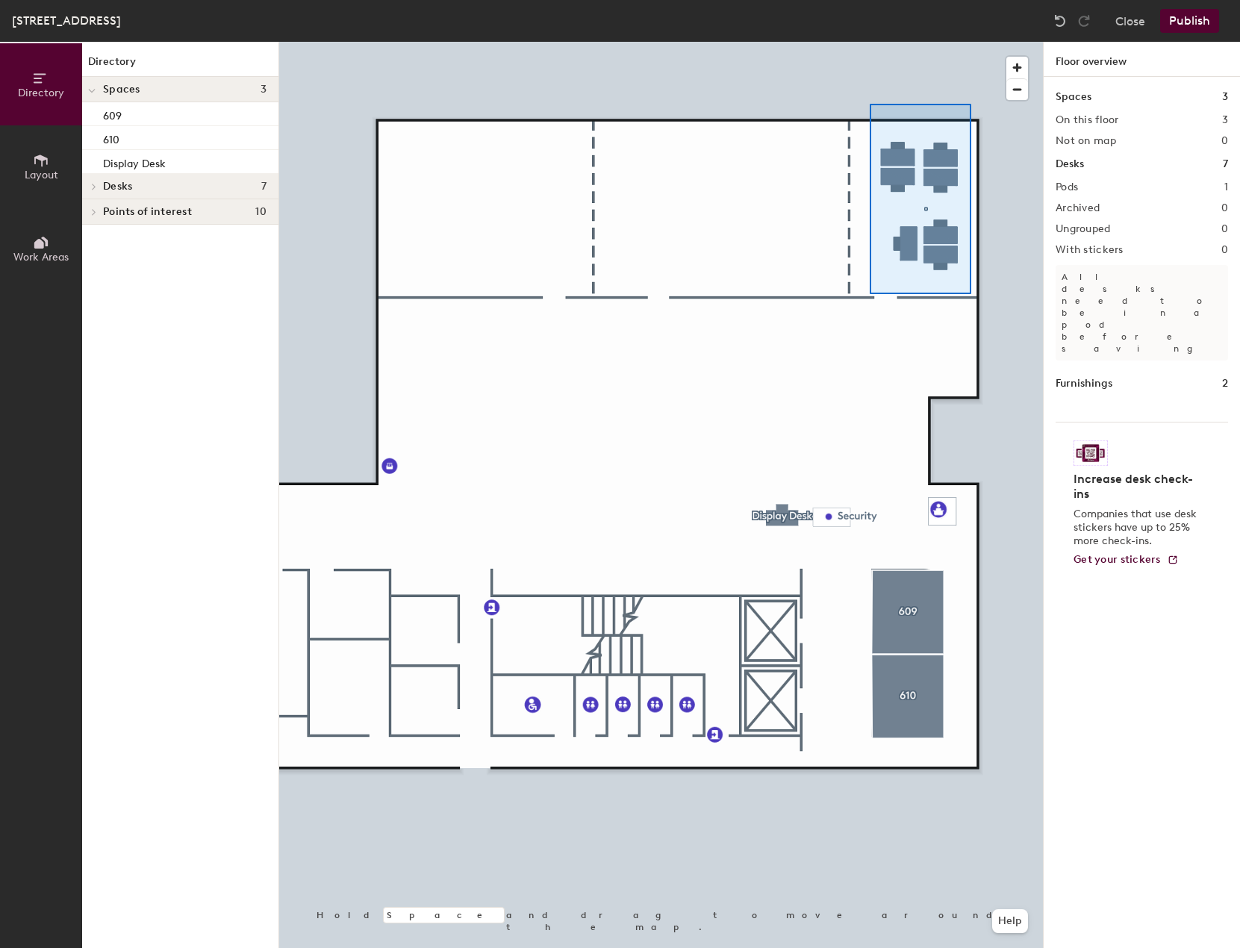
click at [855, 42] on div at bounding box center [661, 42] width 764 height 0
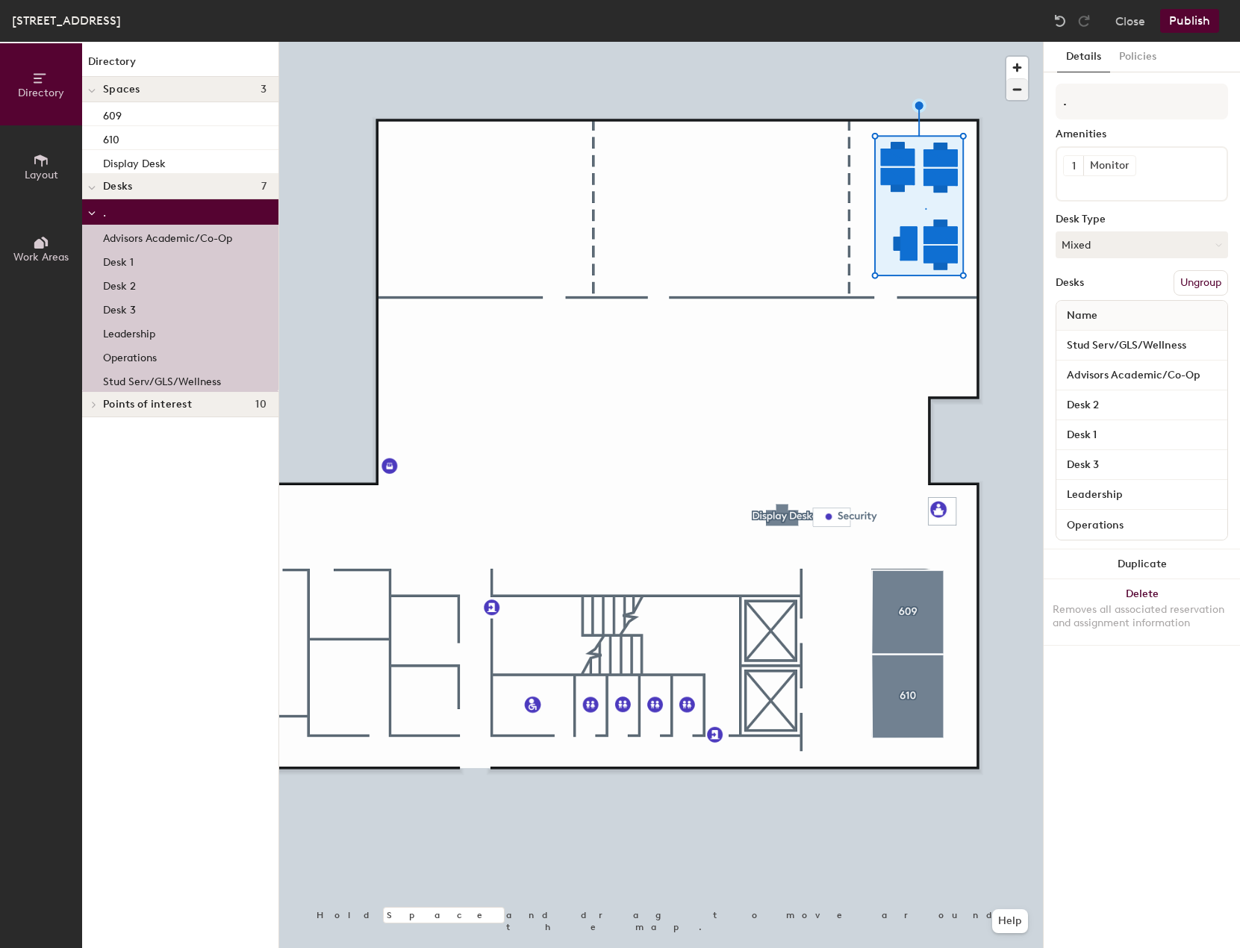
click at [881, 42] on div at bounding box center [661, 42] width 764 height 0
click at [1153, 603] on div "Removes all associated reservation and assignment information" at bounding box center [1141, 616] width 178 height 27
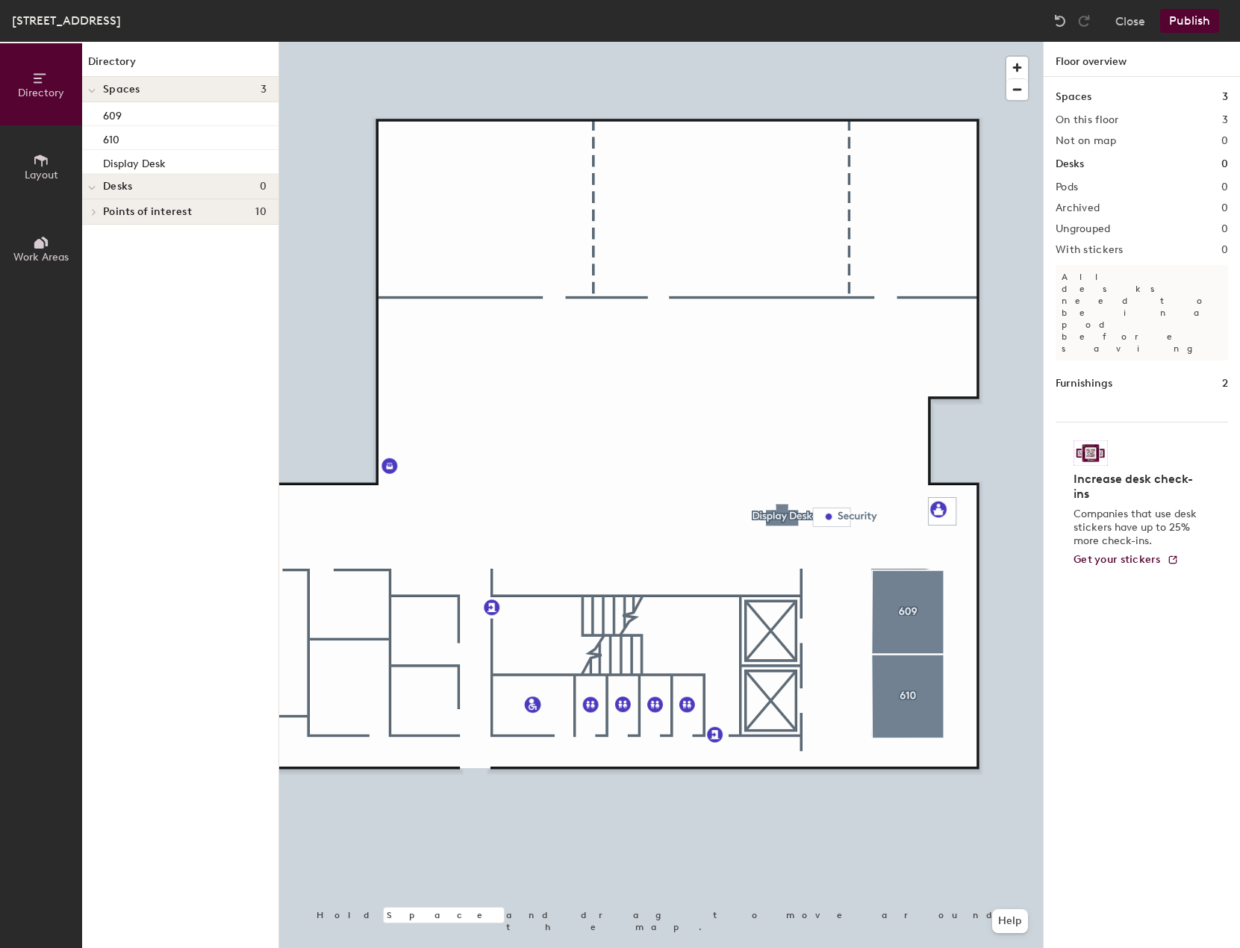
click at [919, 42] on div at bounding box center [661, 42] width 764 height 0
click at [57, 260] on span "Work Areas" at bounding box center [40, 257] width 55 height 13
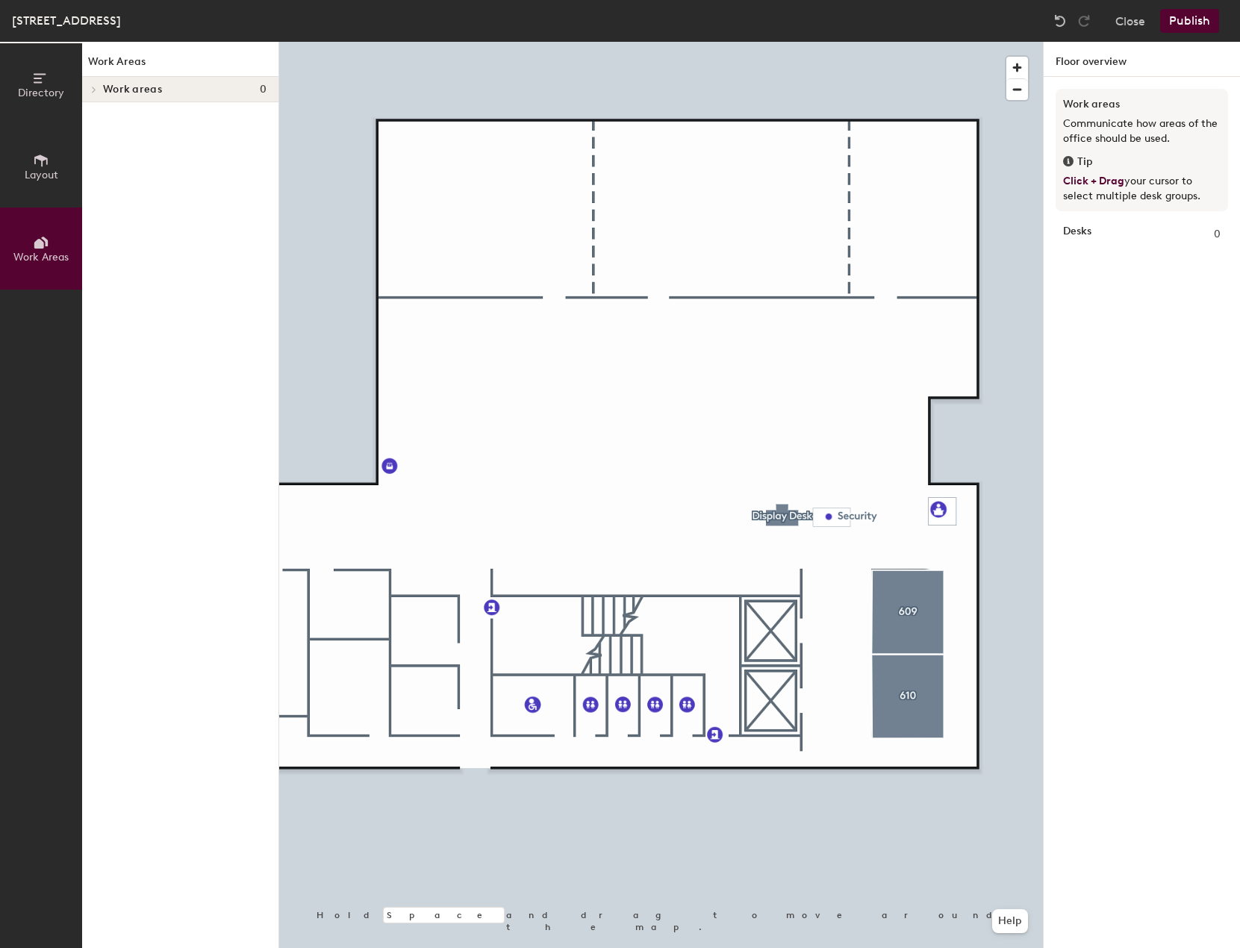
click at [46, 166] on icon at bounding box center [41, 160] width 16 height 16
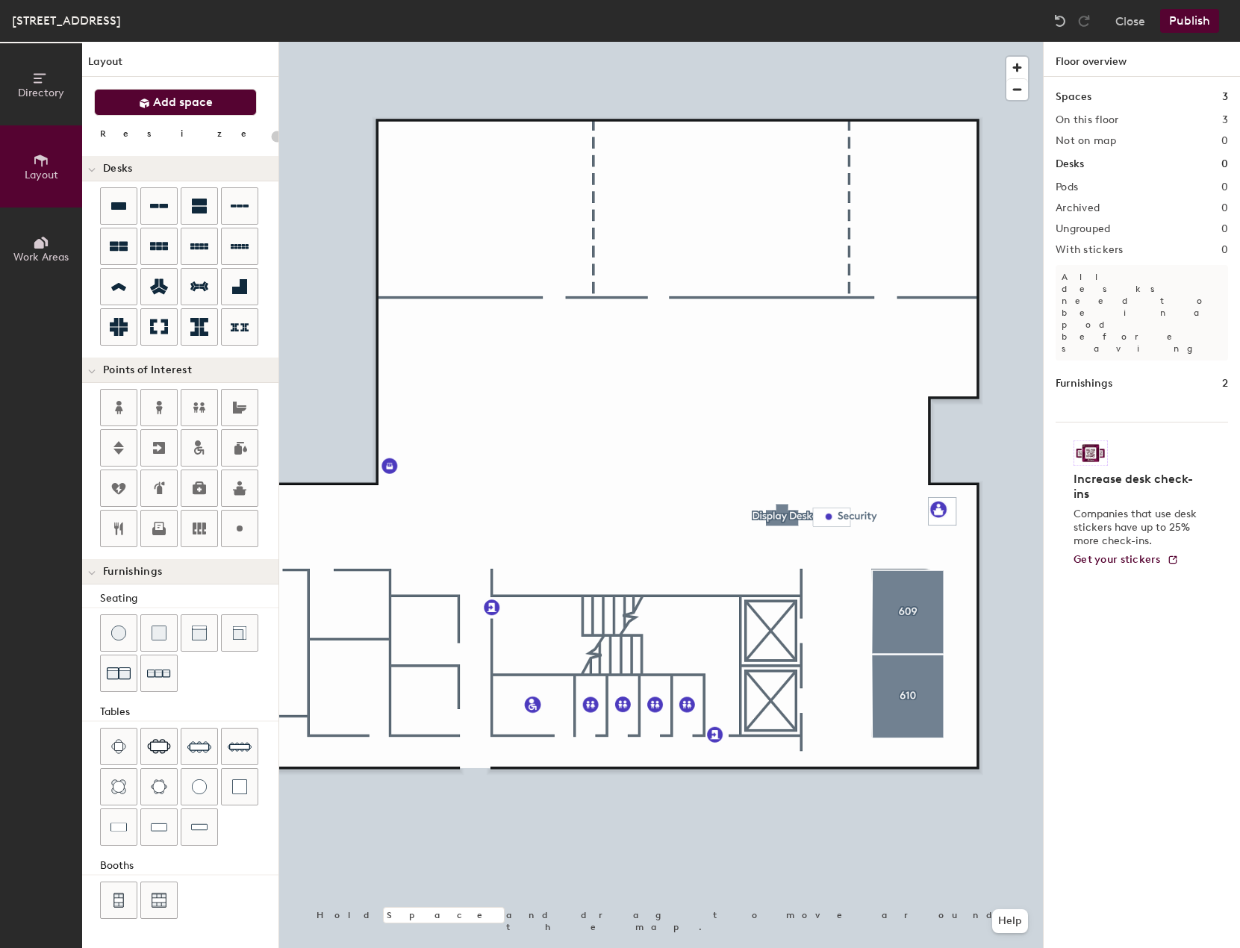
click at [159, 101] on span "Add space" at bounding box center [183, 102] width 60 height 15
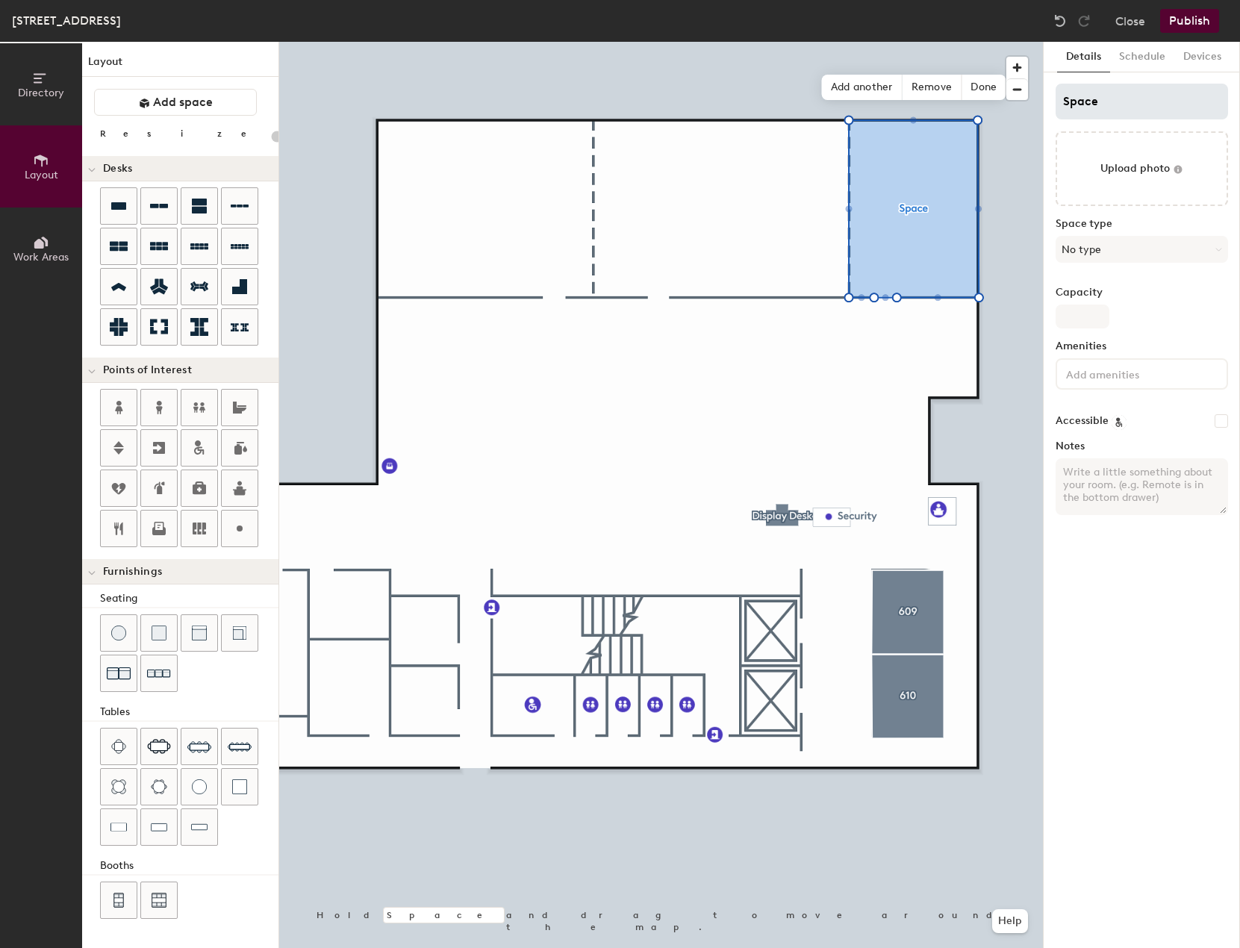
type input "20"
click at [1029, 116] on div "Directory Layout Work Areas Layout Add space Resize Desks Points of Interest Fu…" at bounding box center [620, 495] width 1240 height 906
type input "6"
type input "20"
type input "60"
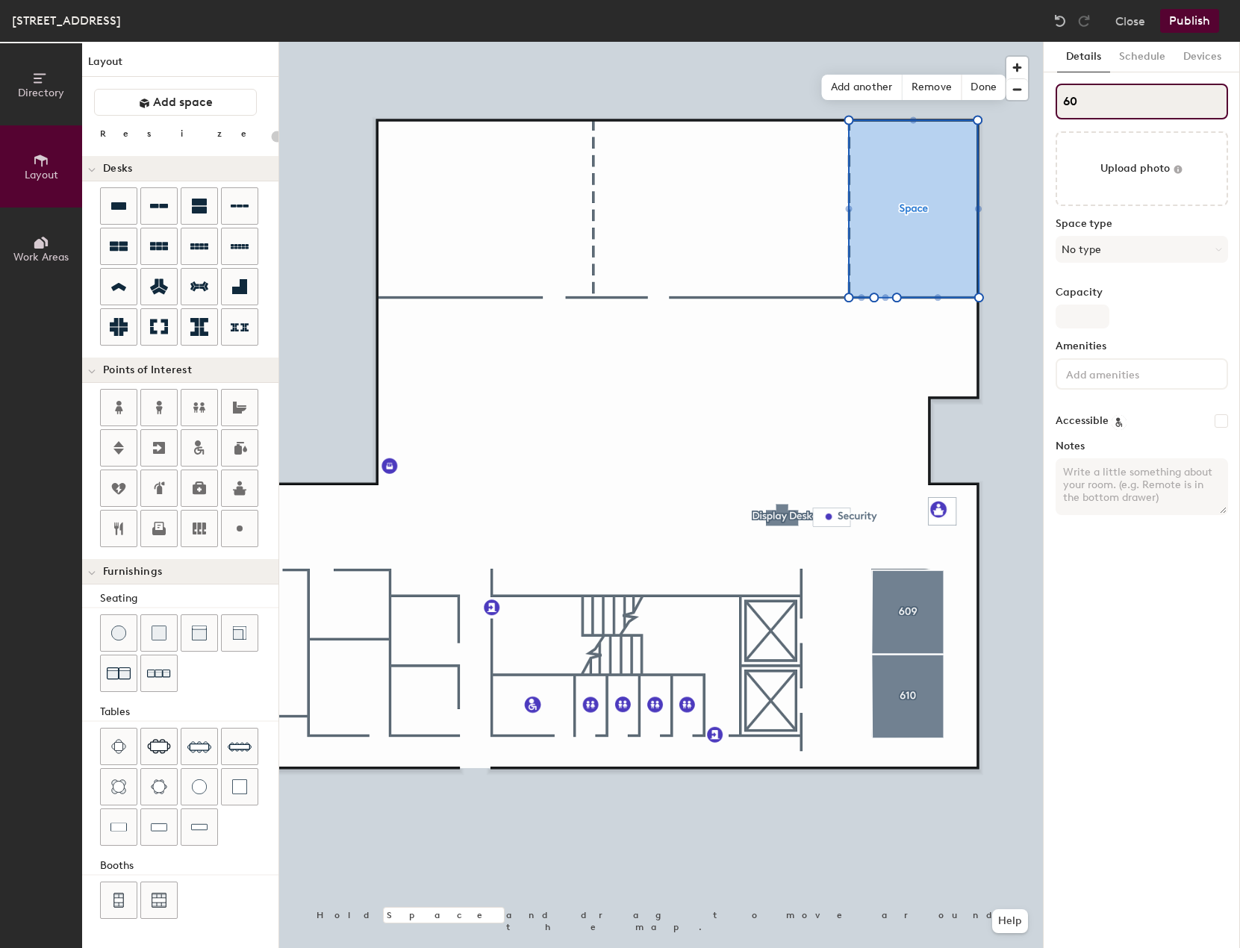
type input "20"
type input "602"
type input "20"
click at [1064, 98] on input "602" at bounding box center [1141, 102] width 172 height 36
type input "B602"
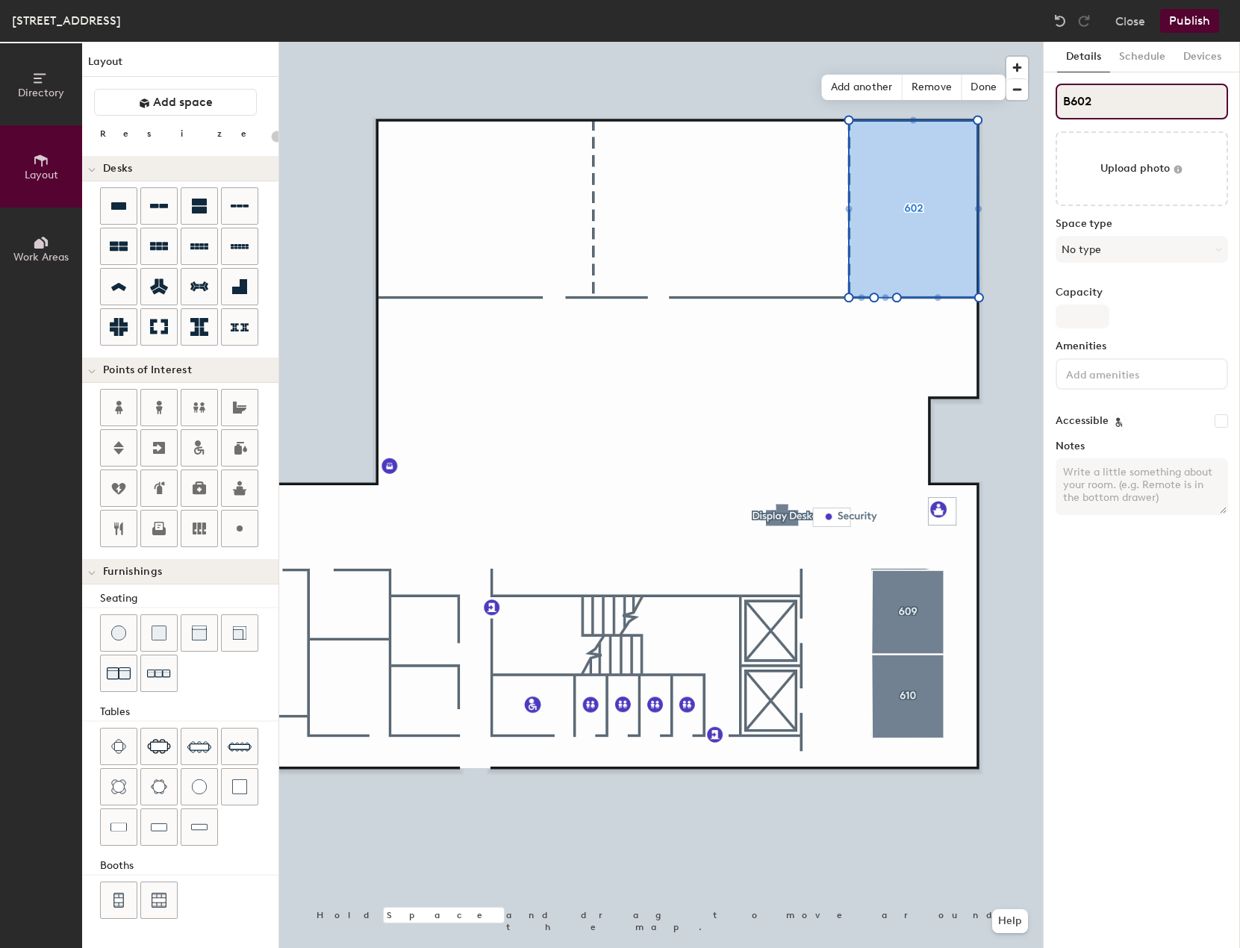
type input "20"
type input "Boa602"
type input "20"
type input "Board602"
type input "20"
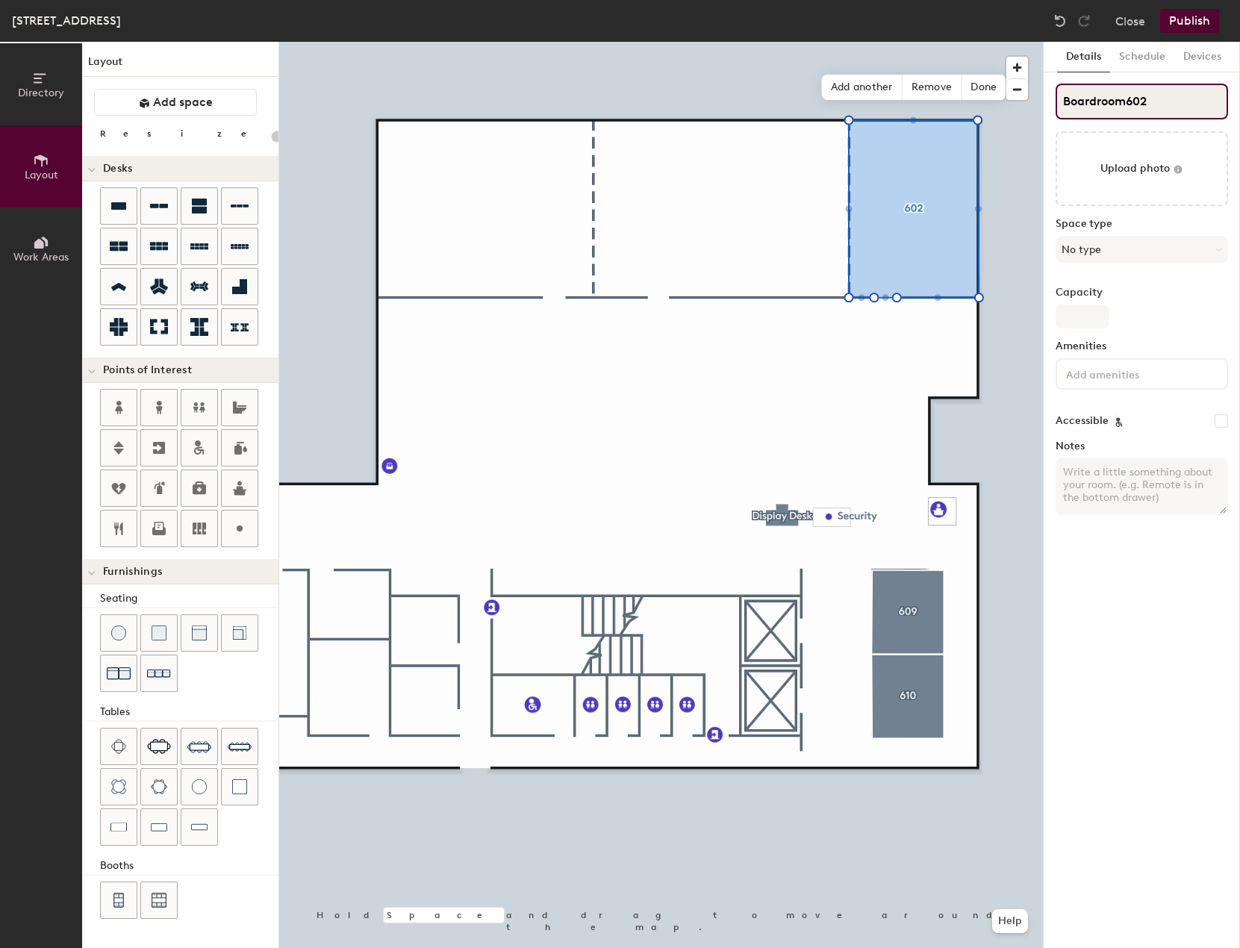
type input "Boardroom 602"
type input "20"
type input "Boardroom 602"
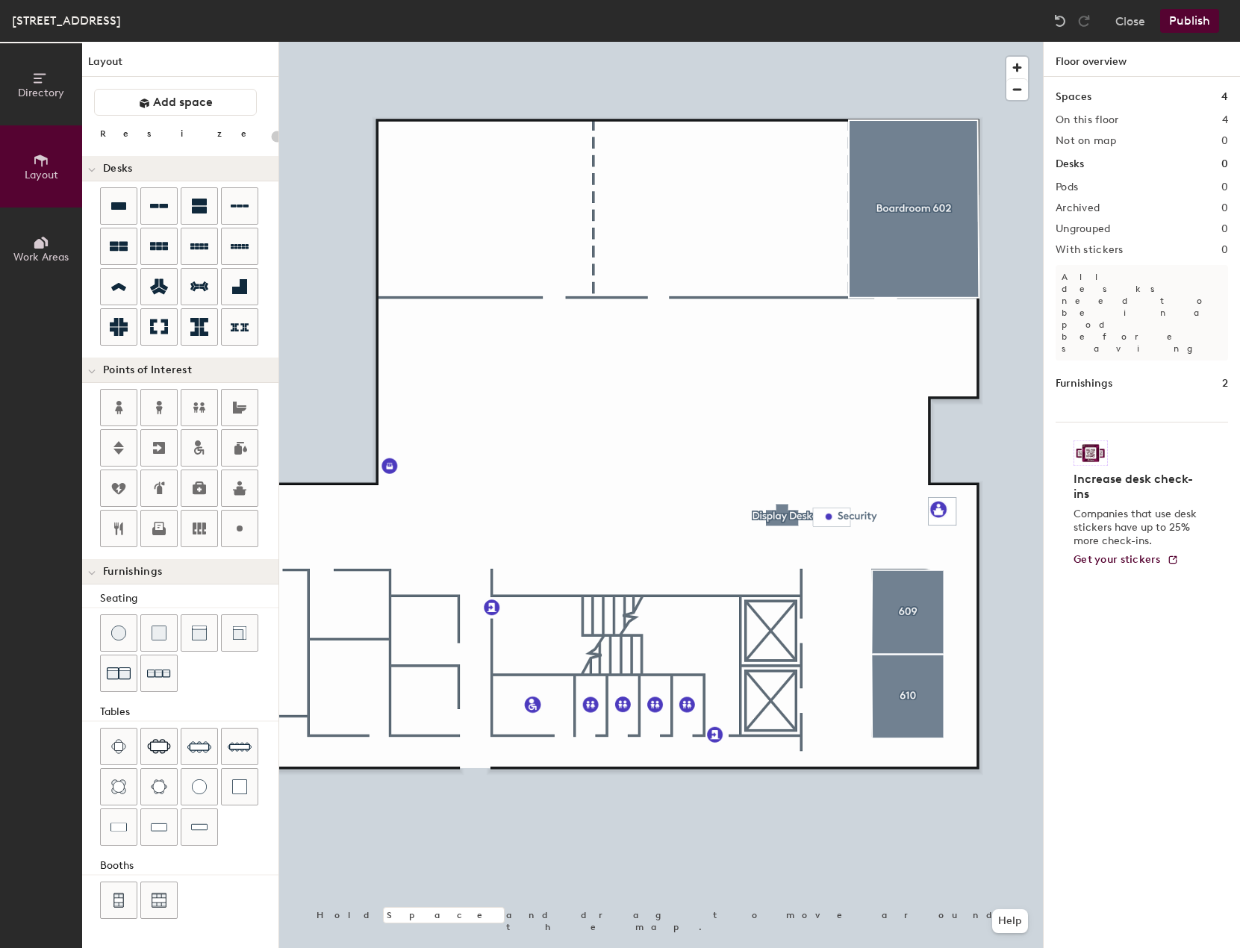
click at [1193, 28] on button "Publish" at bounding box center [1189, 21] width 59 height 24
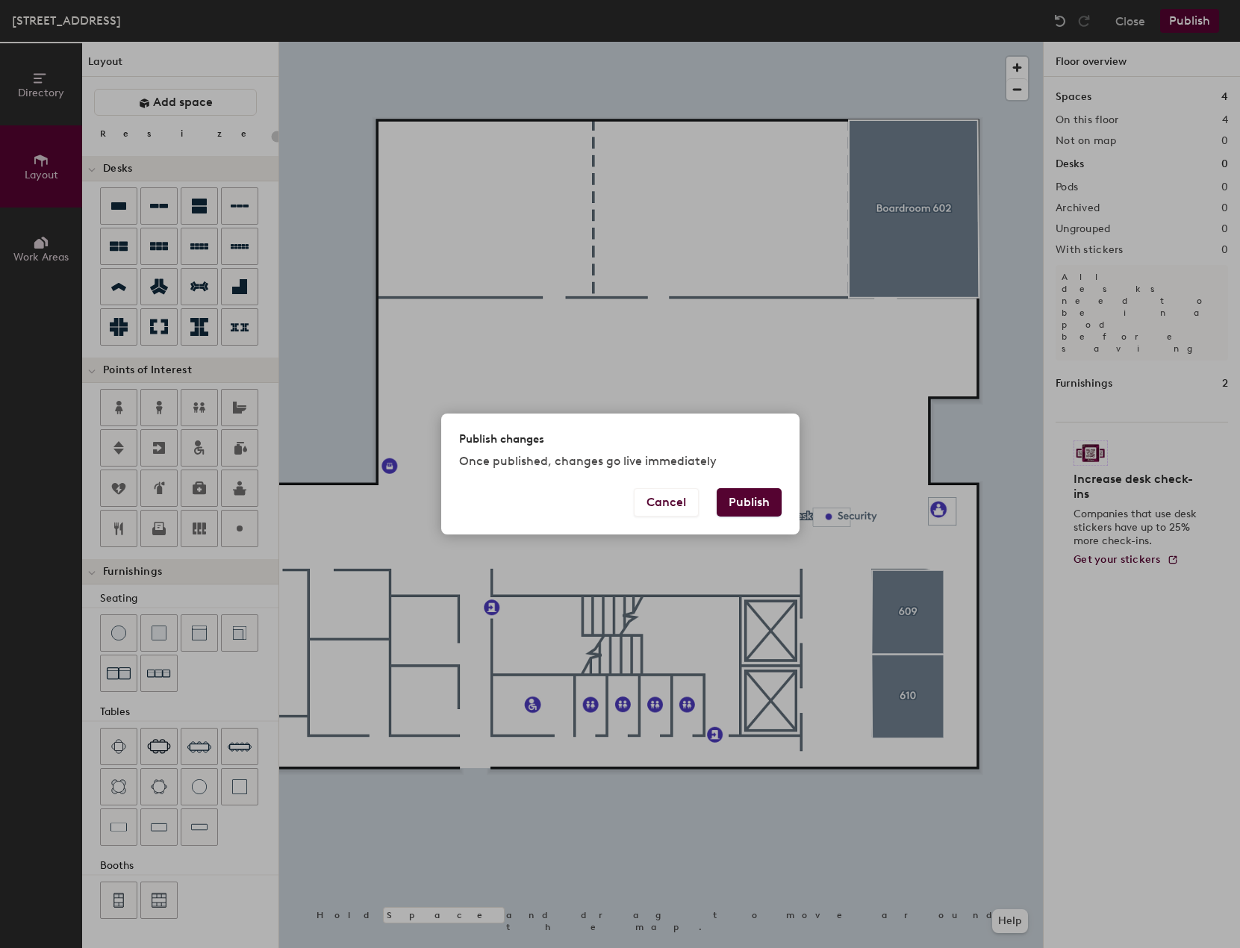
click at [738, 504] on button "Publish" at bounding box center [748, 502] width 65 height 28
type input "20"
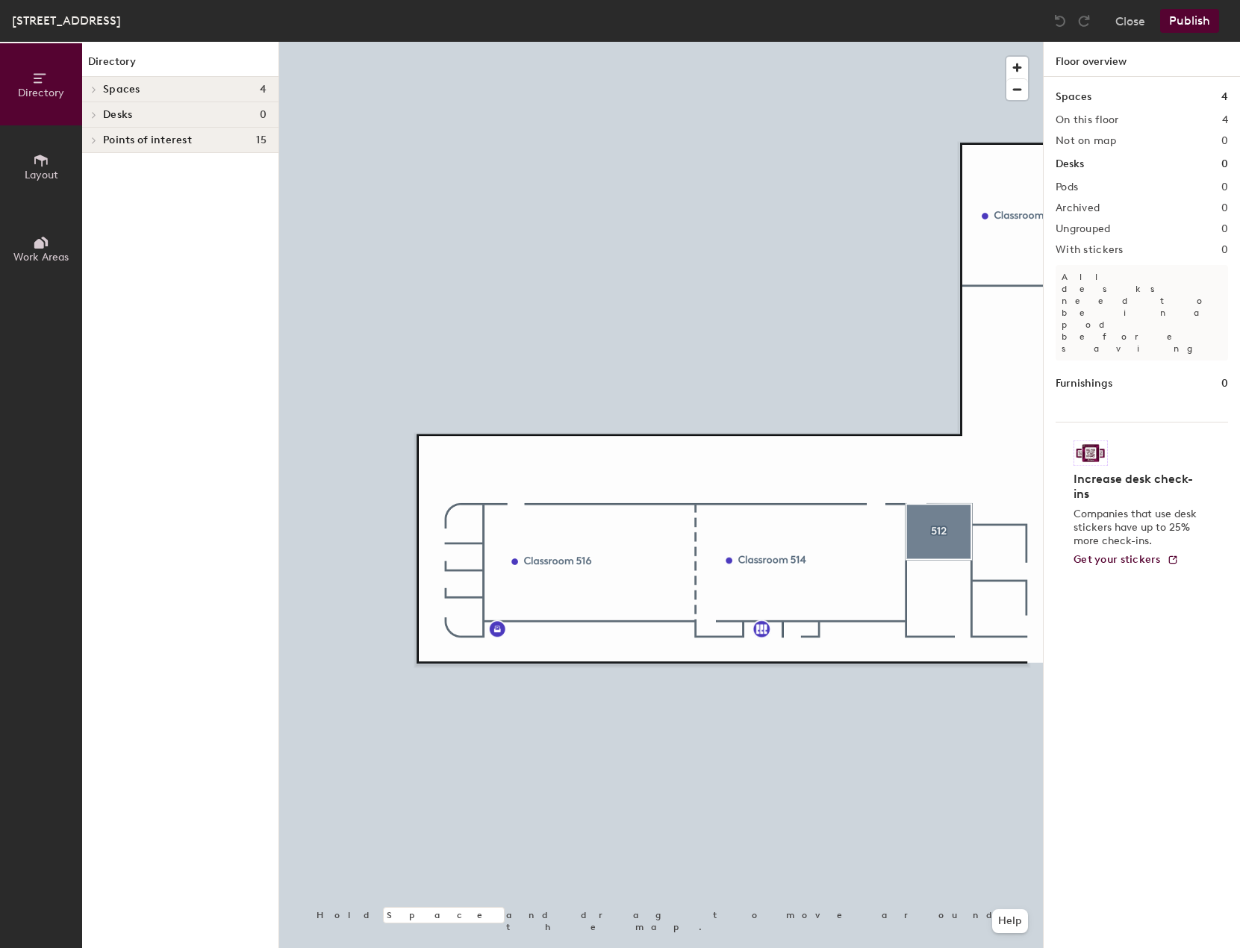
click at [48, 250] on icon at bounding box center [41, 242] width 16 height 16
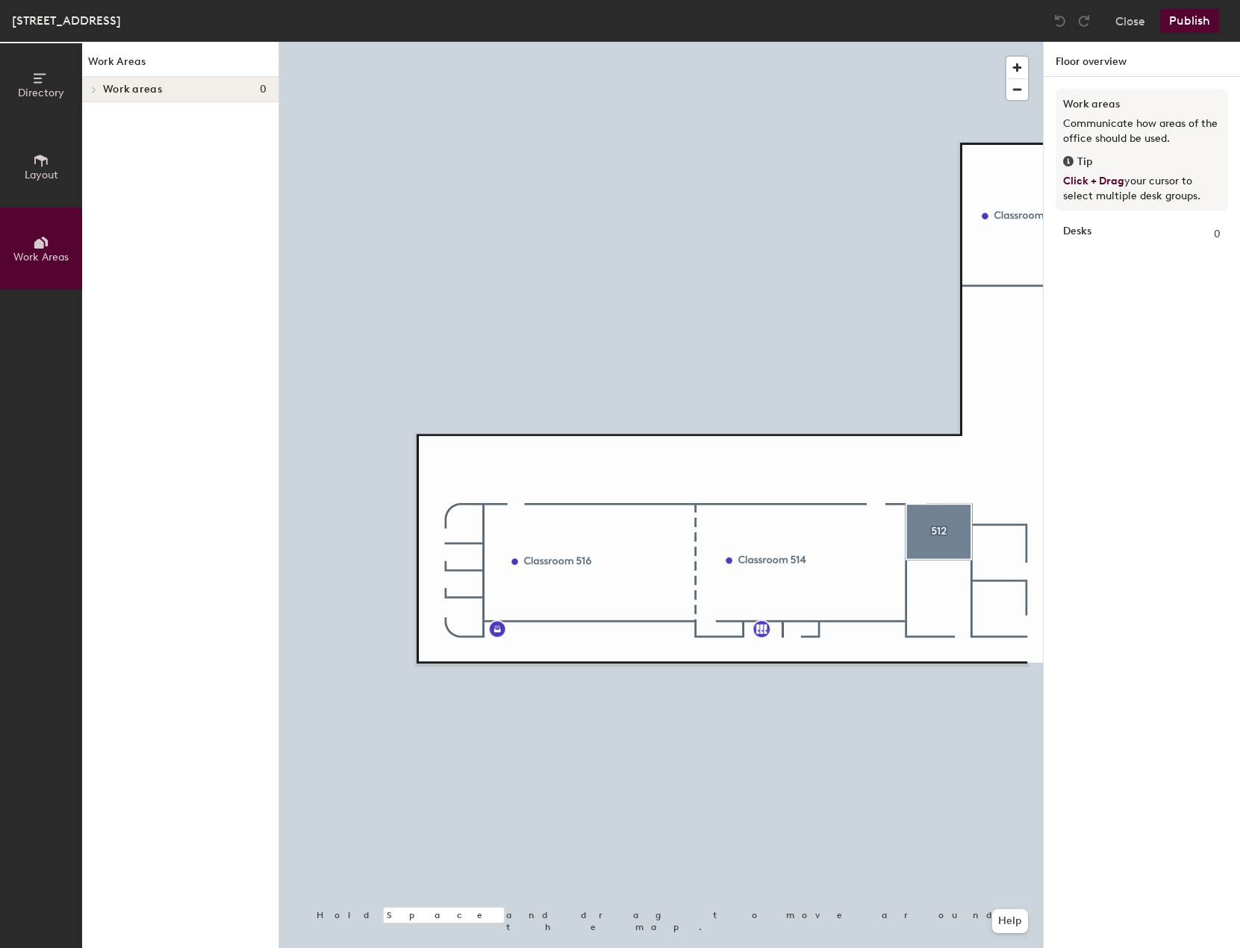
click at [51, 175] on span "Layout" at bounding box center [42, 175] width 34 height 13
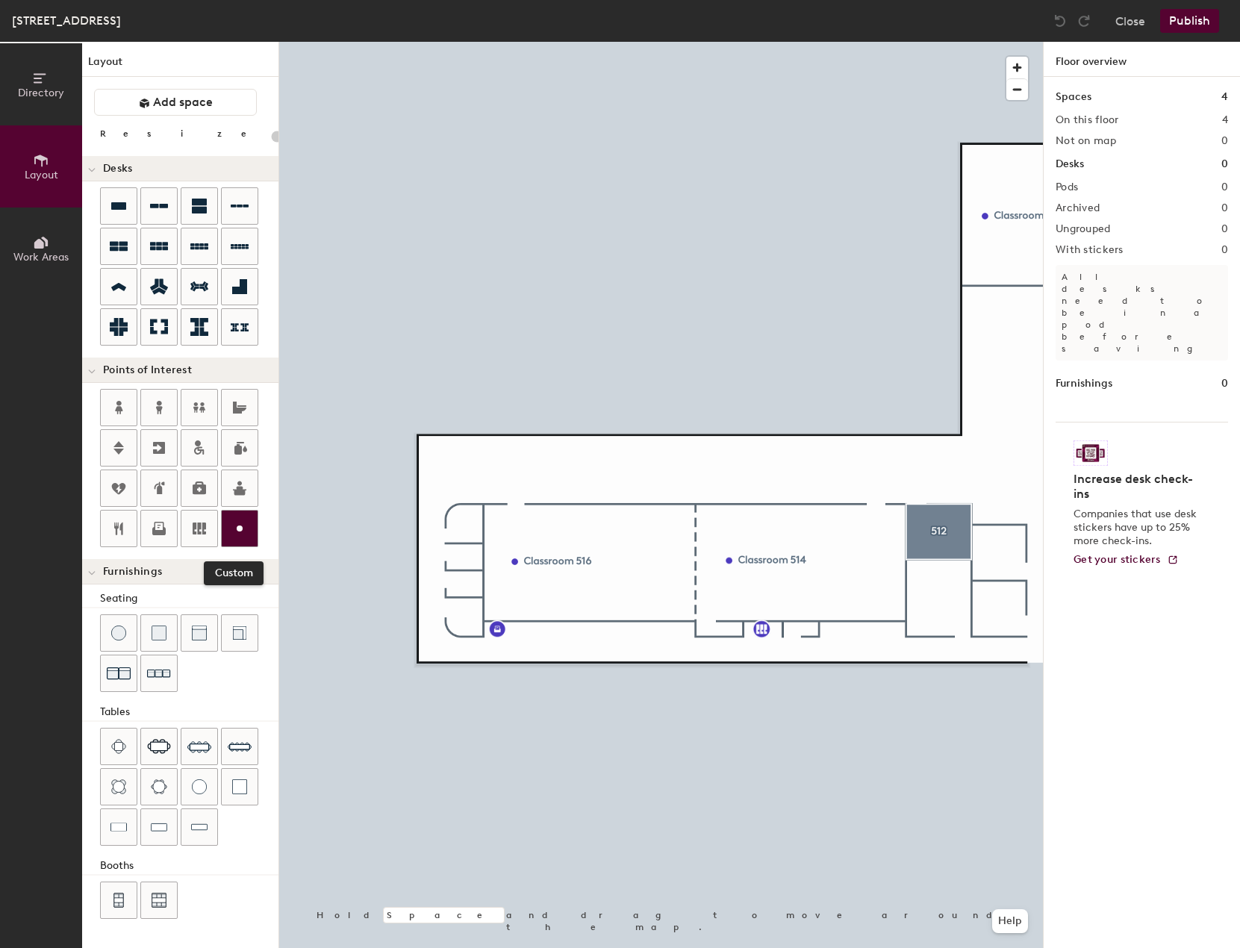
click at [248, 534] on icon at bounding box center [240, 528] width 18 height 18
type input "20"
type input "Drop-in Phone Rooms"
type input "20"
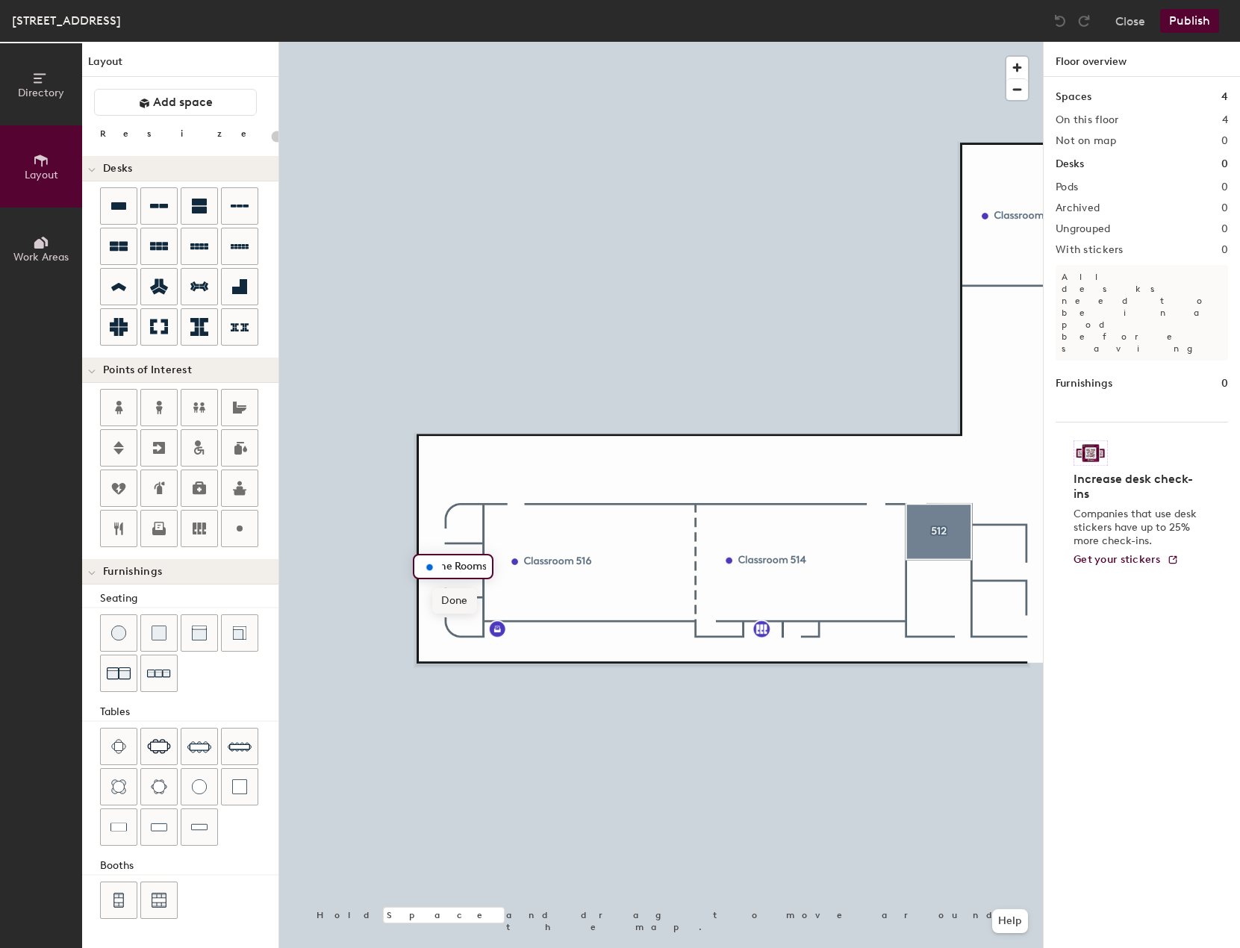
scroll to position [0, 0]
type input "Drop-in Phone Rooms"
click at [495, 602] on span "Done" at bounding box center [494, 600] width 44 height 25
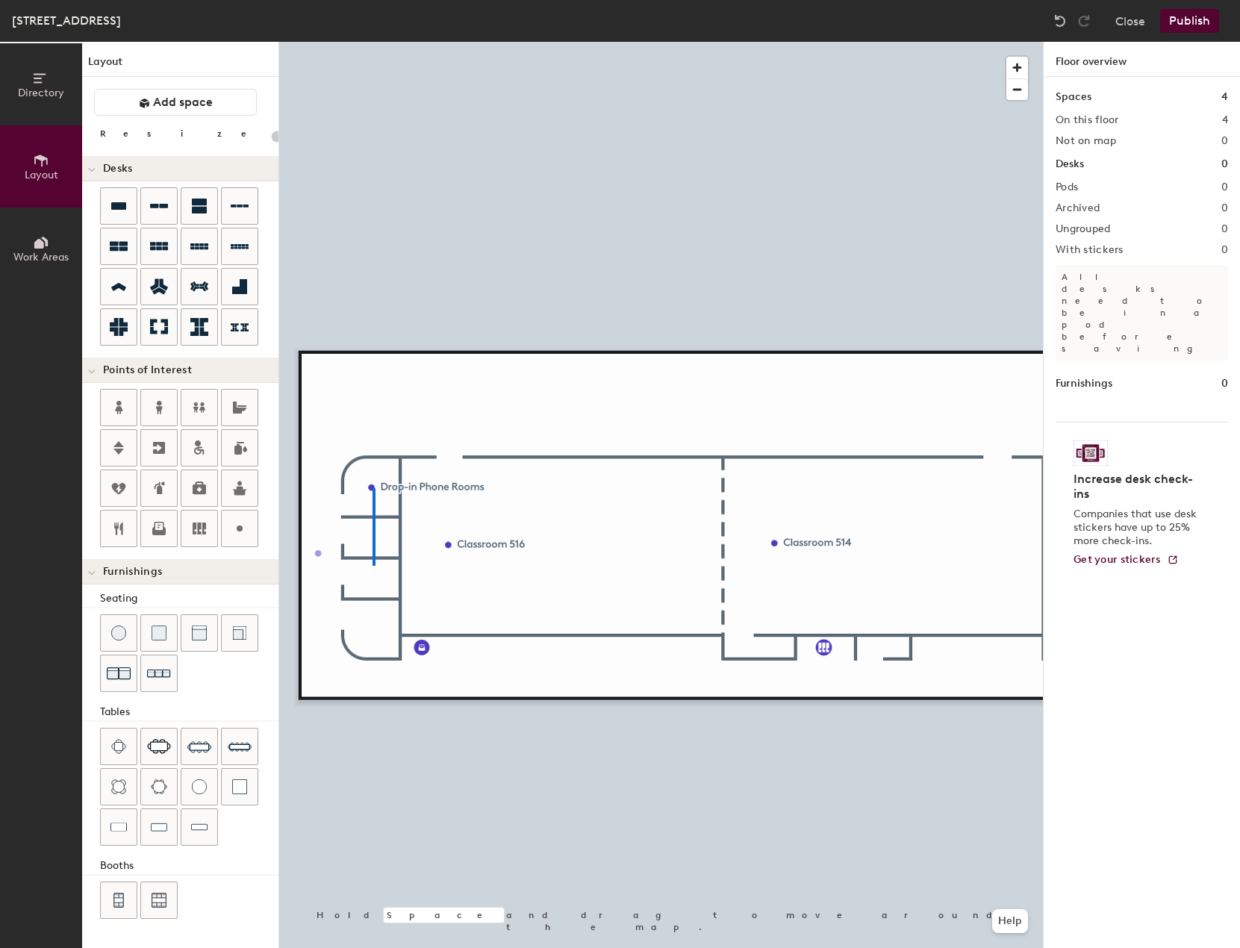
click at [373, 42] on div at bounding box center [661, 42] width 764 height 0
click at [1178, 20] on button "Publish" at bounding box center [1189, 21] width 59 height 24
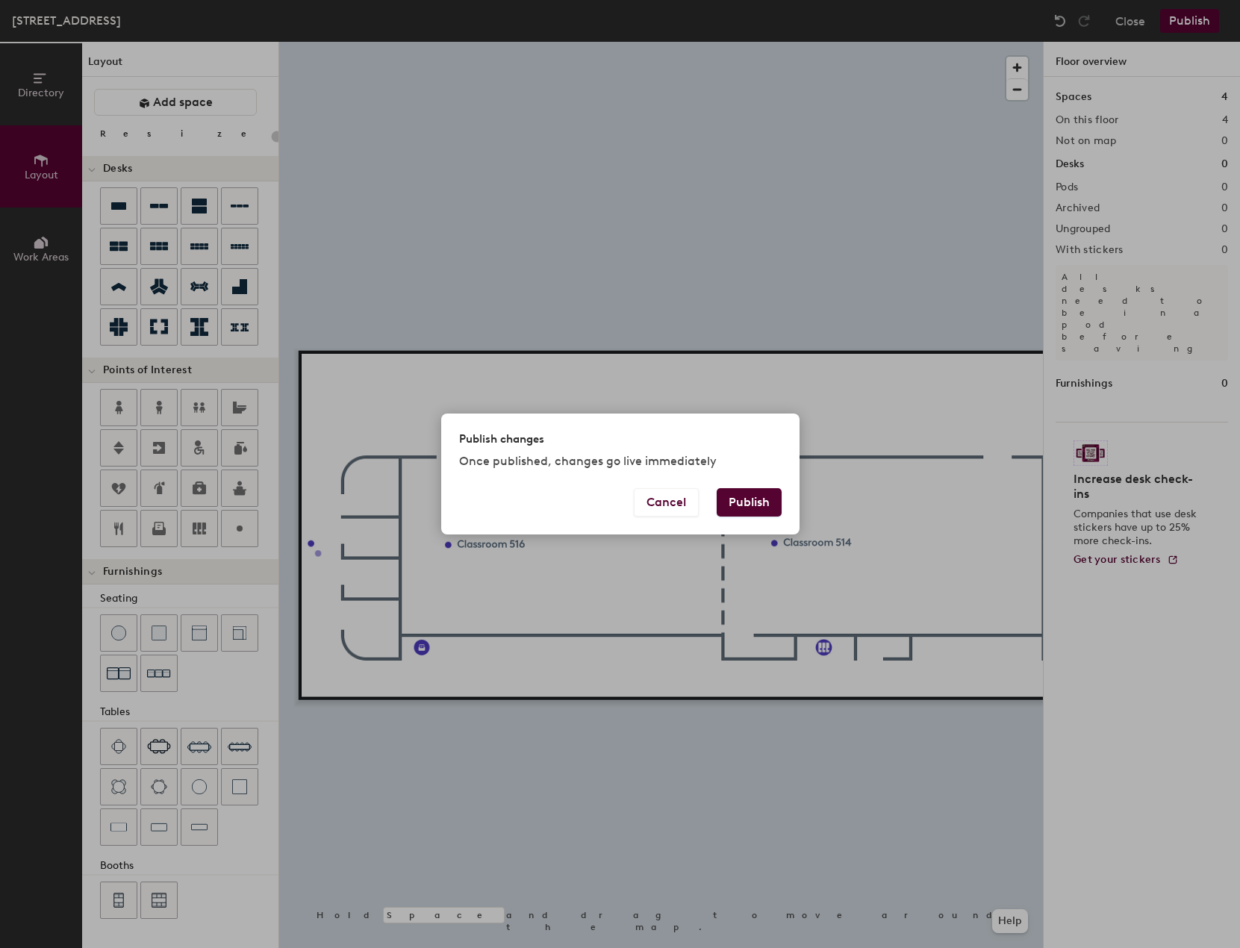
click at [755, 504] on button "Publish" at bounding box center [748, 502] width 65 height 28
type input "20"
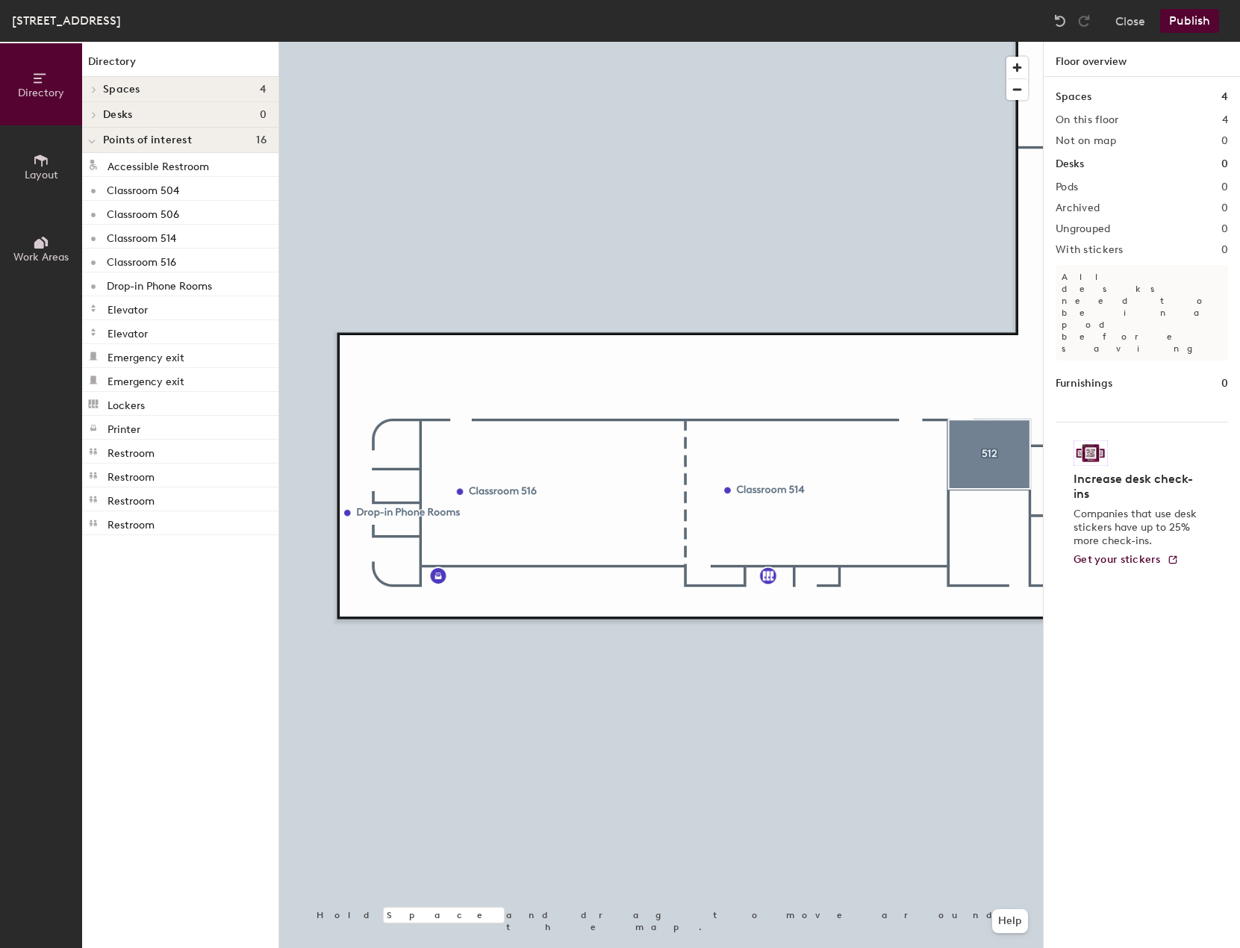
click at [1193, 13] on button "Publish" at bounding box center [1189, 21] width 59 height 24
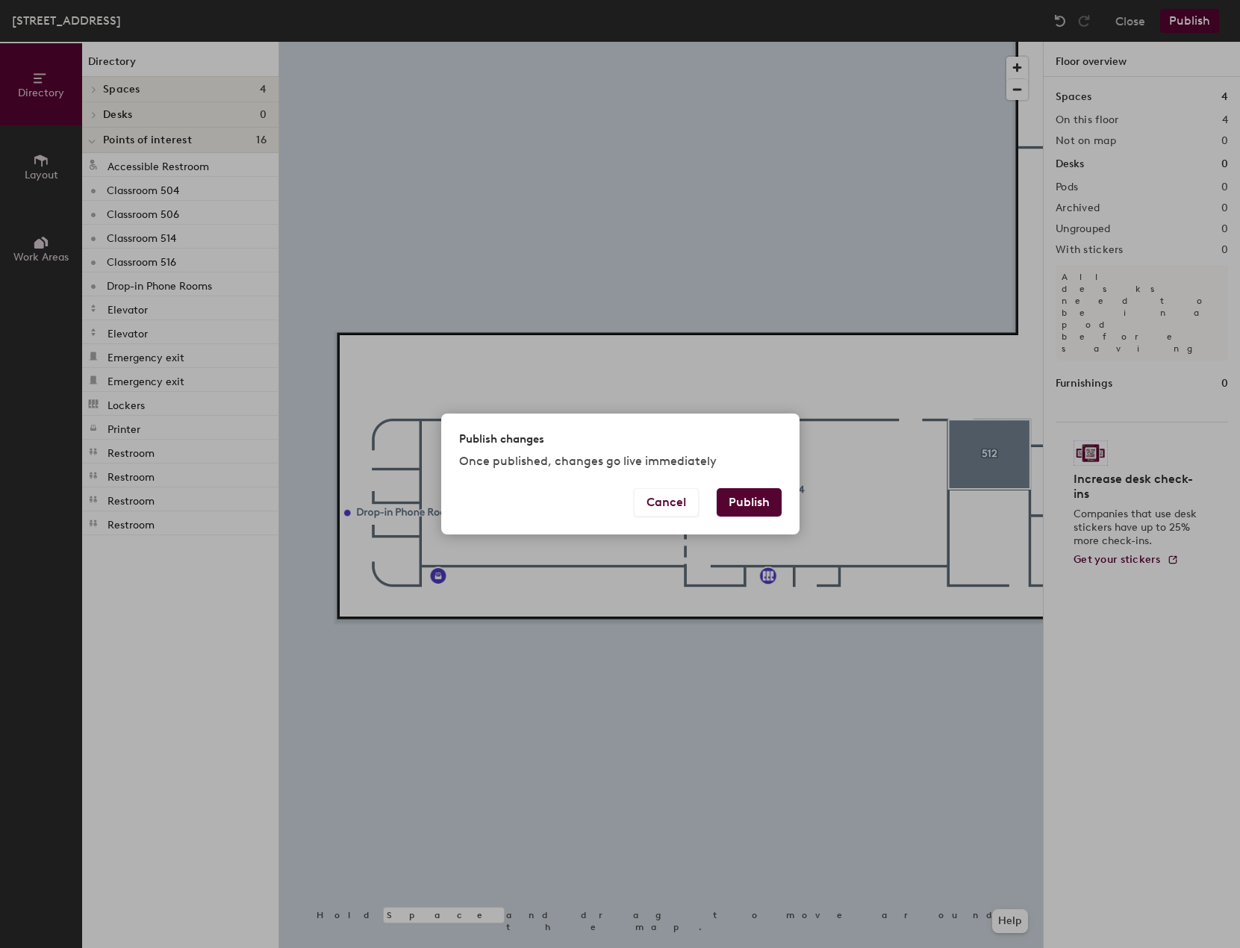
click at [755, 492] on button "Publish" at bounding box center [748, 502] width 65 height 28
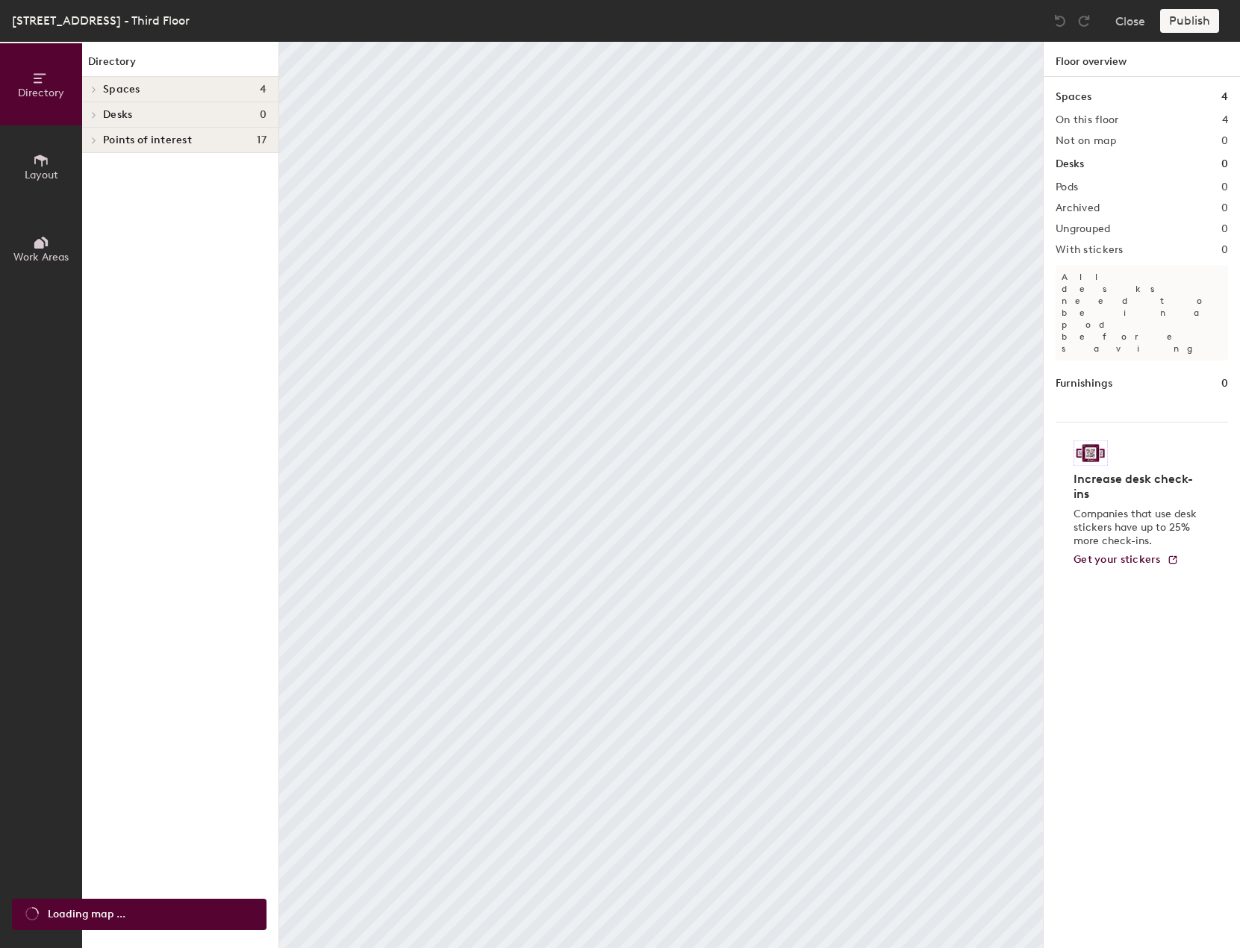
click at [25, 169] on span "Layout" at bounding box center [42, 175] width 34 height 13
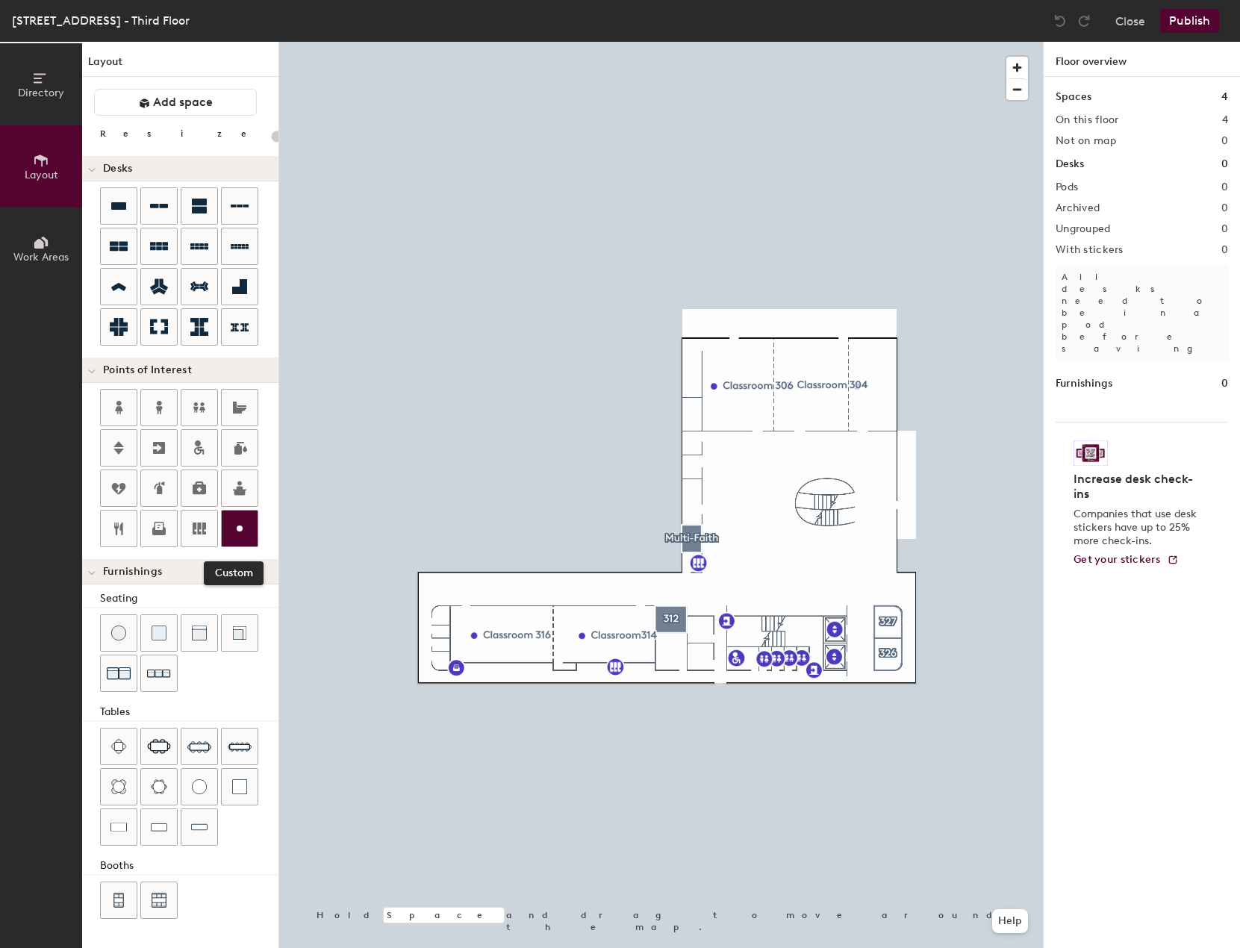
click at [246, 524] on icon at bounding box center [240, 528] width 18 height 18
type input "20"
type input "Drop-in Phone Rooms"
type input "20"
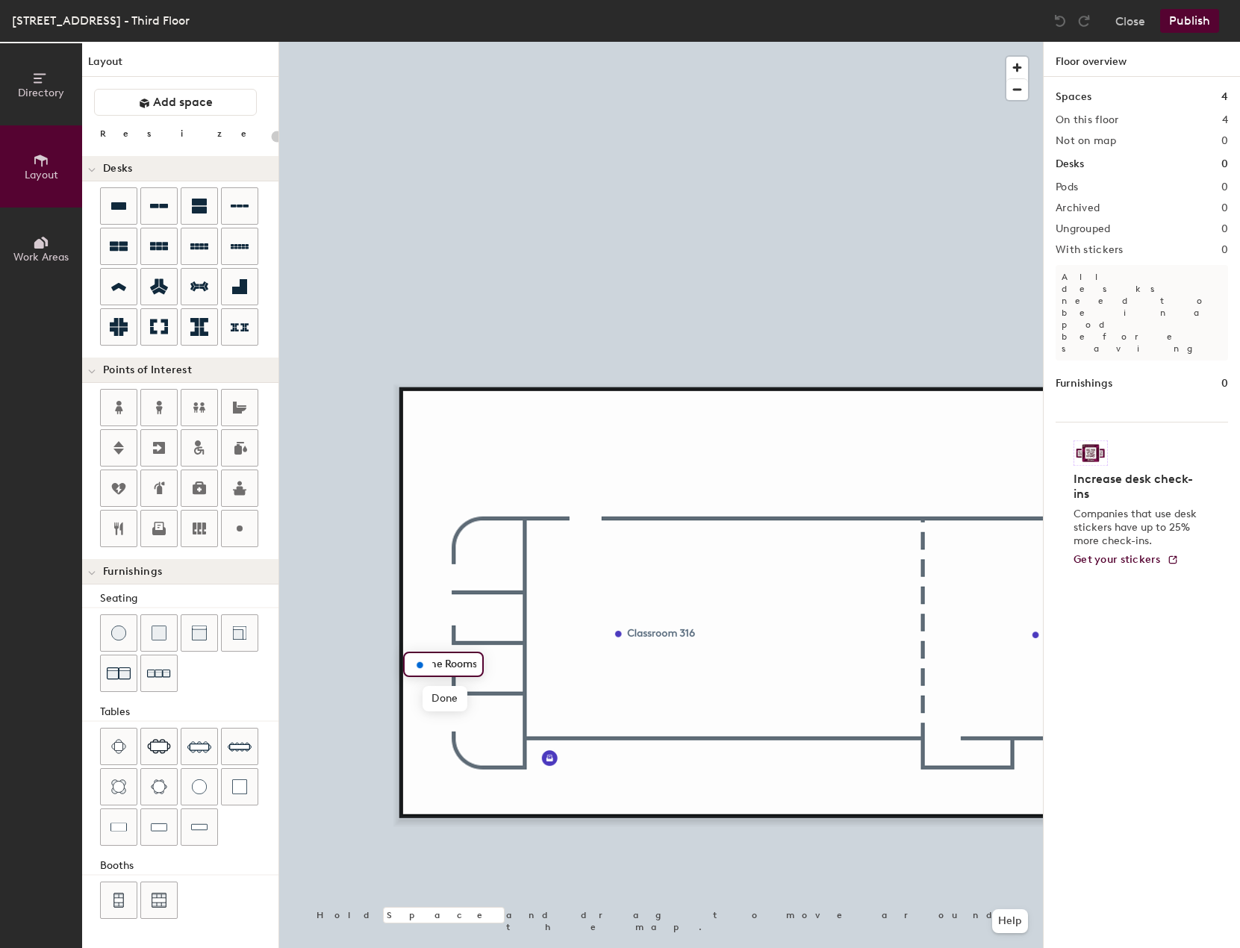
scroll to position [0, 0]
type input "Drop-in Phone Rooms"
click at [496, 699] on span "Done" at bounding box center [485, 698] width 44 height 25
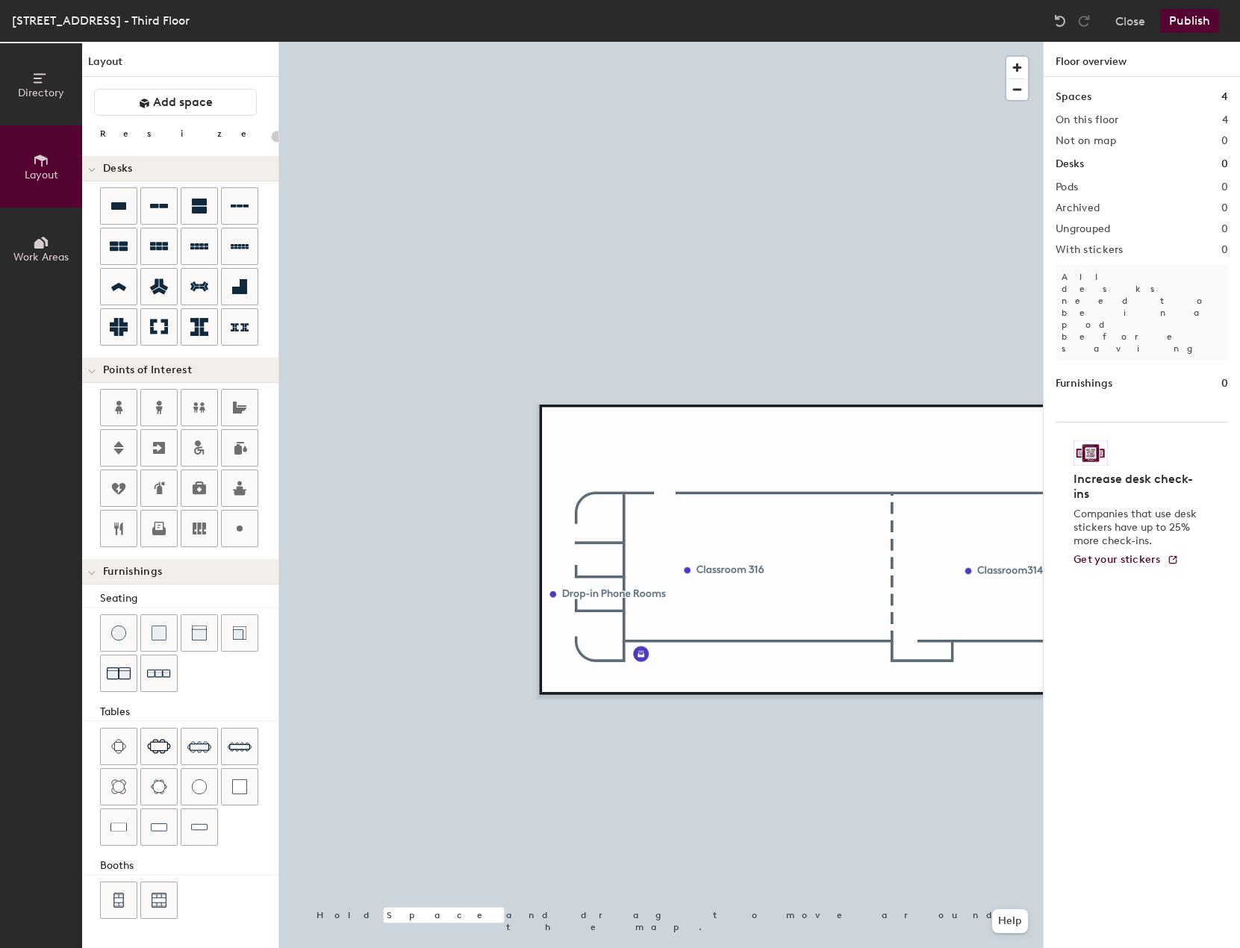
click at [1183, 31] on button "Publish" at bounding box center [1189, 21] width 59 height 24
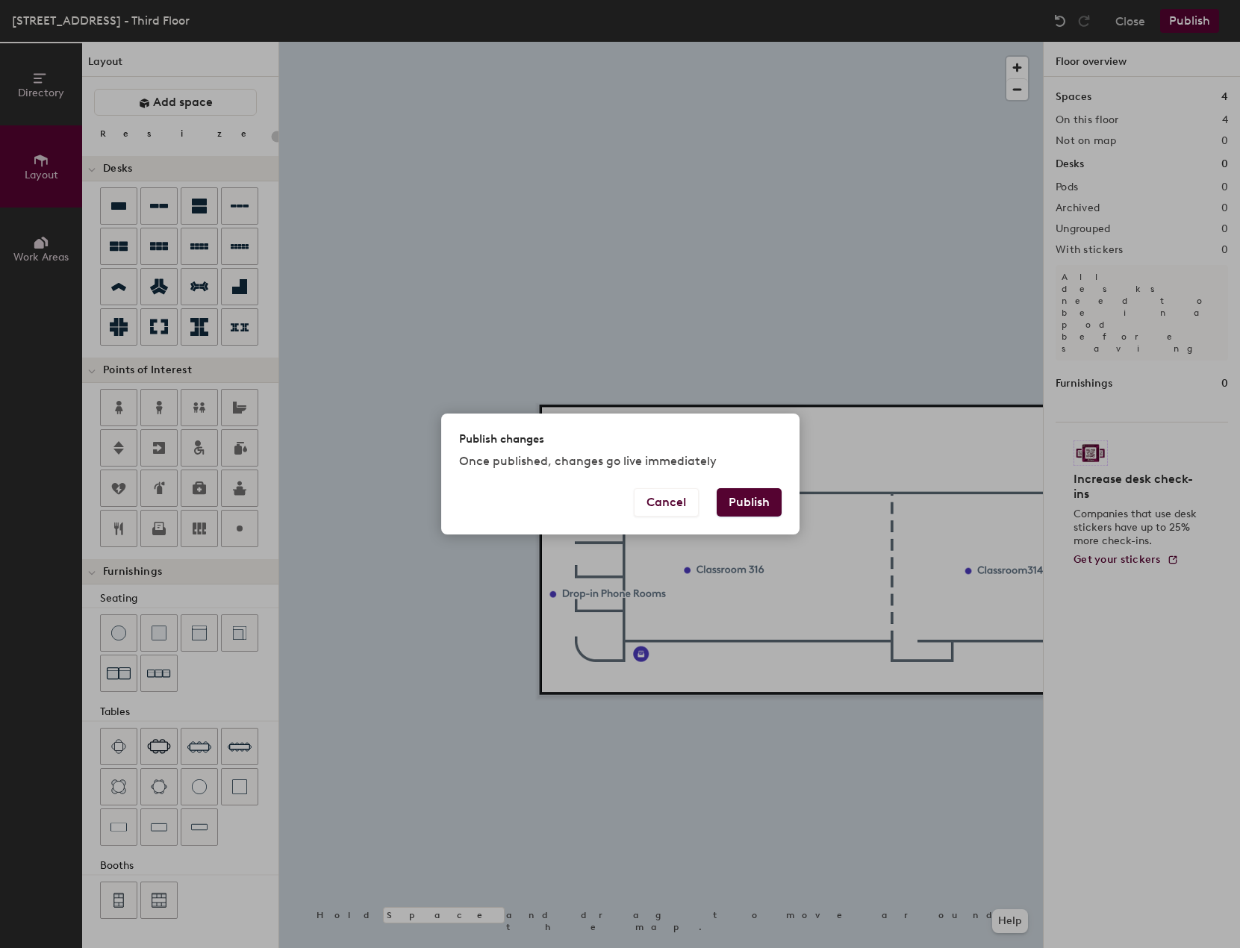
click at [774, 500] on button "Publish" at bounding box center [748, 502] width 65 height 28
type input "20"
